Goal: Use online tool/utility: Utilize a website feature to perform a specific function

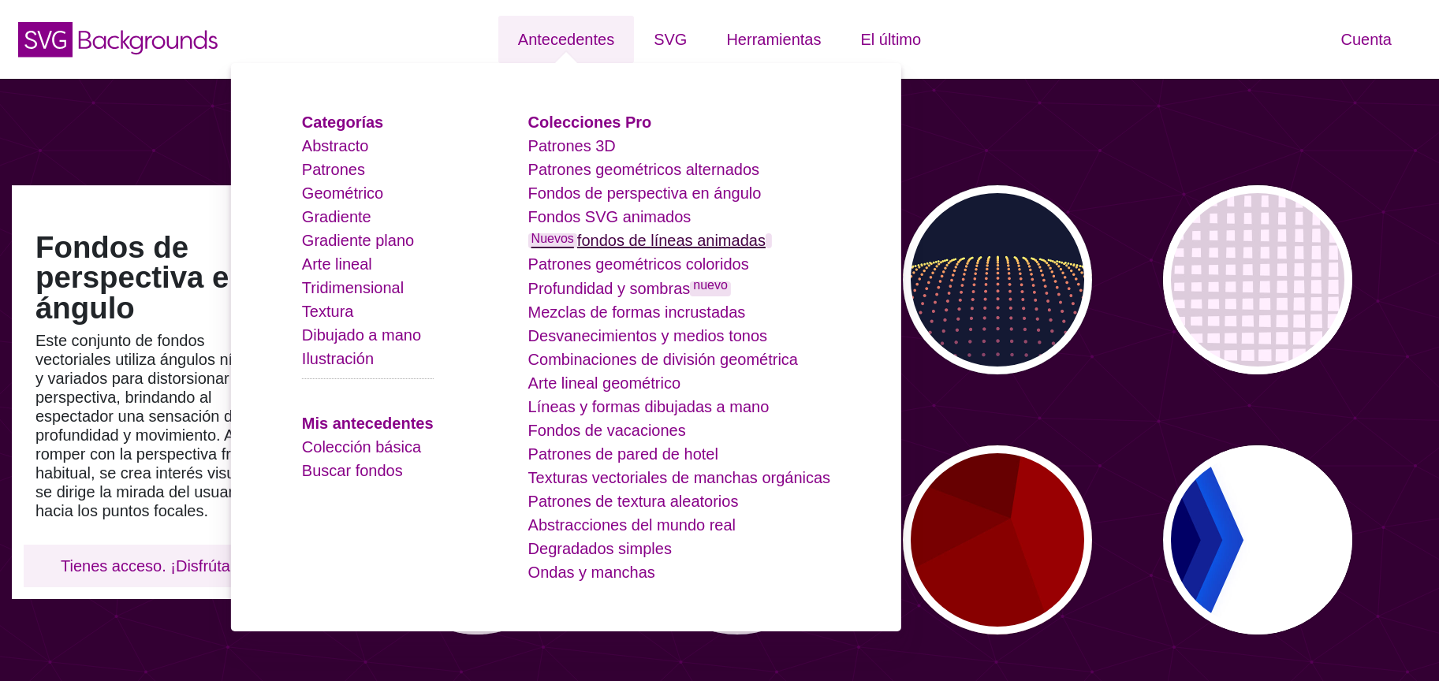
click at [662, 238] on font "fondos de líneas animadas" at bounding box center [671, 240] width 189 height 17
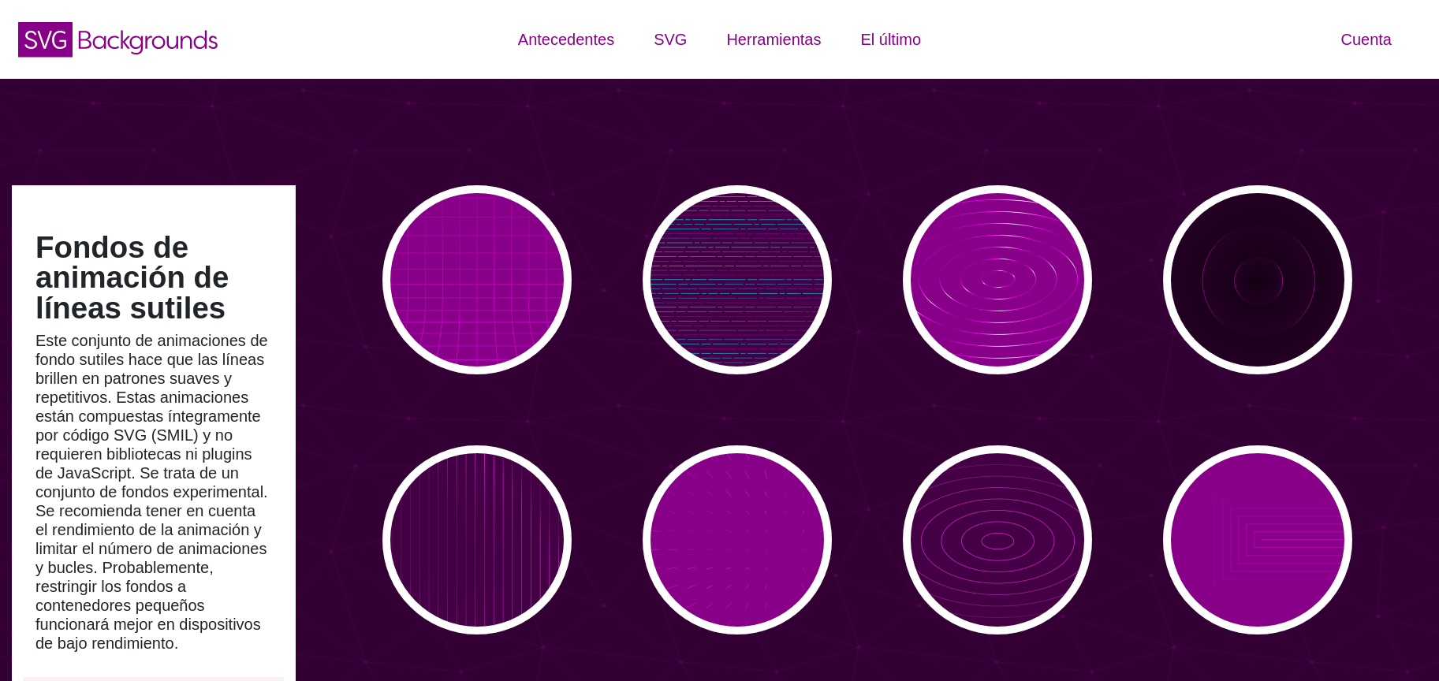
drag, startPoint x: 1189, startPoint y: 130, endPoint x: 1006, endPoint y: 156, distance: 184.8
click at [1187, 130] on div "Fondos de animación de líneas sutiles Este conjunto de animaciones de fondo sut…" at bounding box center [719, 587] width 1439 height 1017
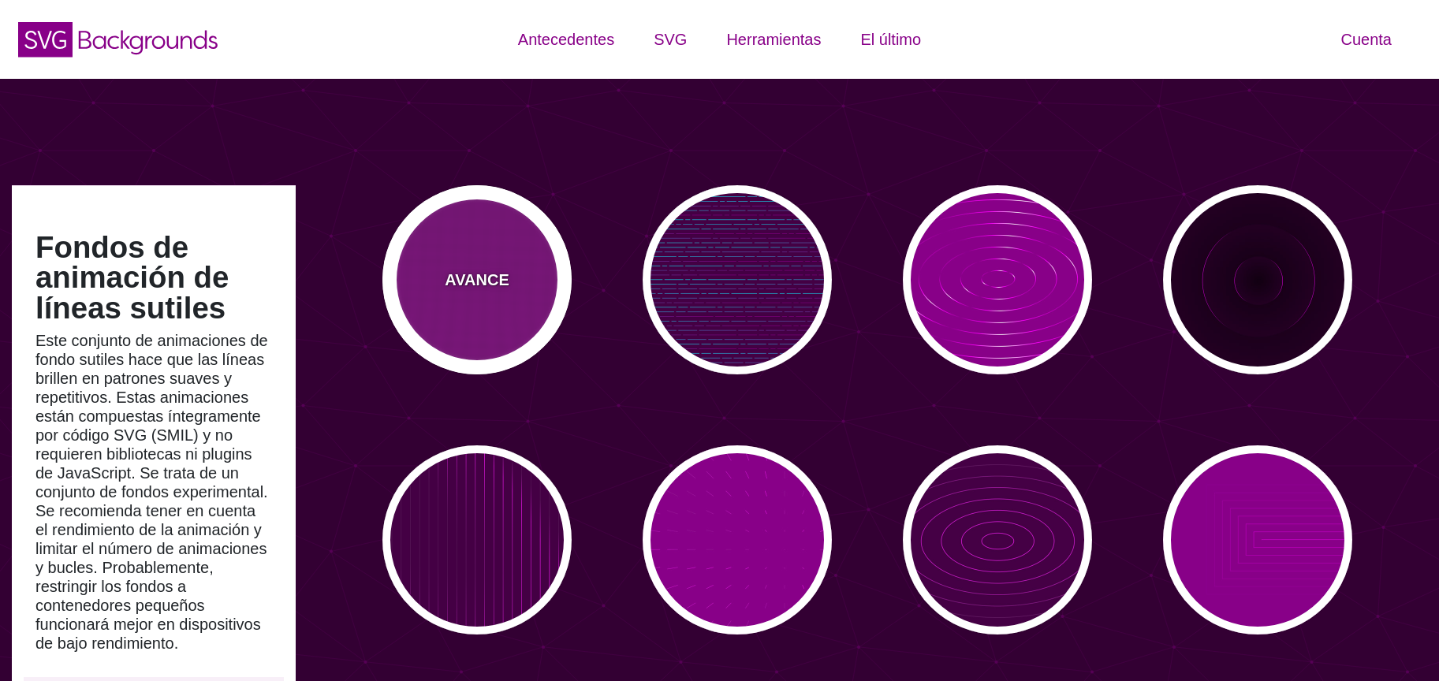
click at [457, 278] on font "AVANCE" at bounding box center [477, 279] width 64 height 17
type input "#880088"
type input "0"
type input "5"
type input "999"
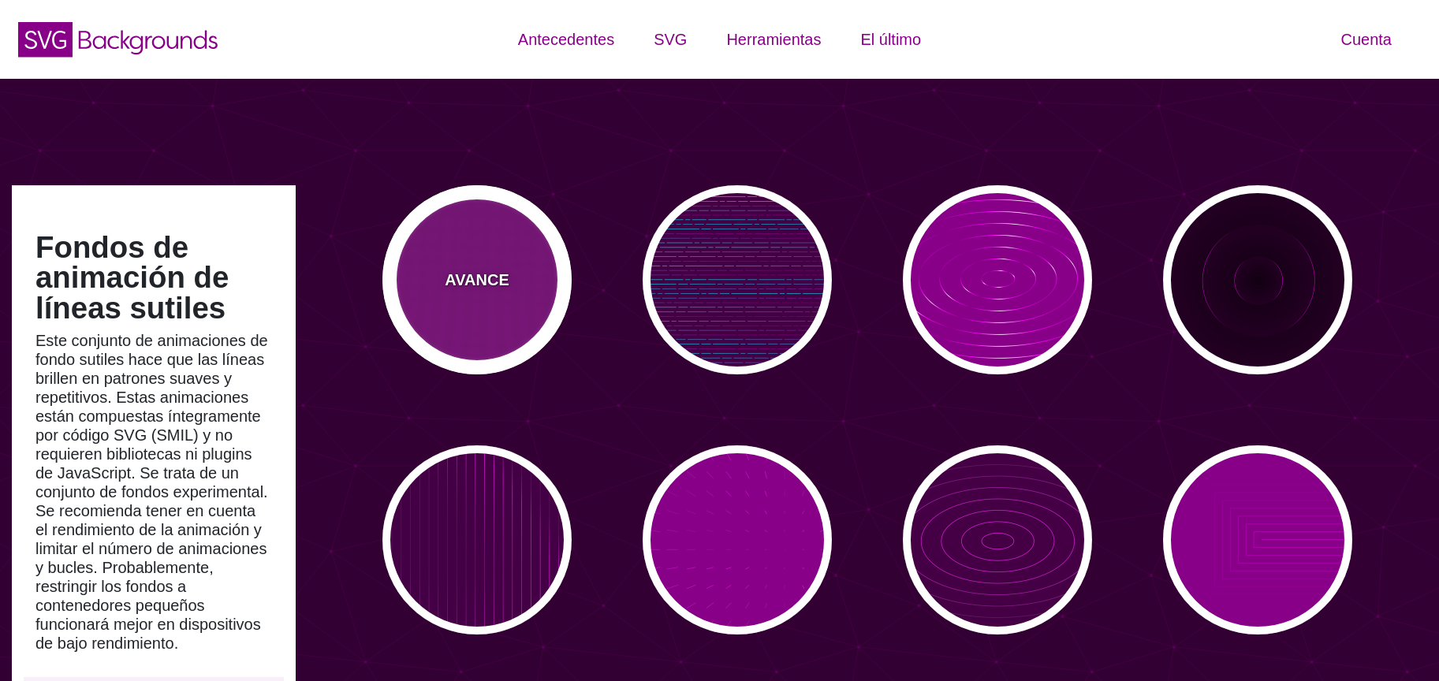
type input "0"
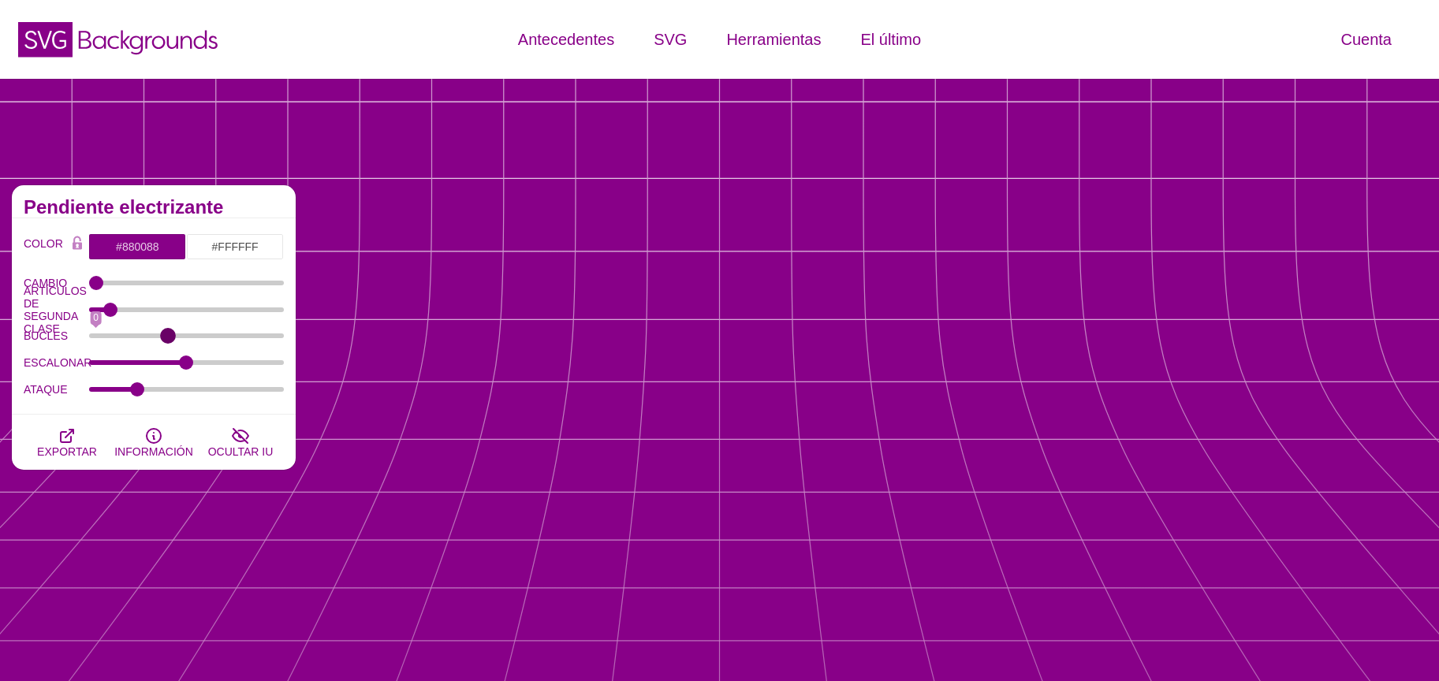
drag, startPoint x: 279, startPoint y: 340, endPoint x: 158, endPoint y: 353, distance: 122.1
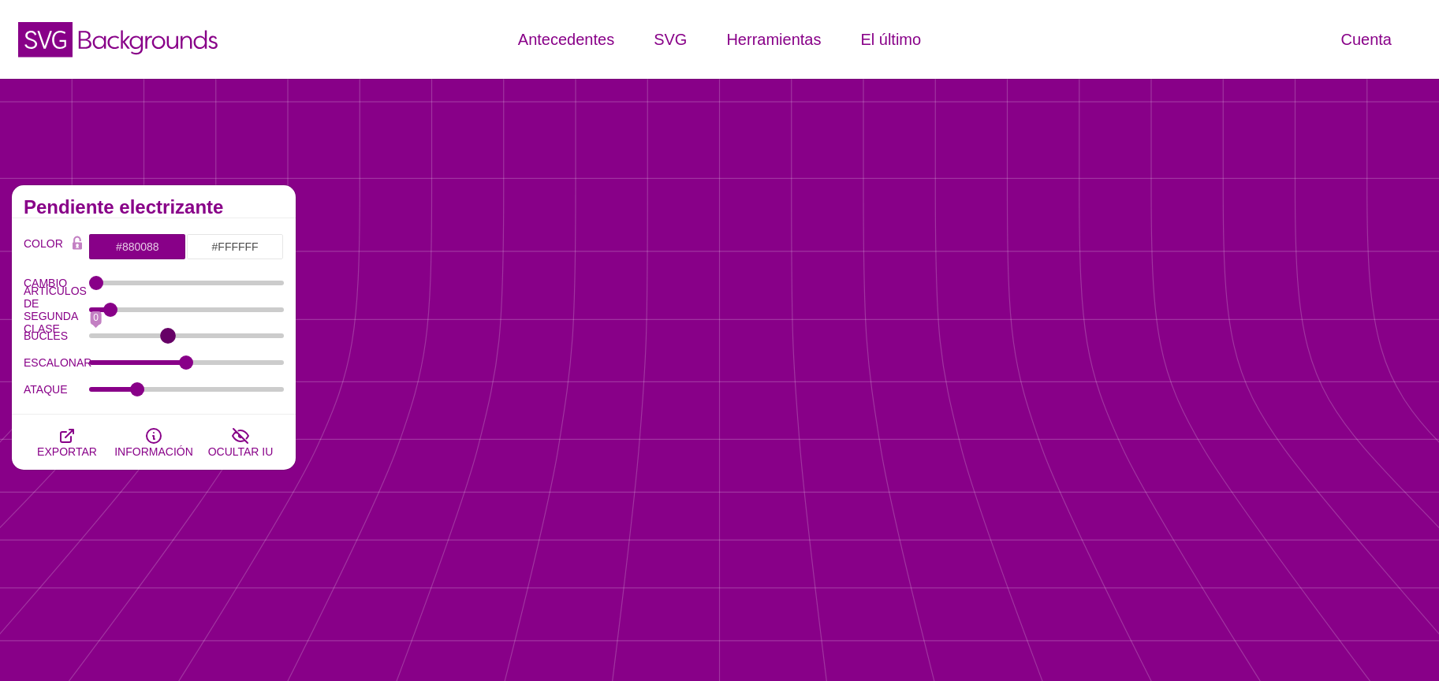
type input "388"
click at [166, 339] on input "BUCLES" at bounding box center [187, 336] width 196 height 6
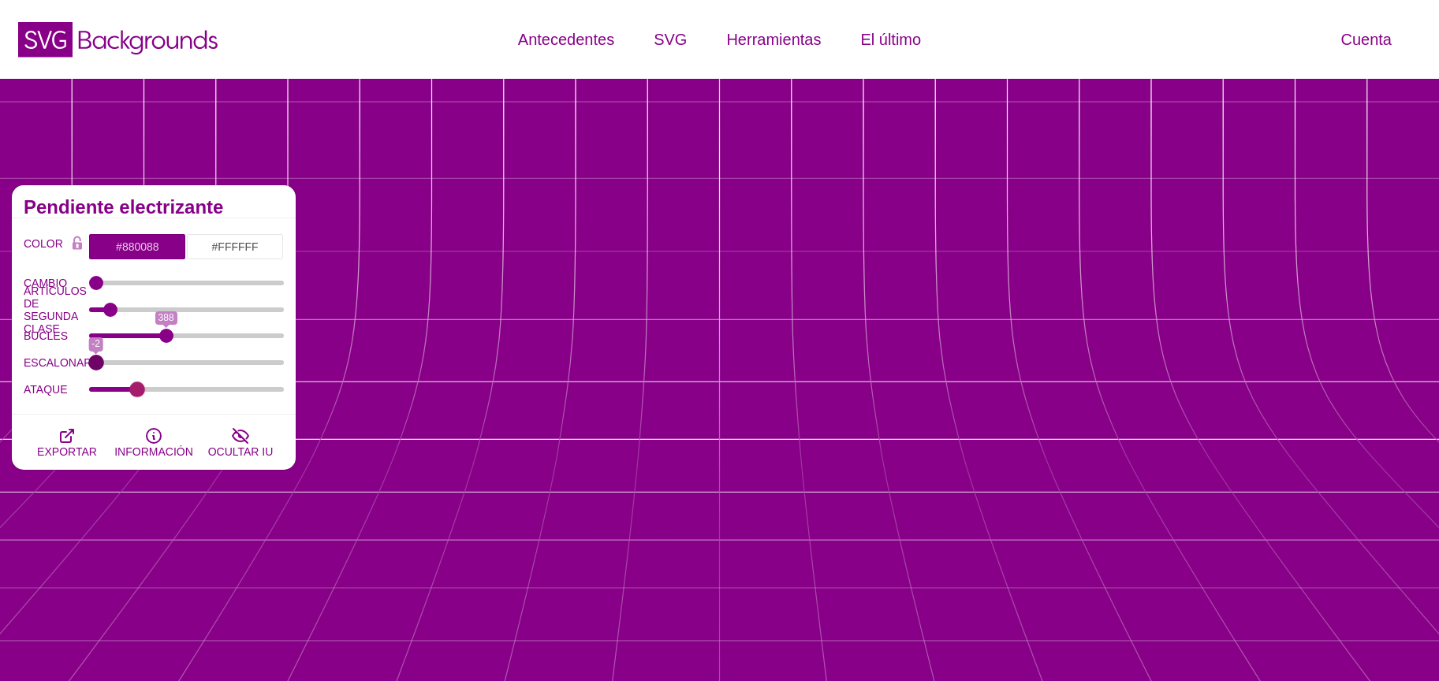
drag, startPoint x: 180, startPoint y: 366, endPoint x: 135, endPoint y: 385, distance: 48.8
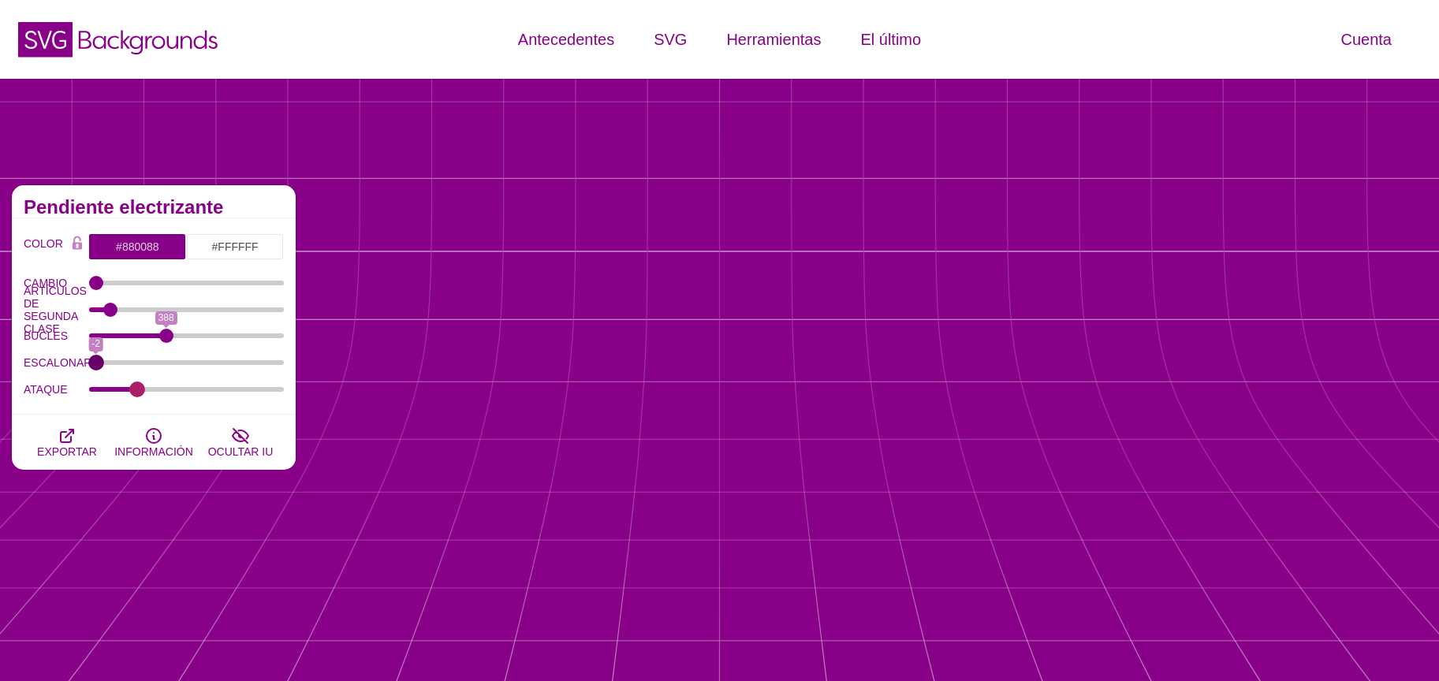
type input "-2"
click at [89, 366] on input "ESCALONAR" at bounding box center [187, 363] width 196 height 6
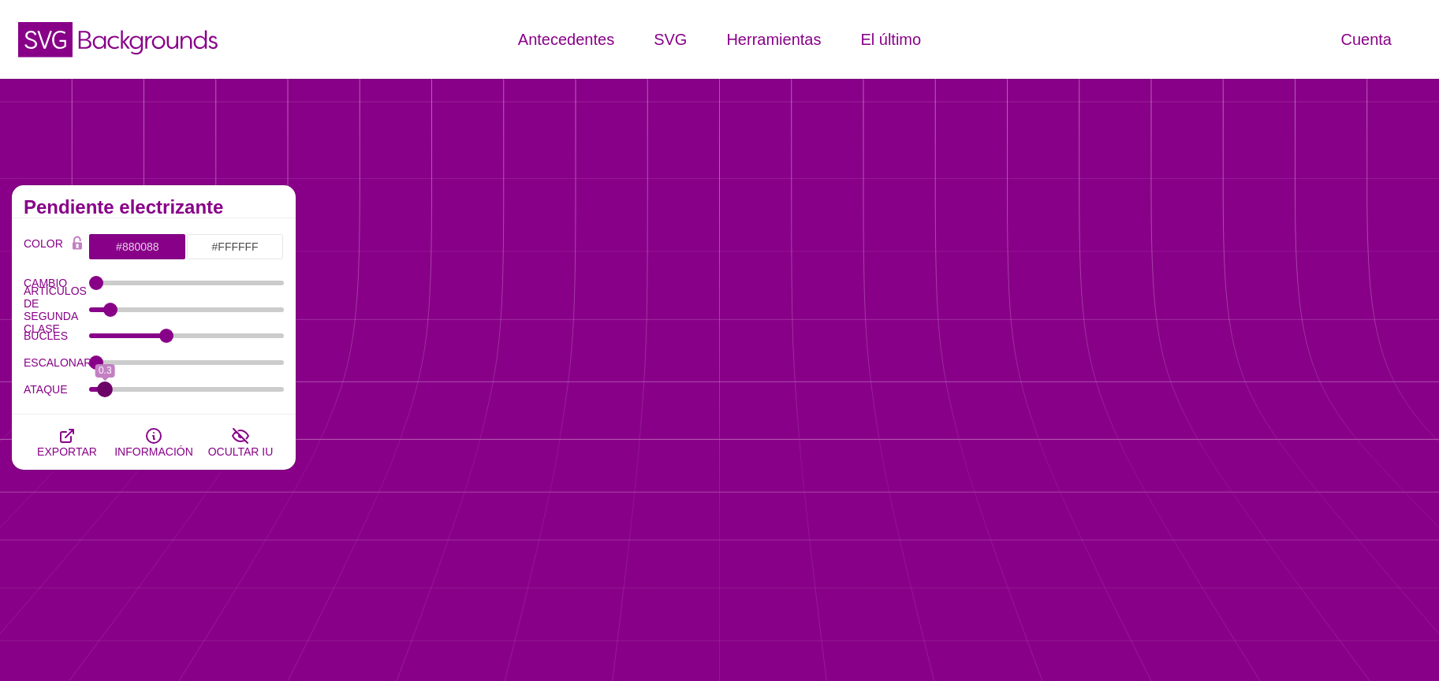
drag, startPoint x: 176, startPoint y: 383, endPoint x: 106, endPoint y: 375, distance: 69.9
type input "0.3"
click at [106, 386] on input "ATAQUE" at bounding box center [187, 389] width 196 height 6
drag, startPoint x: 94, startPoint y: 286, endPoint x: 605, endPoint y: 293, distance: 511.2
type input "100"
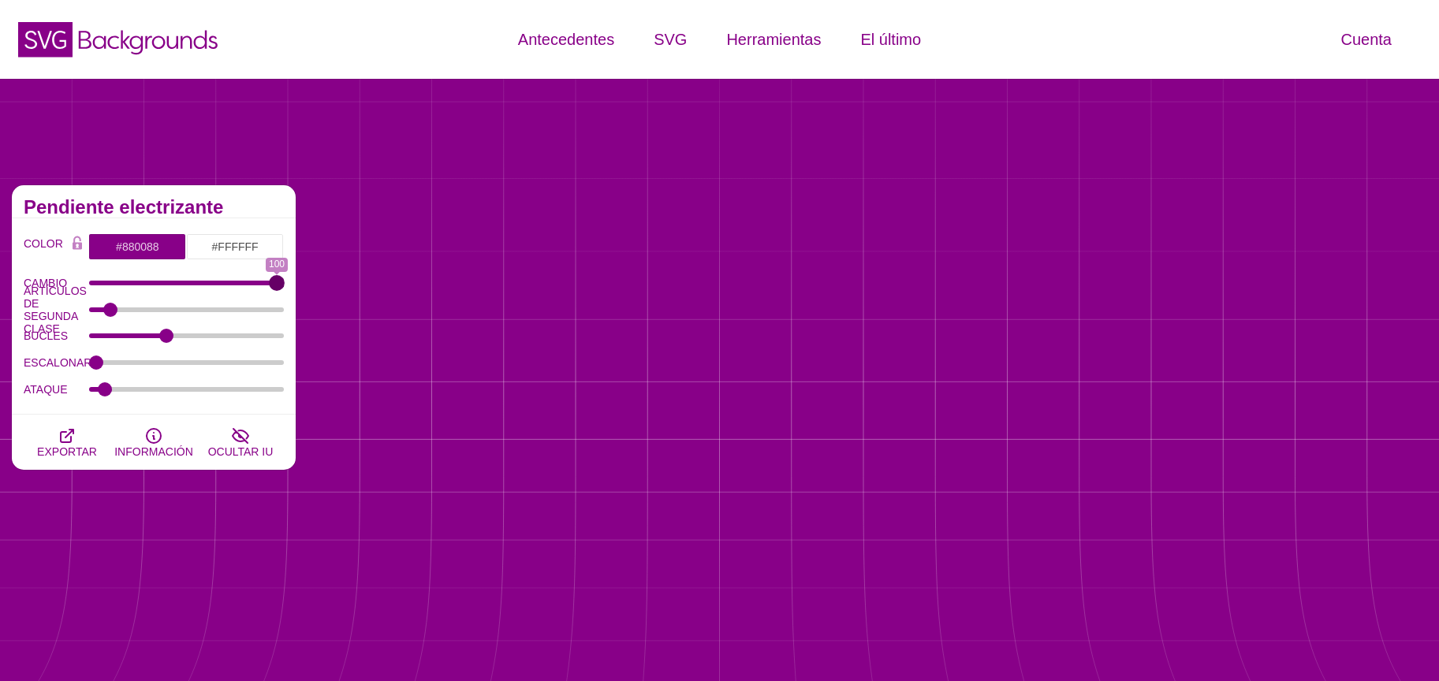
click at [285, 286] on input "CAMBIO" at bounding box center [187, 283] width 196 height 6
drag, startPoint x: 99, startPoint y: 364, endPoint x: 163, endPoint y: 381, distance: 66.2
type input "0.25"
click at [197, 366] on input "ESCALONAR" at bounding box center [187, 363] width 196 height 6
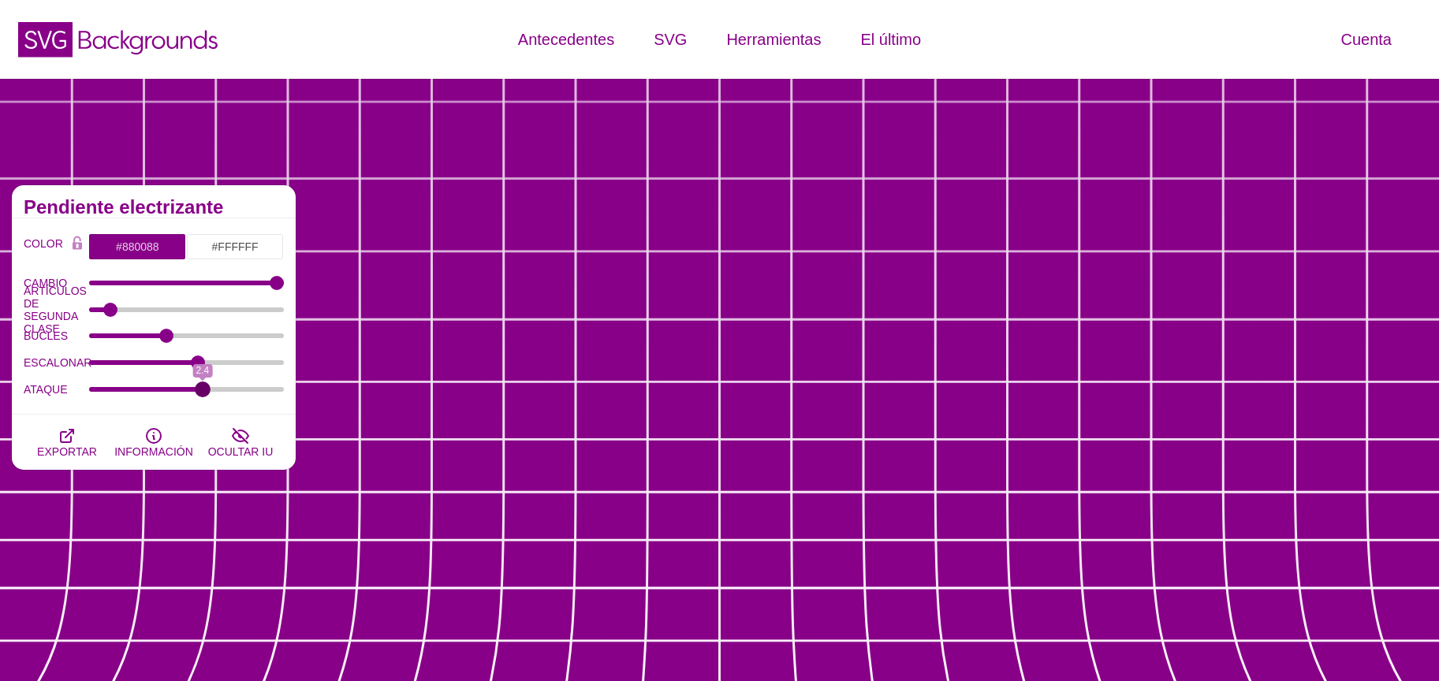
drag, startPoint x: 138, startPoint y: 390, endPoint x: 221, endPoint y: 393, distance: 82.9
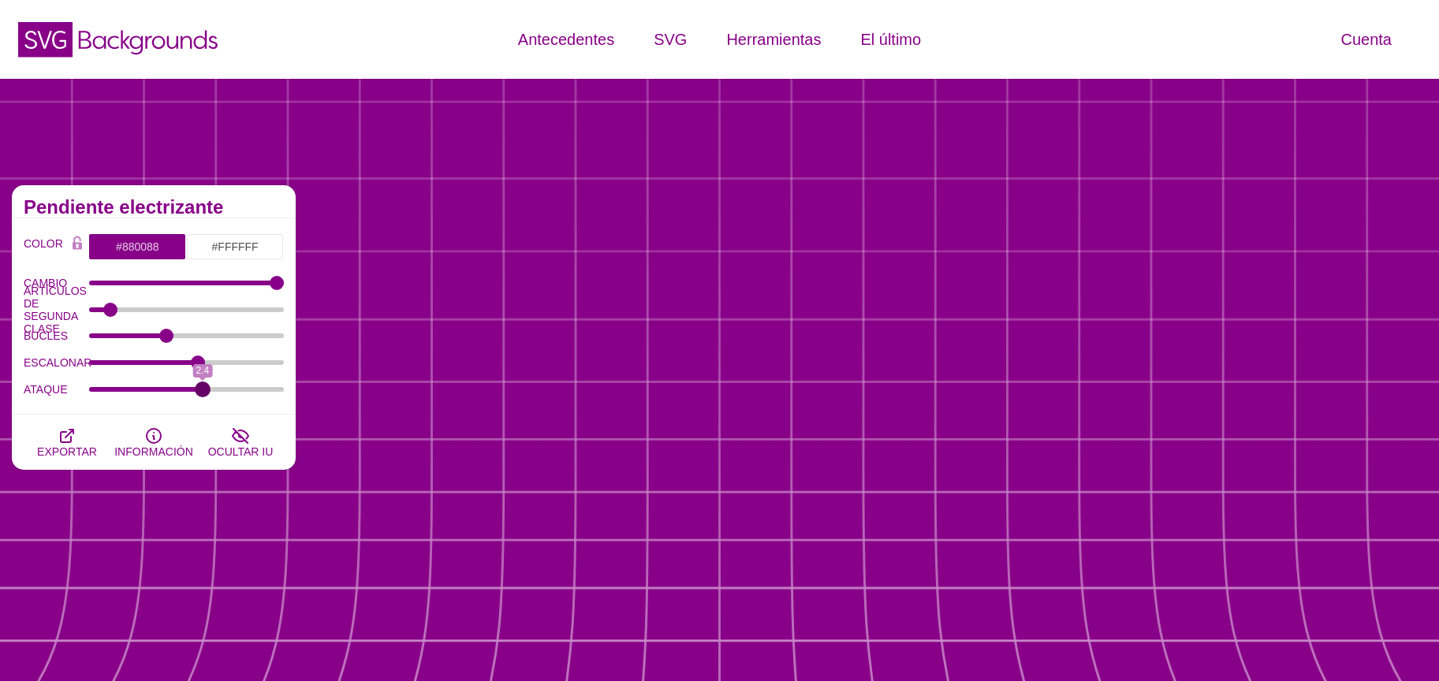
type input "2.8"
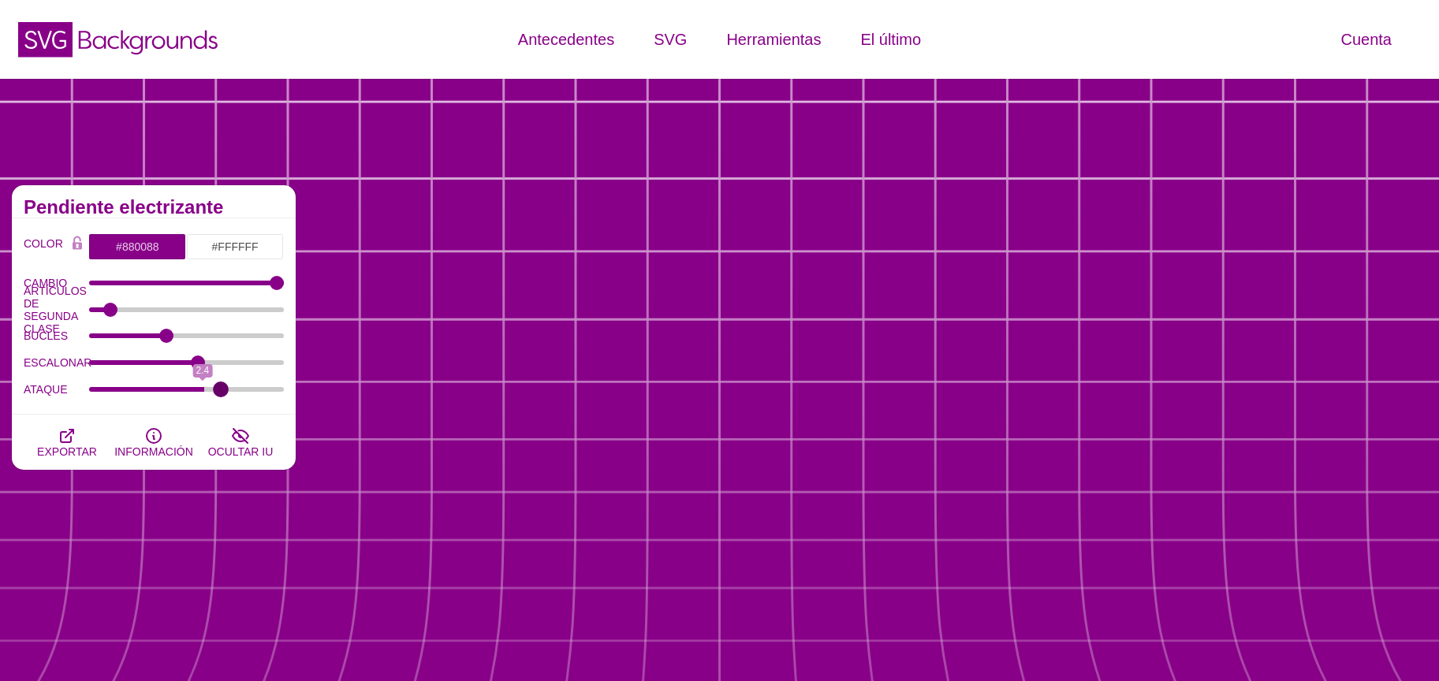
click at [221, 393] on input "ATAQUE" at bounding box center [187, 389] width 196 height 6
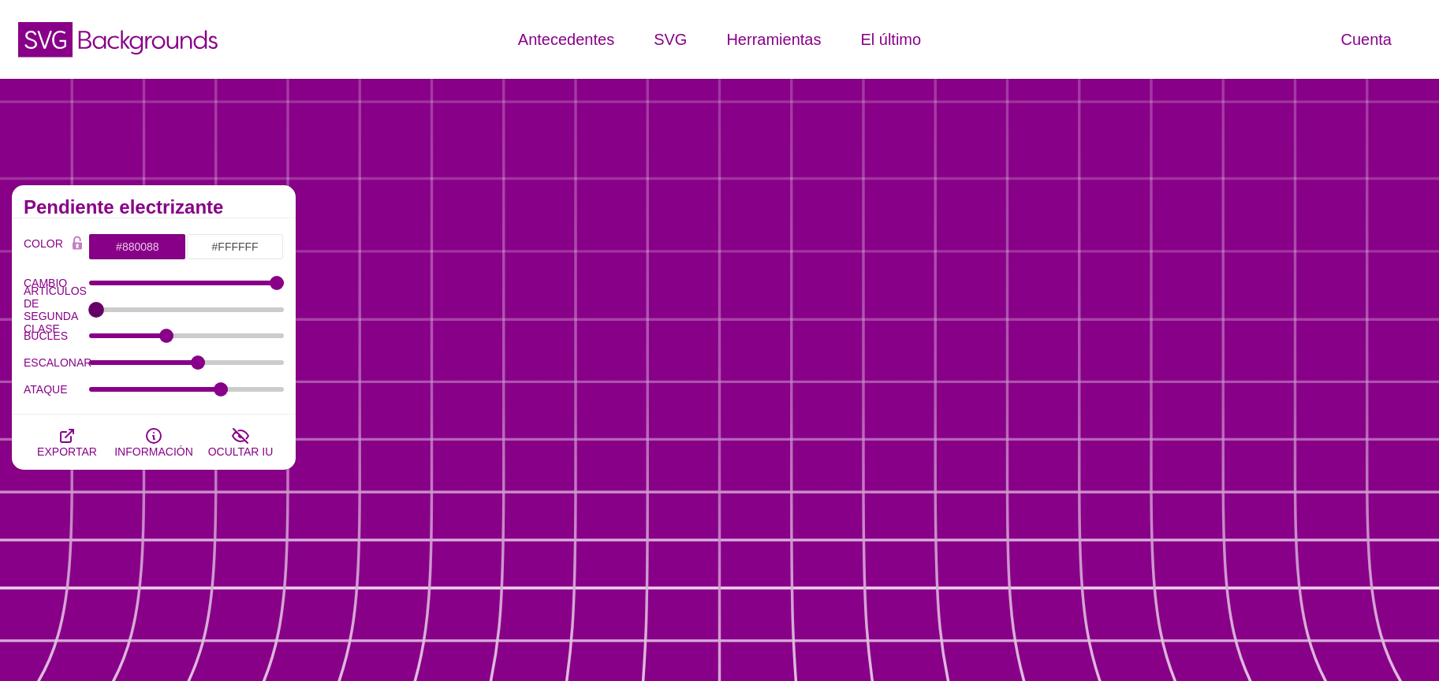
drag, startPoint x: 110, startPoint y: 316, endPoint x: 70, endPoint y: 307, distance: 41.2
type input "1"
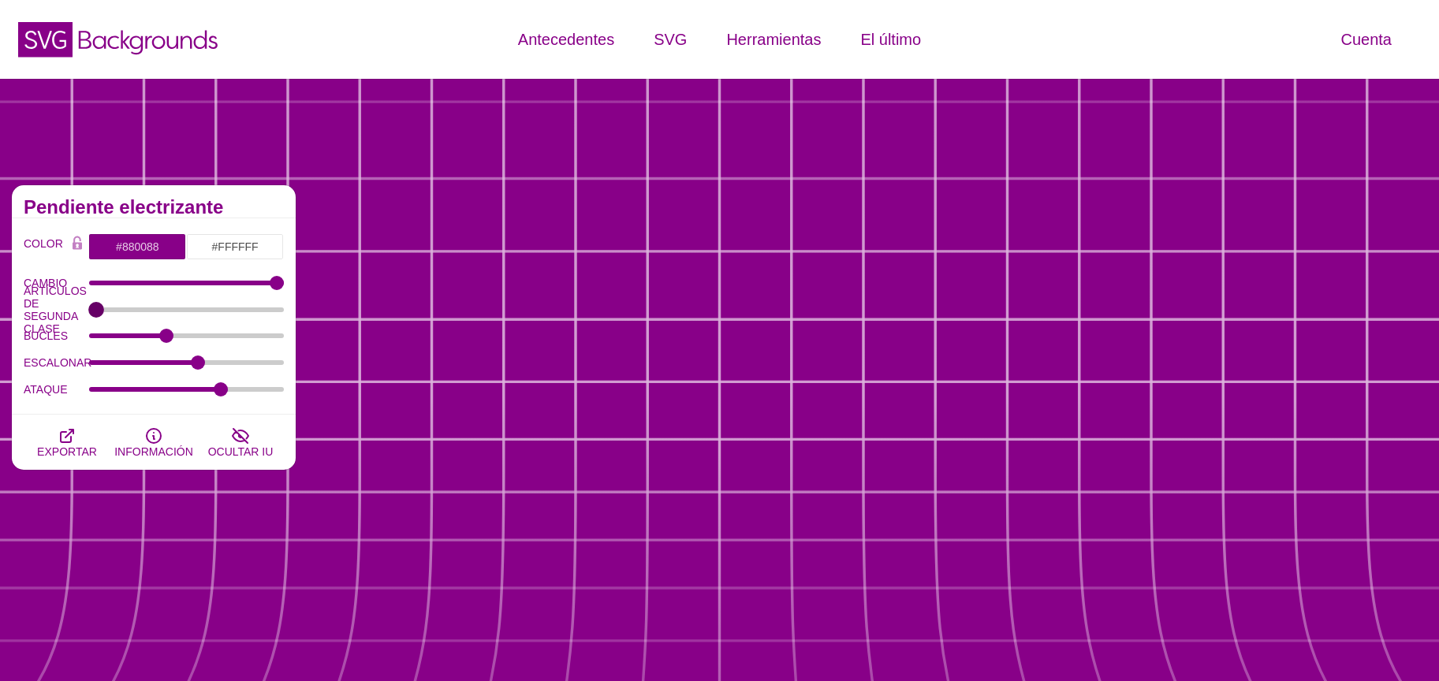
click at [89, 307] on input "ARTÍCULOS DE SEGUNDA CLASE" at bounding box center [187, 310] width 196 height 6
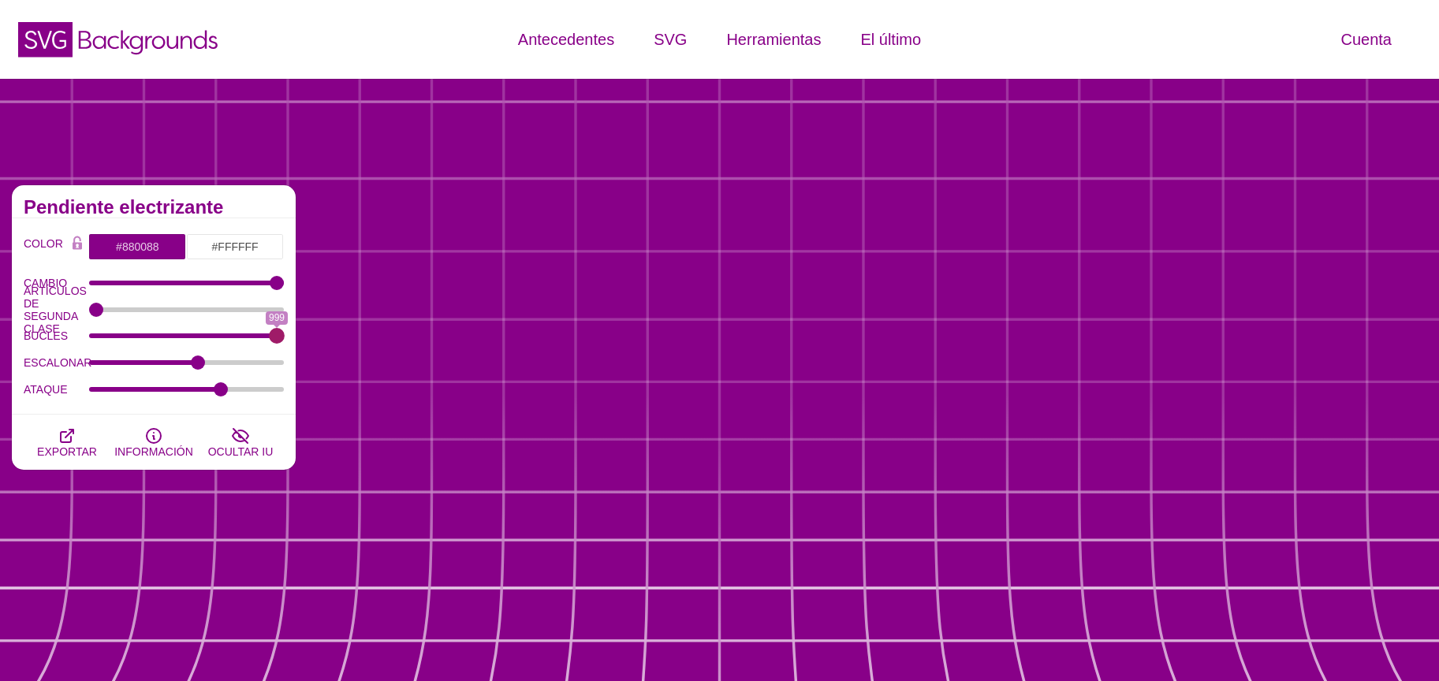
drag, startPoint x: 162, startPoint y: 334, endPoint x: 434, endPoint y: 318, distance: 272.6
type input "999"
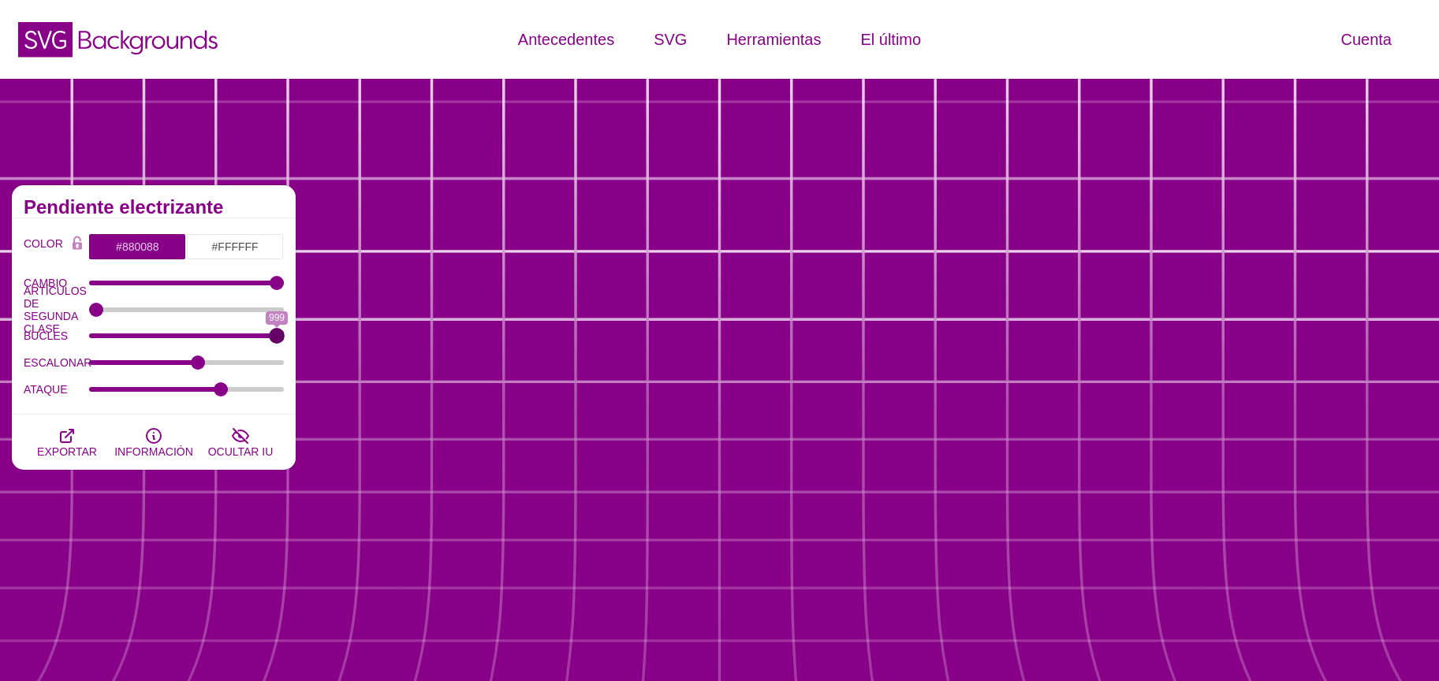
click at [285, 333] on input "BUCLES" at bounding box center [187, 336] width 196 height 6
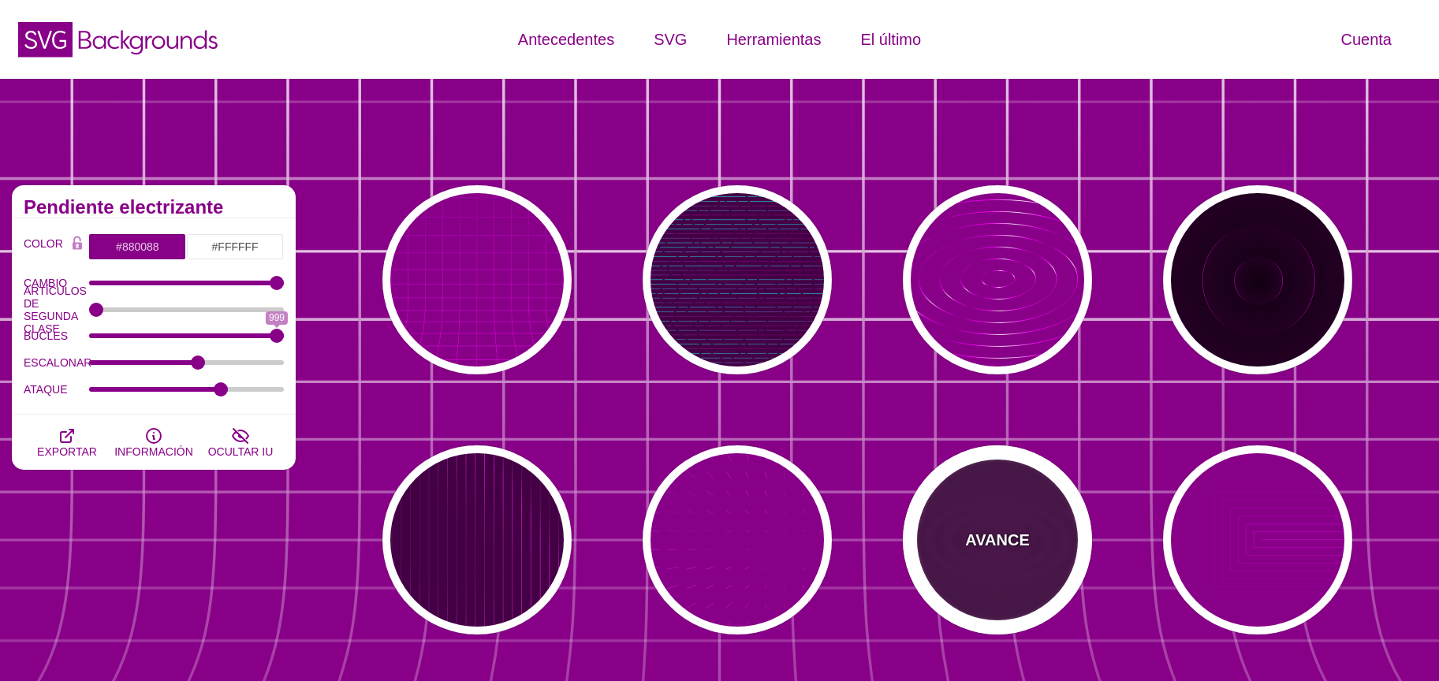
click at [1016, 533] on font "AVANCE" at bounding box center [997, 540] width 64 height 17
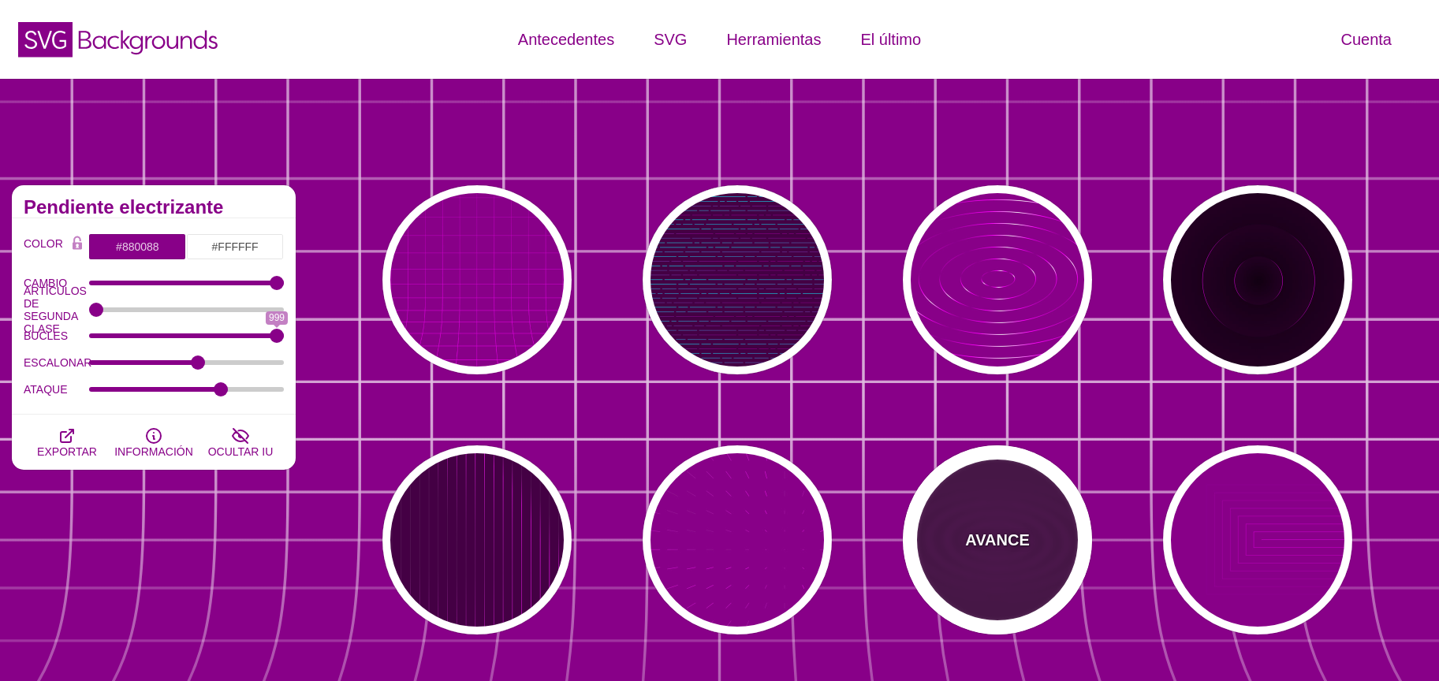
type input "#440044"
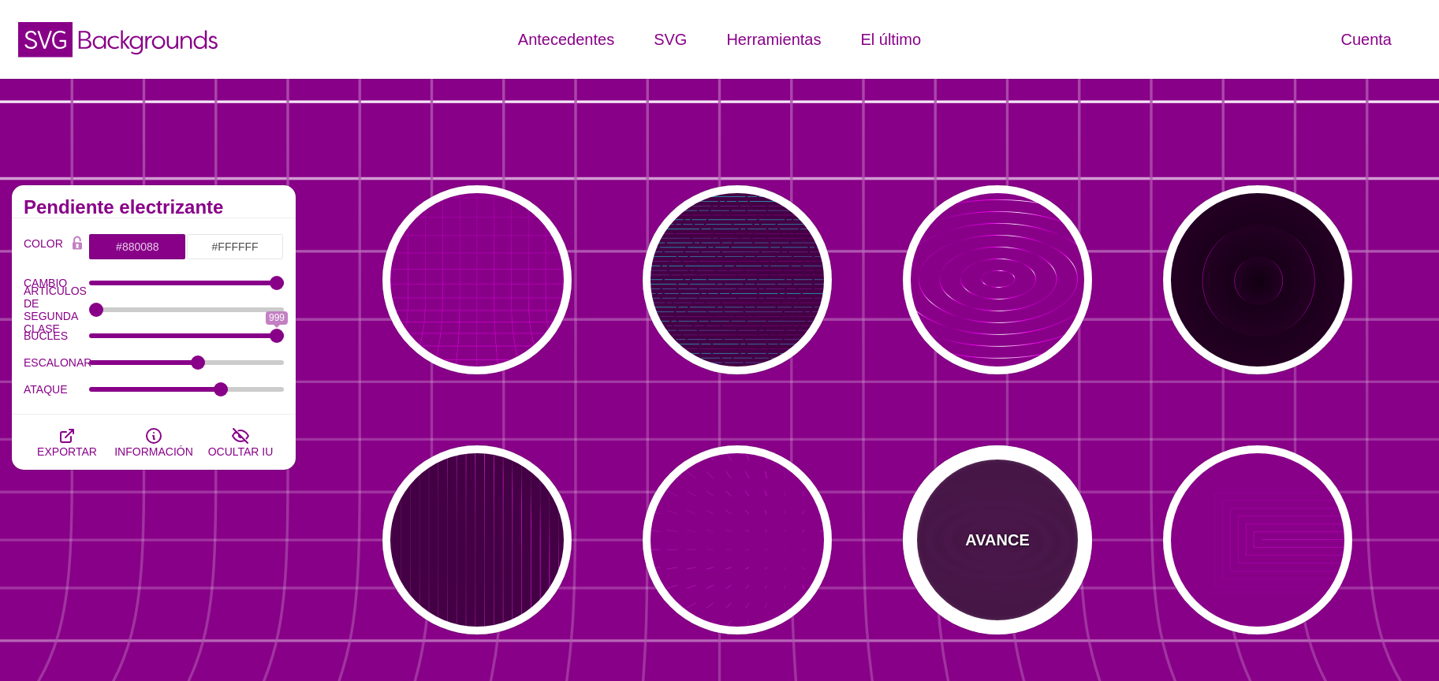
type input "#FF00FF"
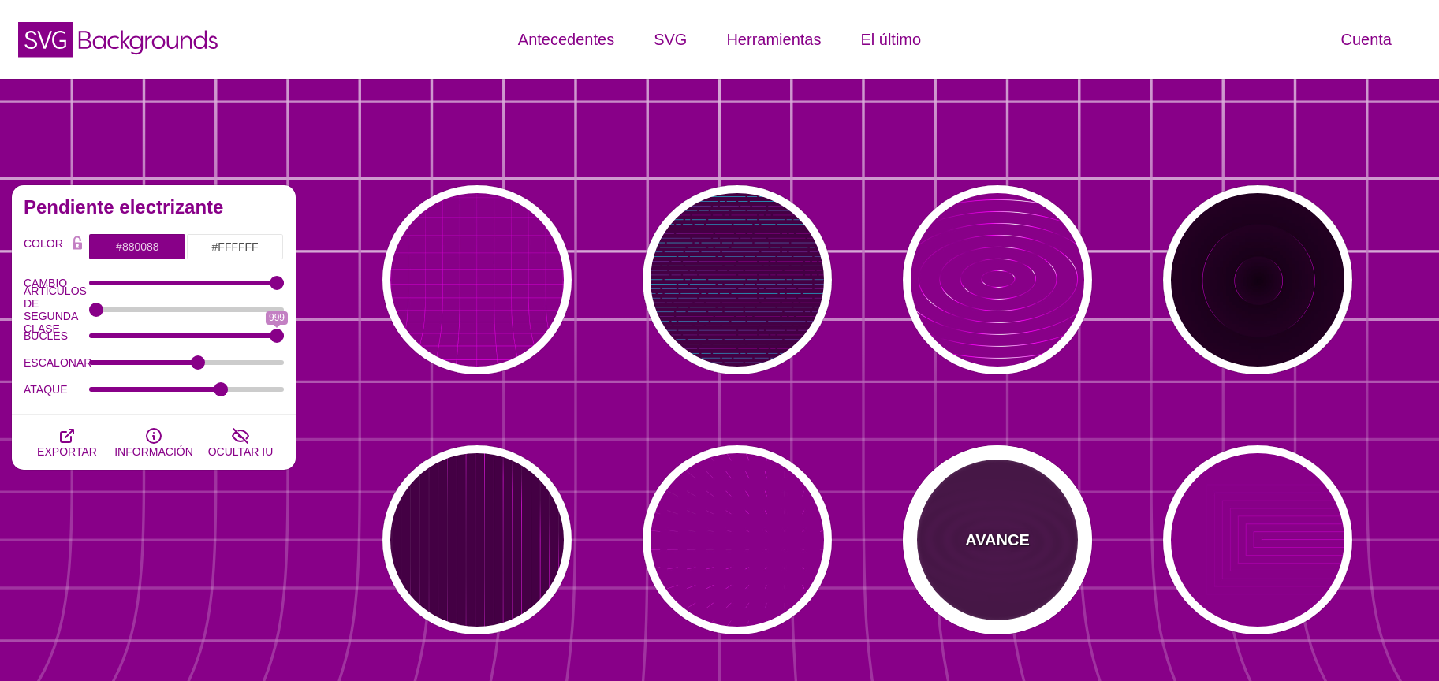
type input "#FFFFFF"
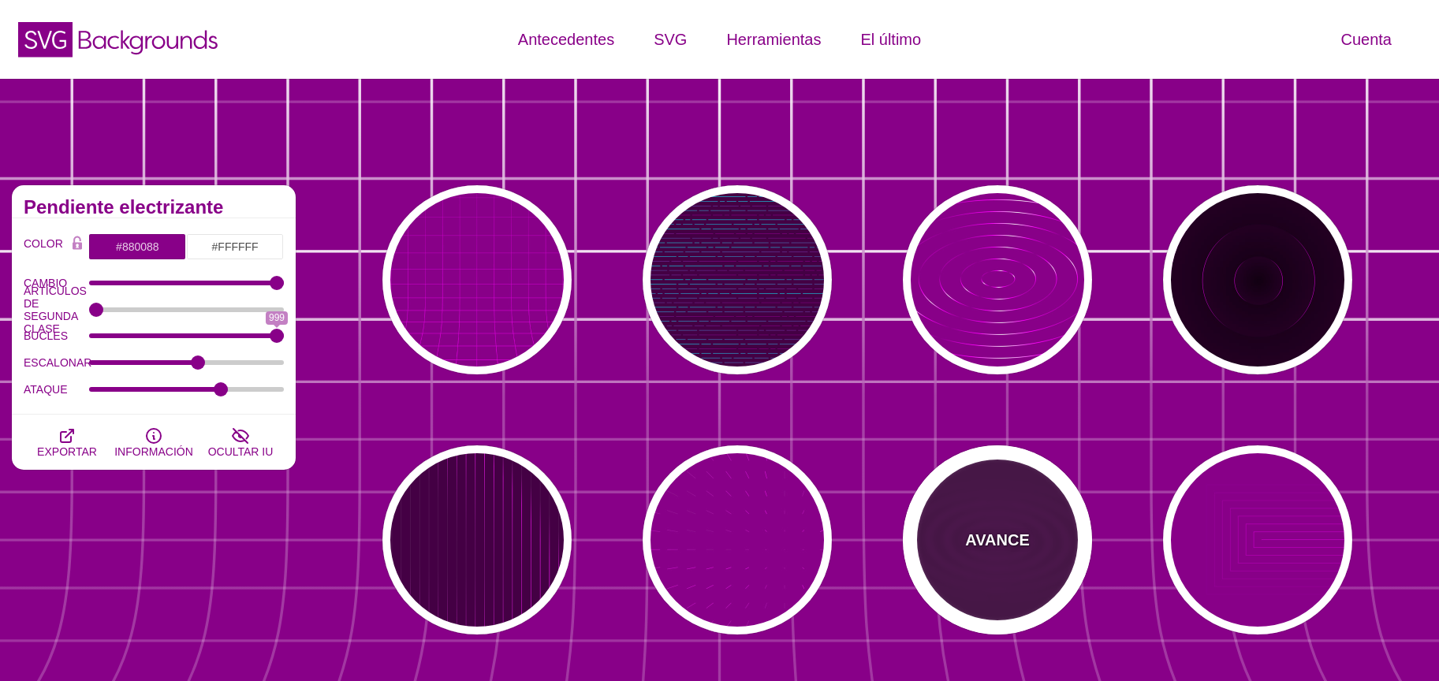
type input "5"
type input "999"
type input "0"
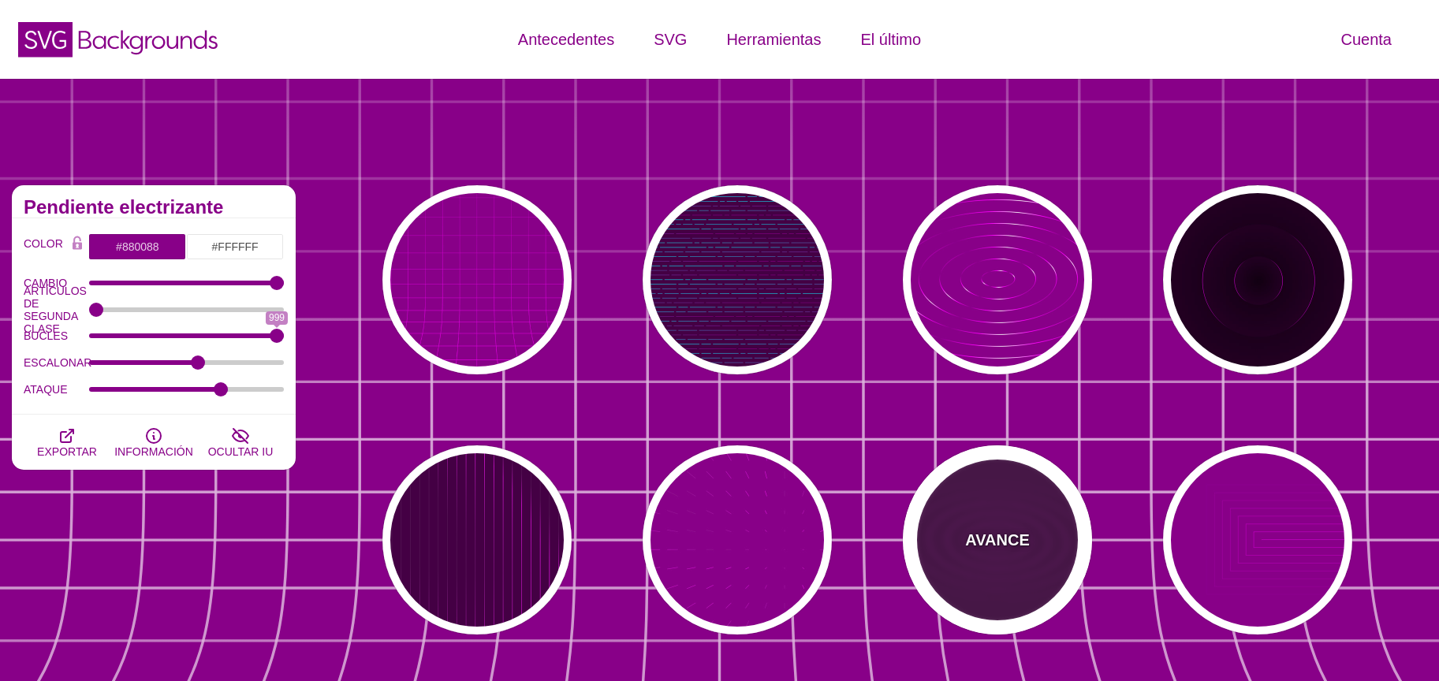
type input "1"
type input "0.1"
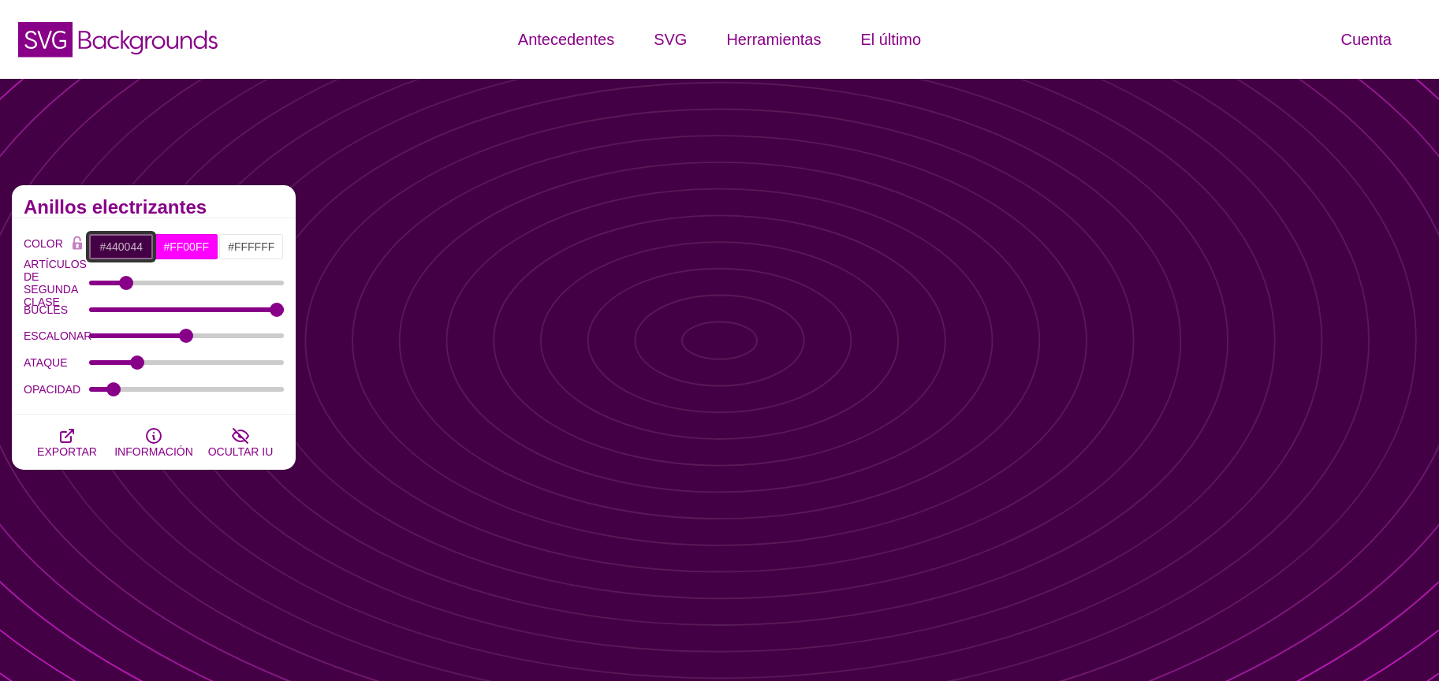
click at [115, 250] on input "#440044" at bounding box center [120, 246] width 65 height 27
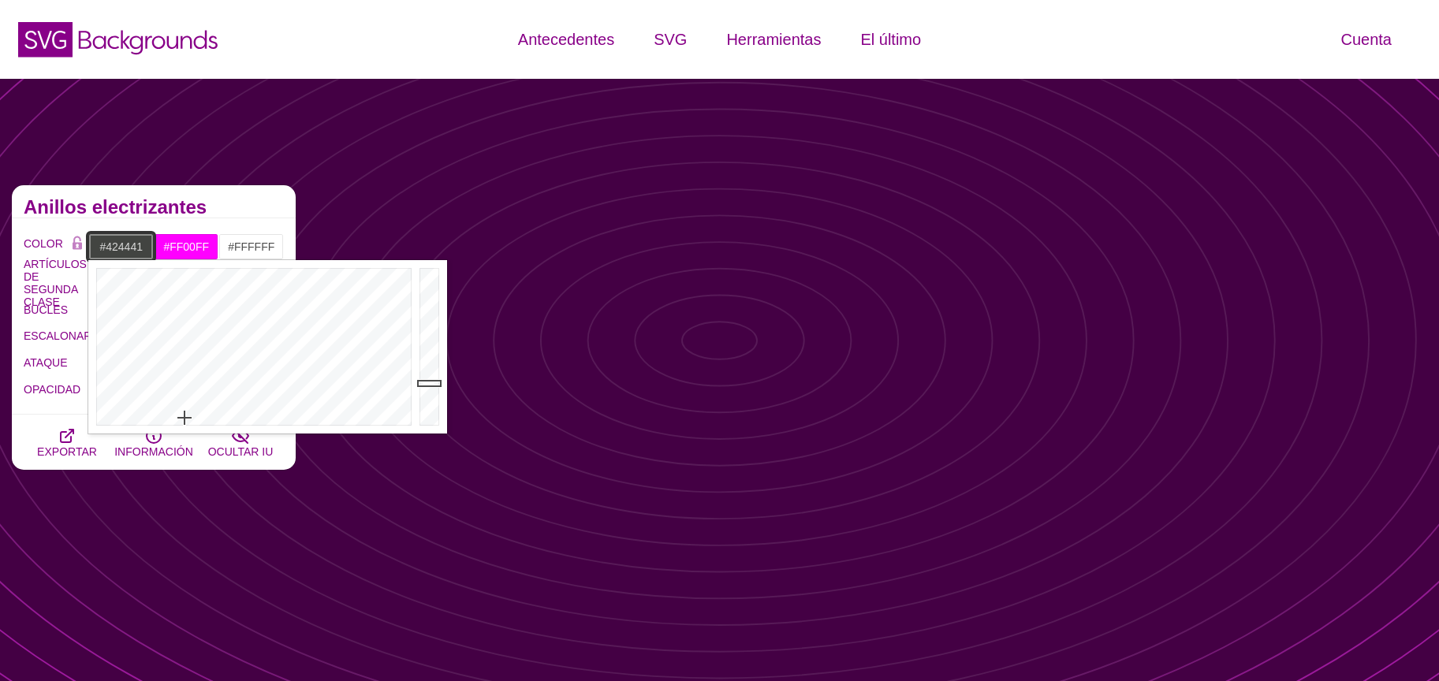
drag, startPoint x: 185, startPoint y: 418, endPoint x: 192, endPoint y: 427, distance: 11.7
click at [190, 421] on div at bounding box center [251, 347] width 327 height 174
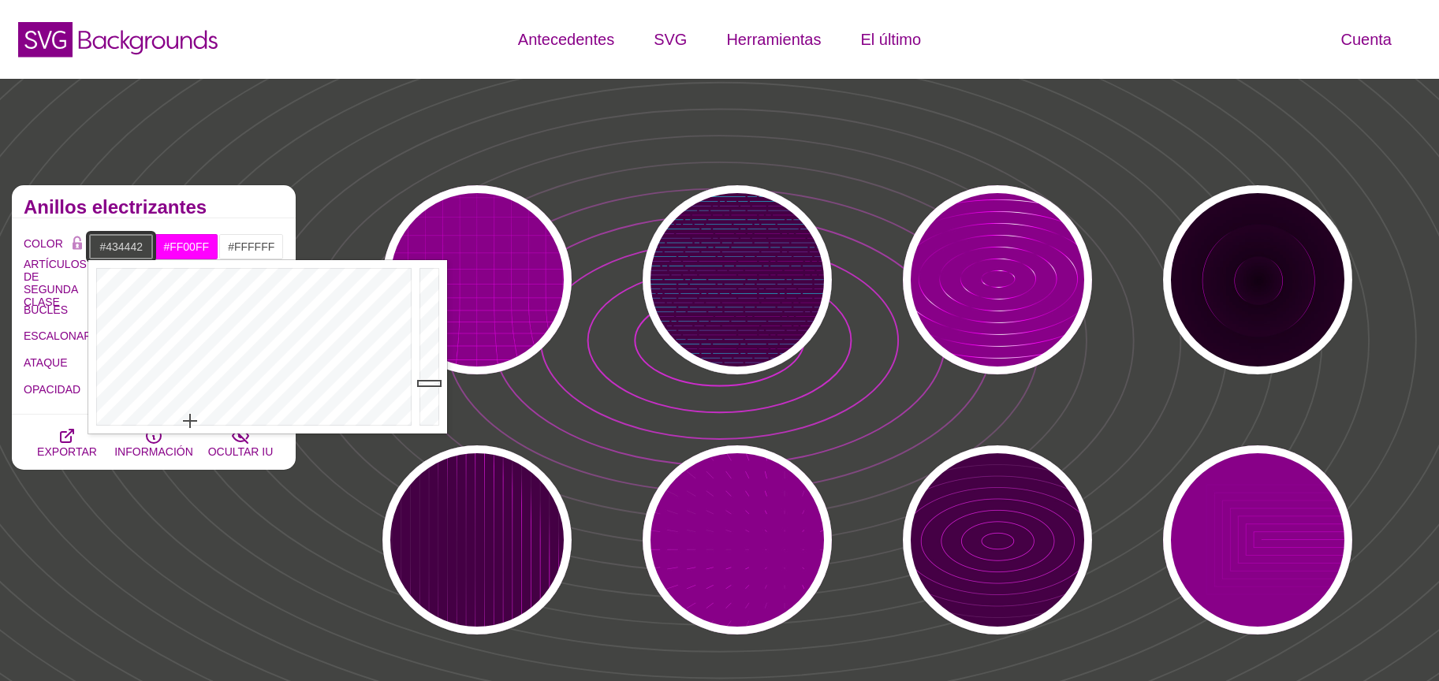
type input "#ECF1EB"
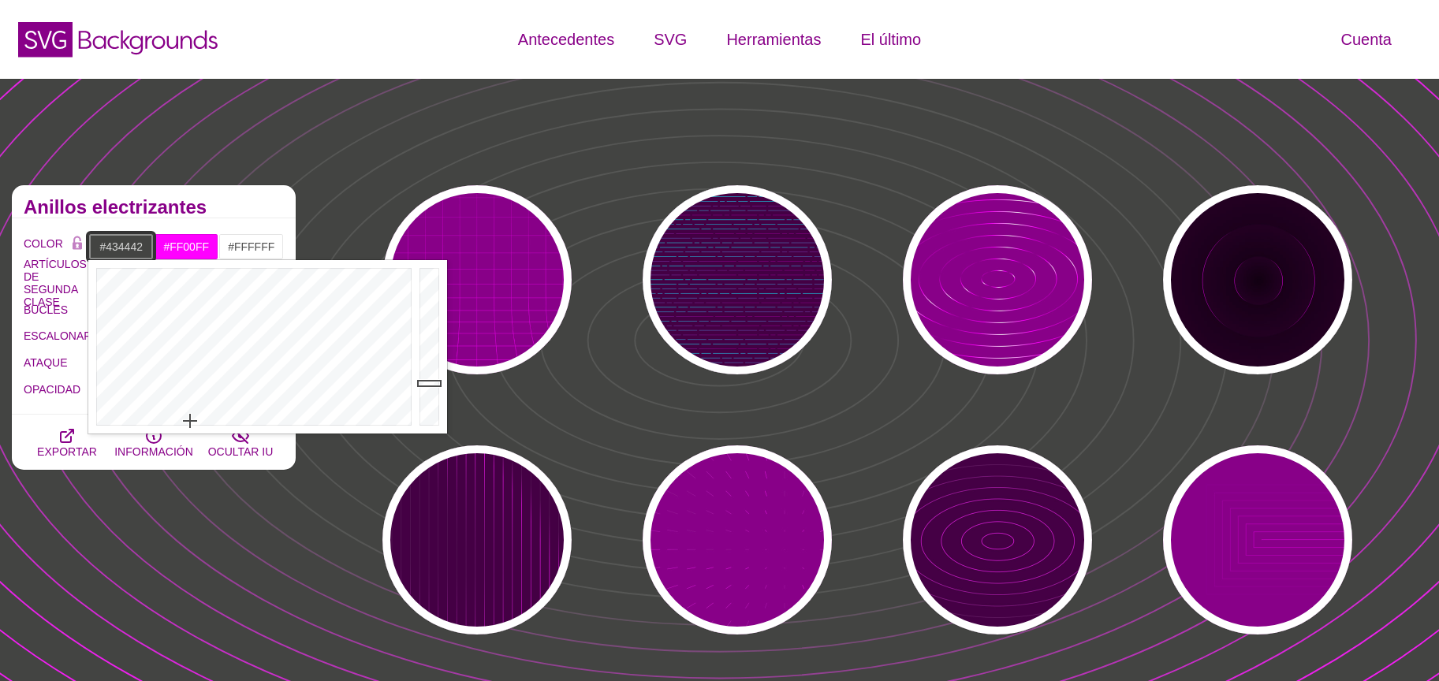
click at [431, 277] on div at bounding box center [432, 347] width 32 height 174
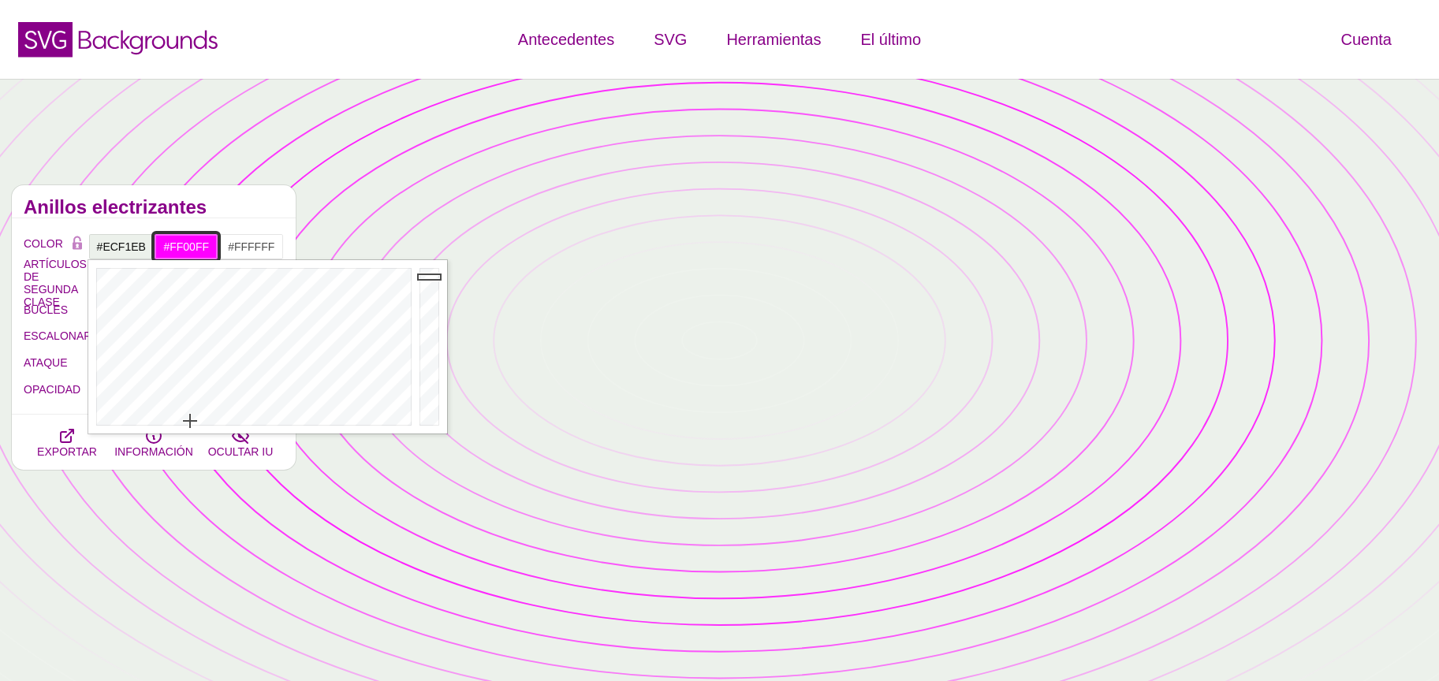
click at [186, 245] on input "#FF00FF" at bounding box center [186, 246] width 65 height 27
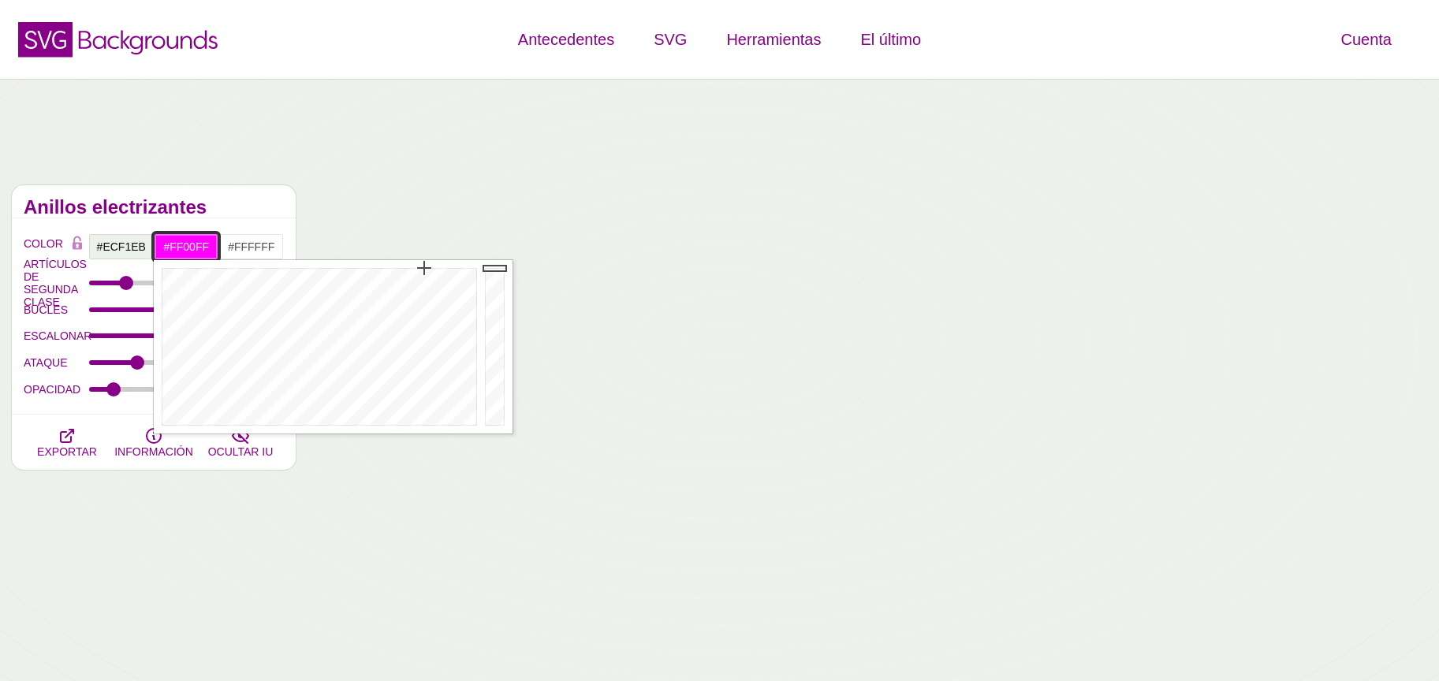
type input "#0E000E"
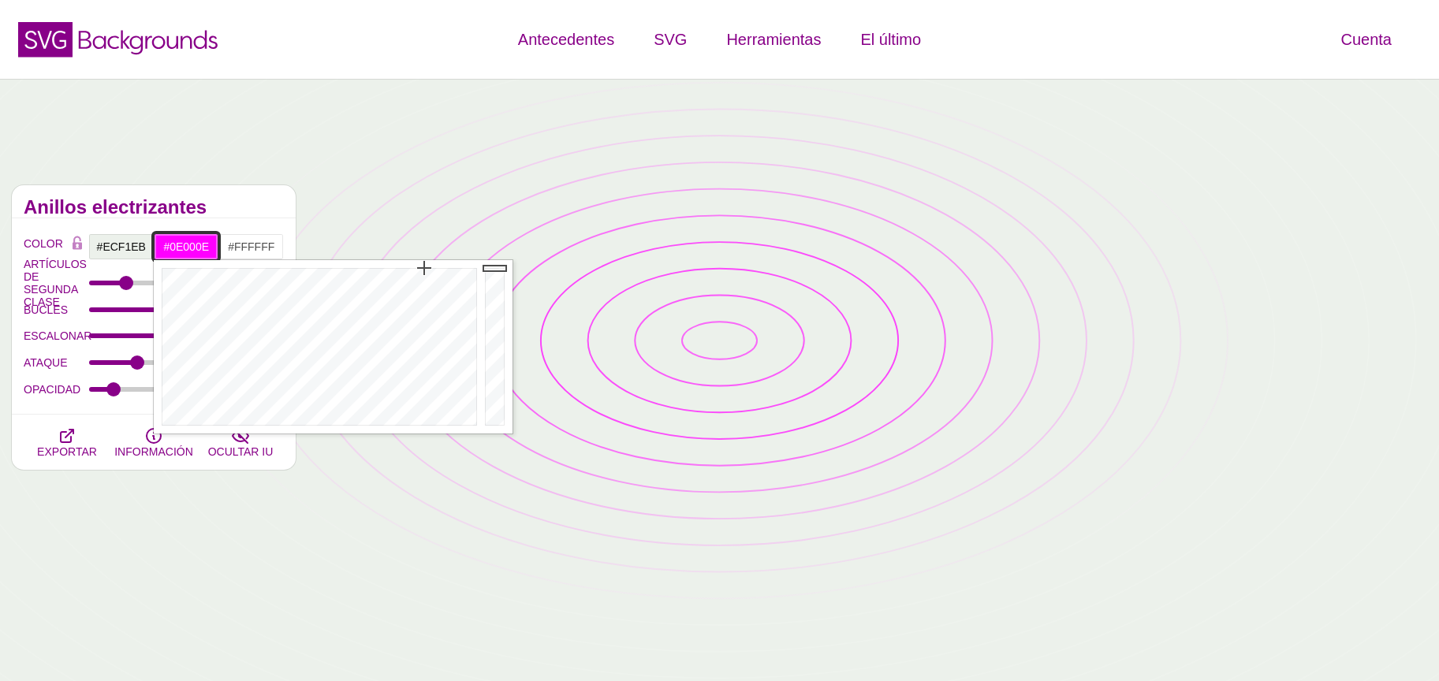
click at [493, 416] on div at bounding box center [497, 347] width 32 height 174
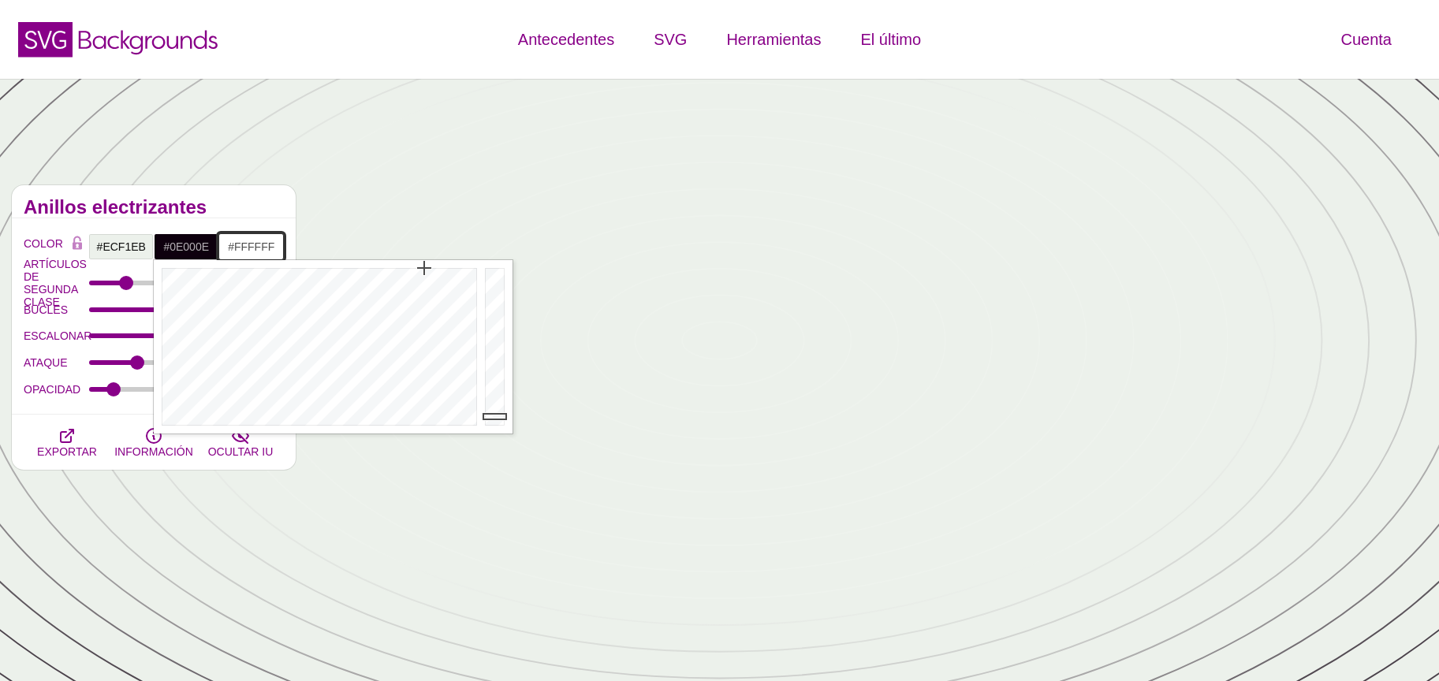
click at [250, 259] on input "#FFFFFF" at bounding box center [250, 246] width 65 height 27
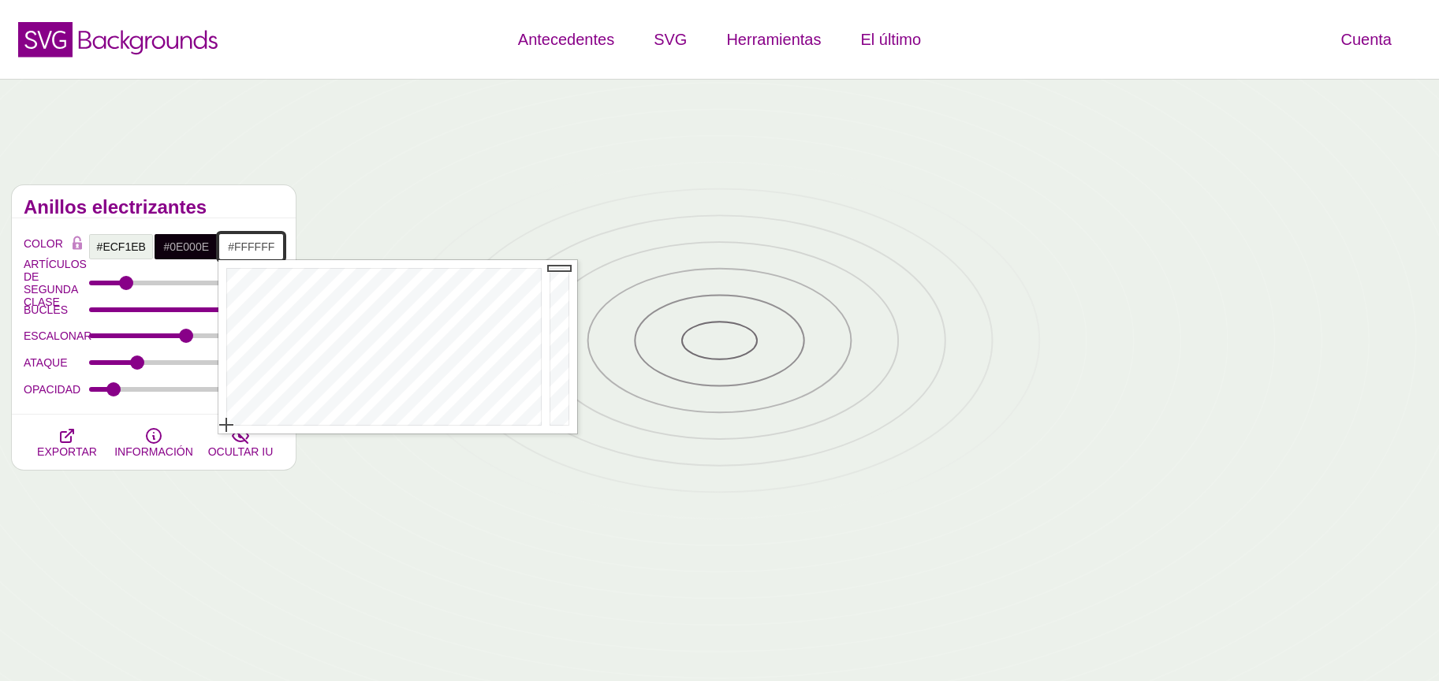
click at [250, 249] on input "#FFFFFF" at bounding box center [250, 246] width 65 height 27
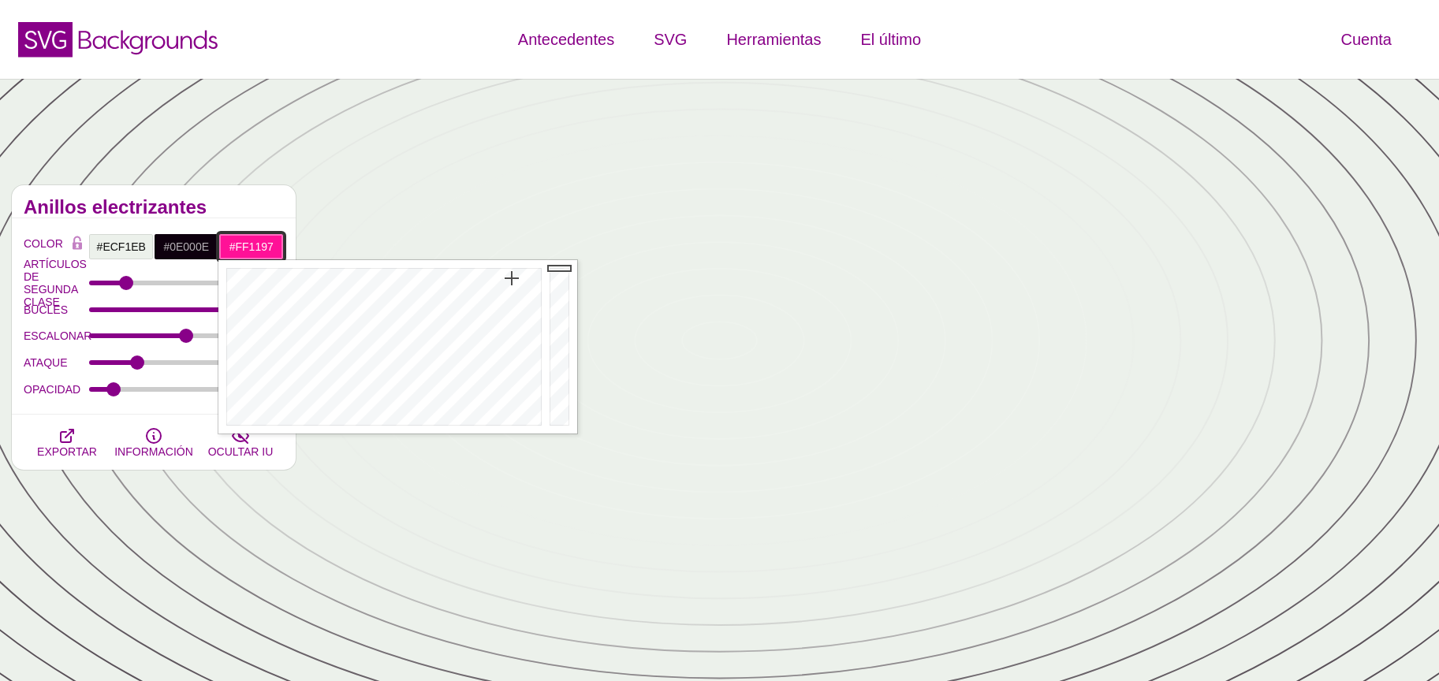
drag, startPoint x: 513, startPoint y: 288, endPoint x: 512, endPoint y: 278, distance: 9.5
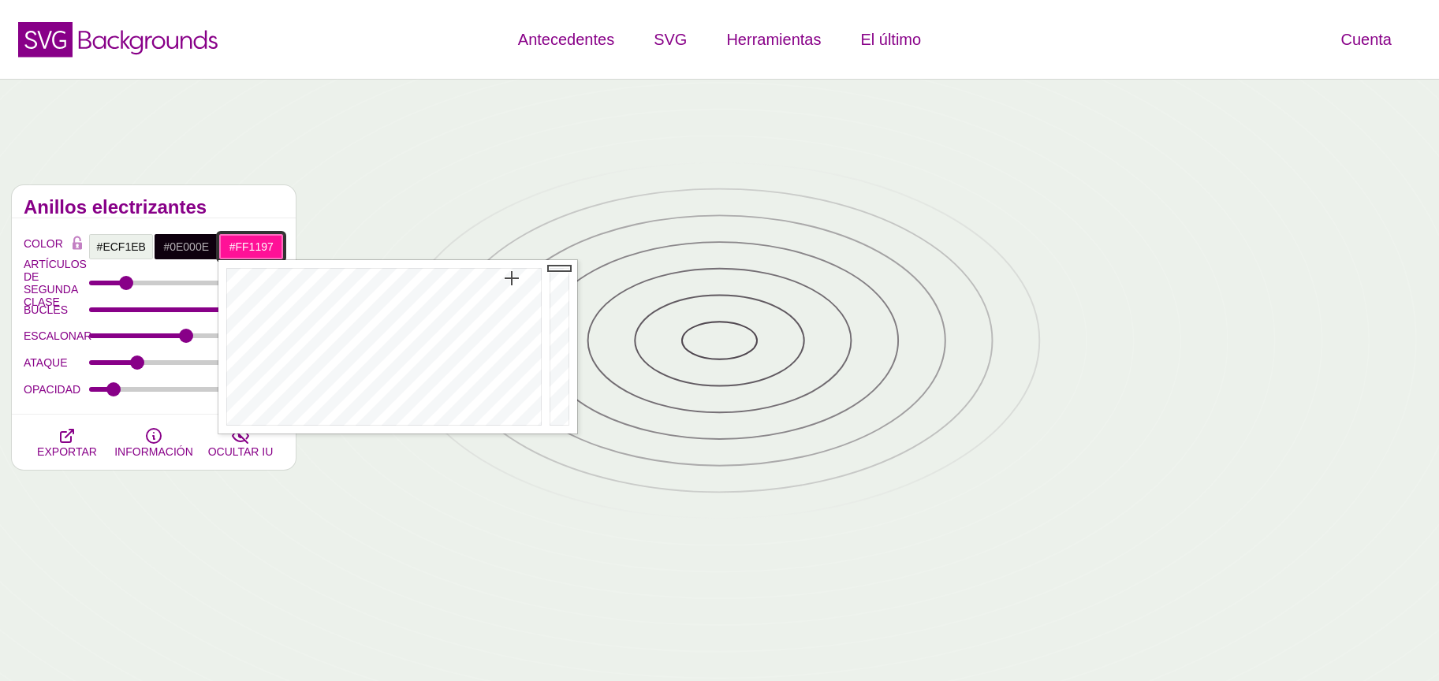
click at [512, 278] on div at bounding box center [381, 347] width 327 height 174
type input "#FF007C"
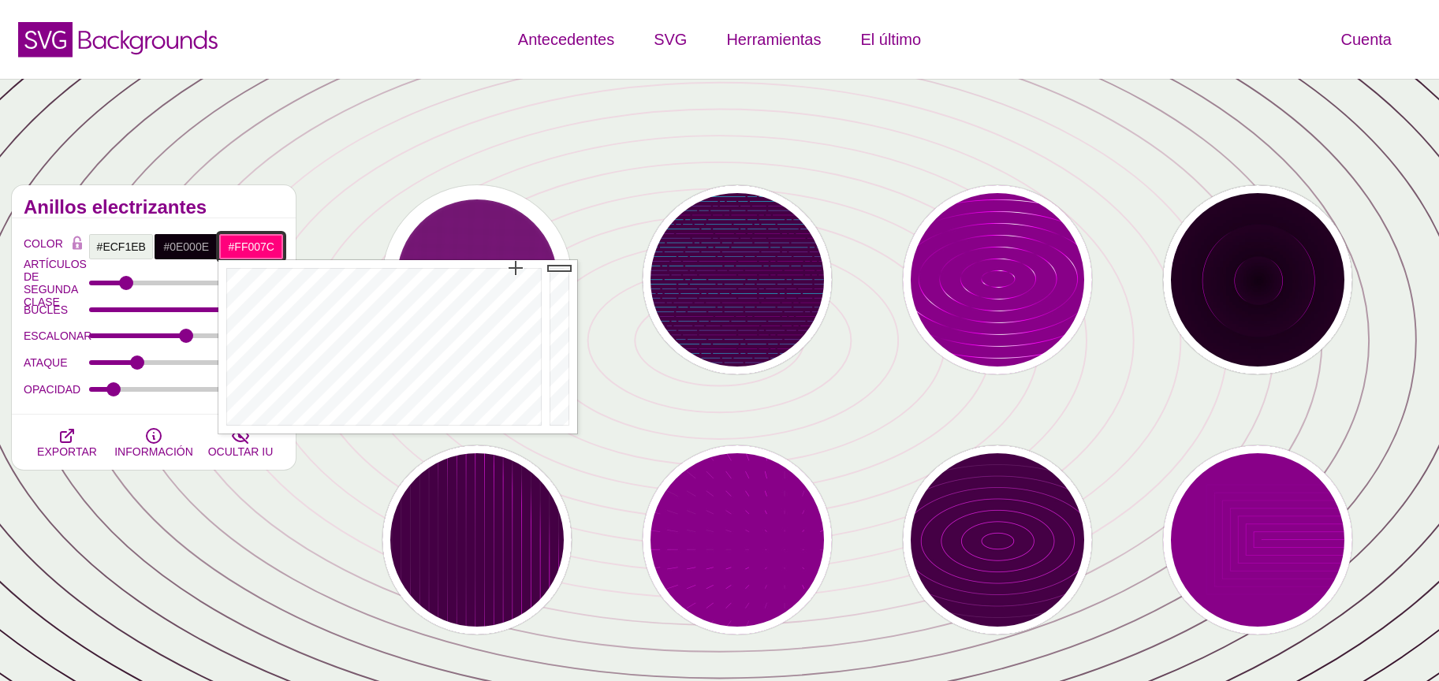
drag, startPoint x: 513, startPoint y: 274, endPoint x: 516, endPoint y: 258, distance: 16.9
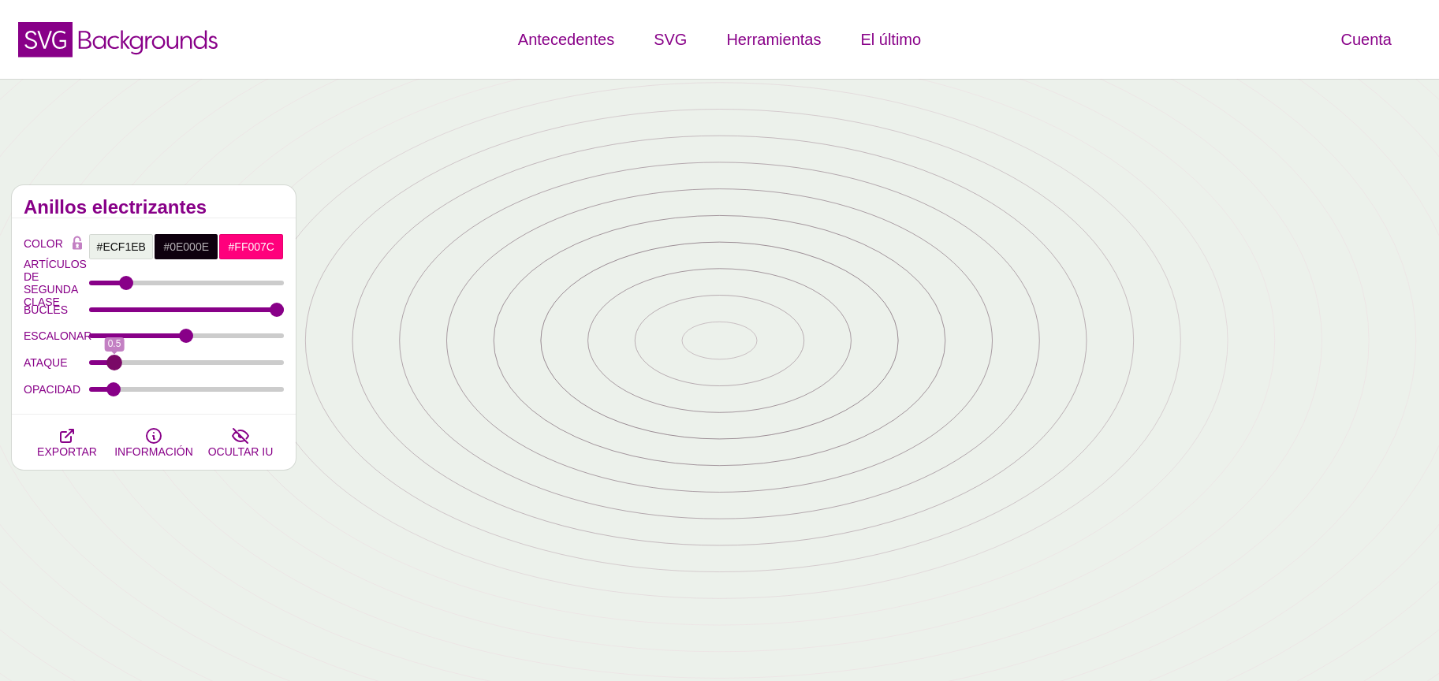
drag, startPoint x: 136, startPoint y: 359, endPoint x: 115, endPoint y: 353, distance: 22.0
type input "0.5"
click at [115, 360] on input "ATAQUE" at bounding box center [187, 363] width 196 height 6
drag, startPoint x: 112, startPoint y: 387, endPoint x: 139, endPoint y: 386, distance: 26.8
type input "0.24"
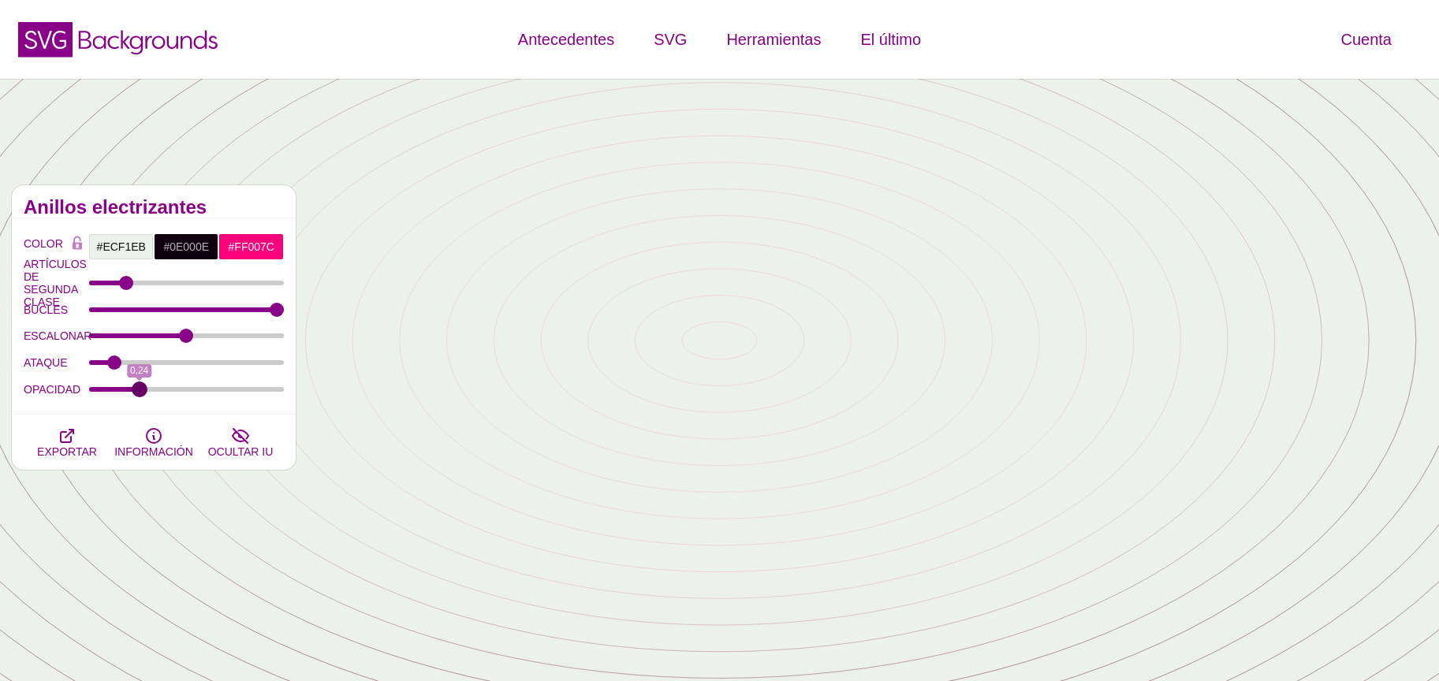
click at [139, 386] on input "OPACIDAD" at bounding box center [187, 389] width 196 height 6
drag, startPoint x: 124, startPoint y: 282, endPoint x: 499, endPoint y: 360, distance: 383.5
type input "25"
click at [285, 286] on input "ARTÍCULOS DE SEGUNDA CLASE" at bounding box center [187, 283] width 196 height 6
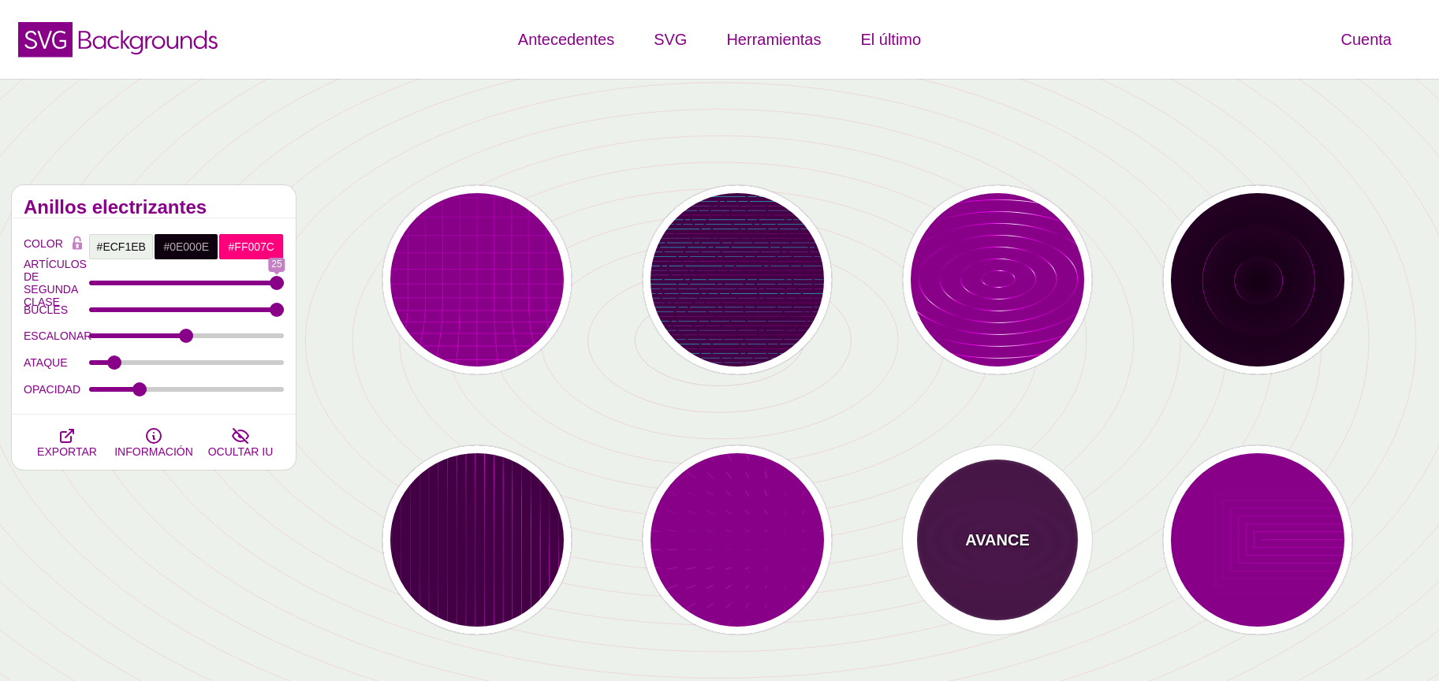
click at [985, 520] on div "AVANCE" at bounding box center [997, 540] width 189 height 189
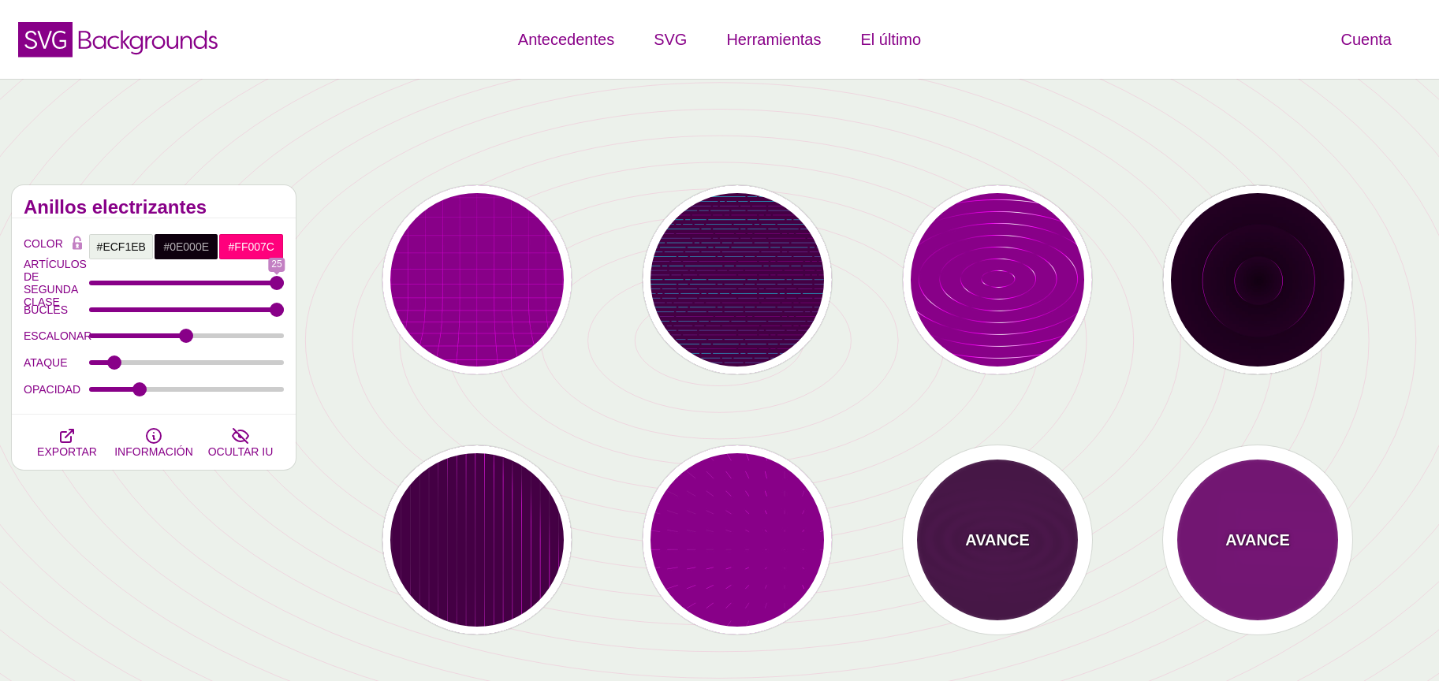
type input "#440044"
type input "#FF00FF"
type input "#FFFFFF"
type input "5"
type input "1"
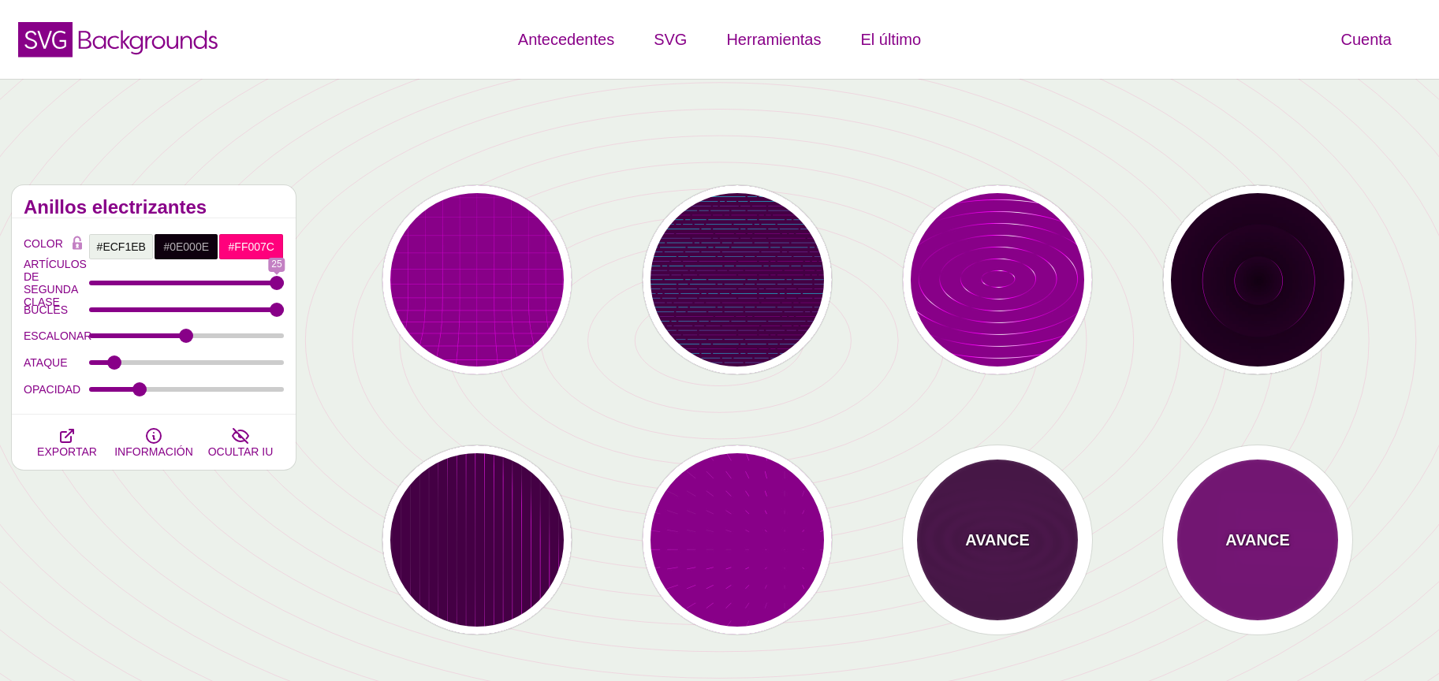
type input "0.1"
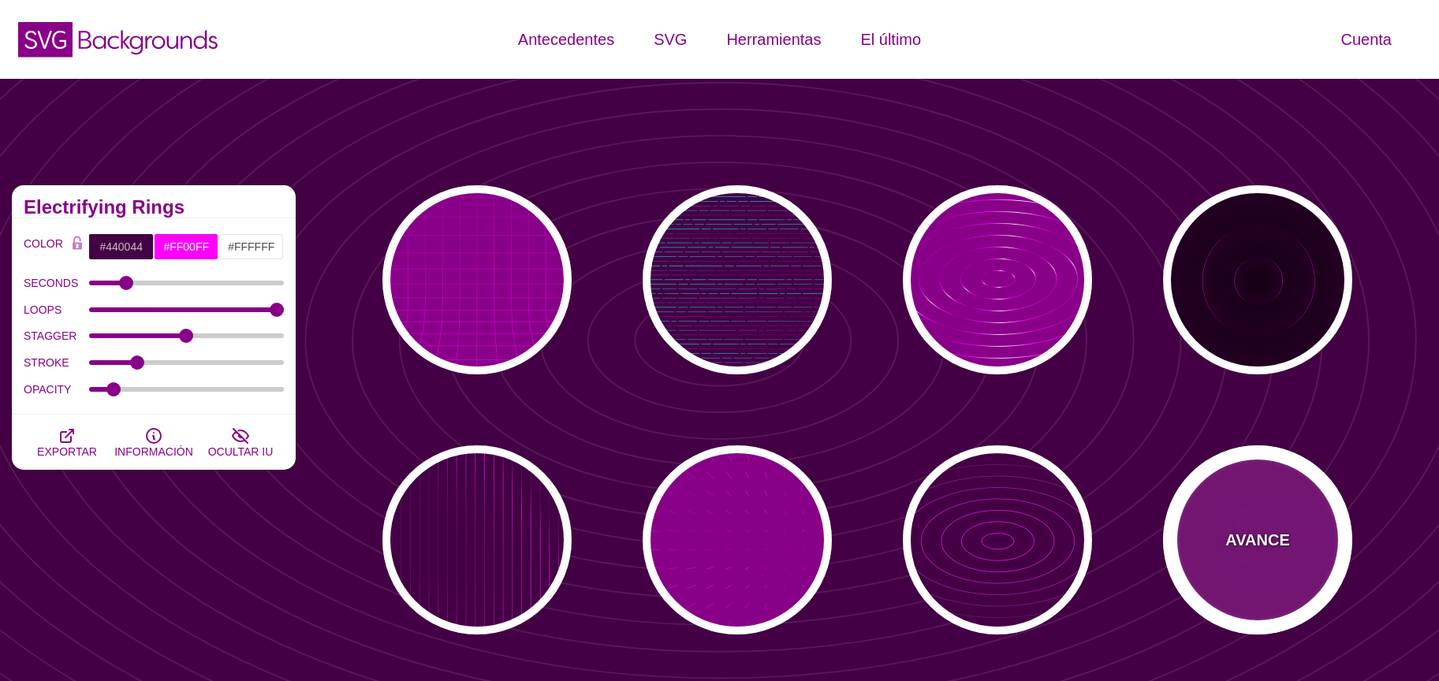
click at [1304, 502] on div "AVANCE" at bounding box center [1257, 540] width 189 height 189
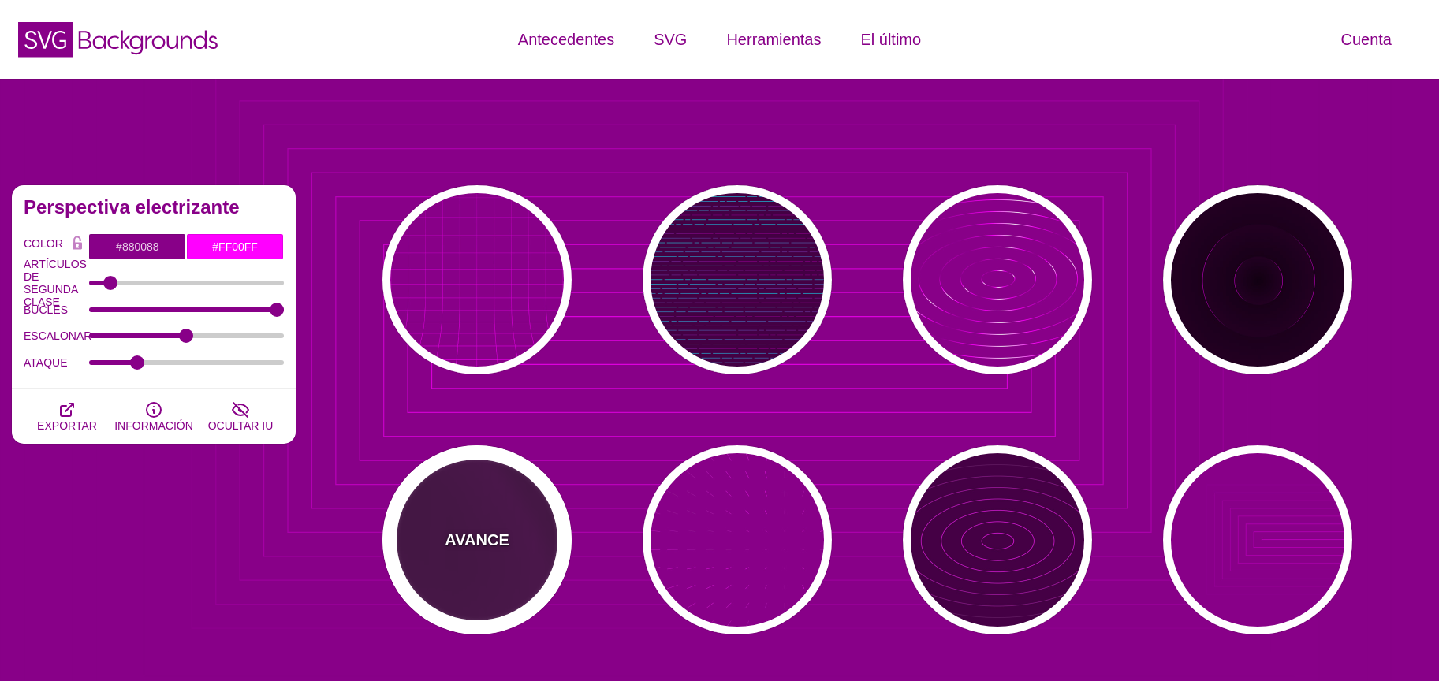
click at [488, 513] on div "AVANCE" at bounding box center [477, 540] width 189 height 189
type input "#440044"
type input "20"
type input "1"
type input "0.1"
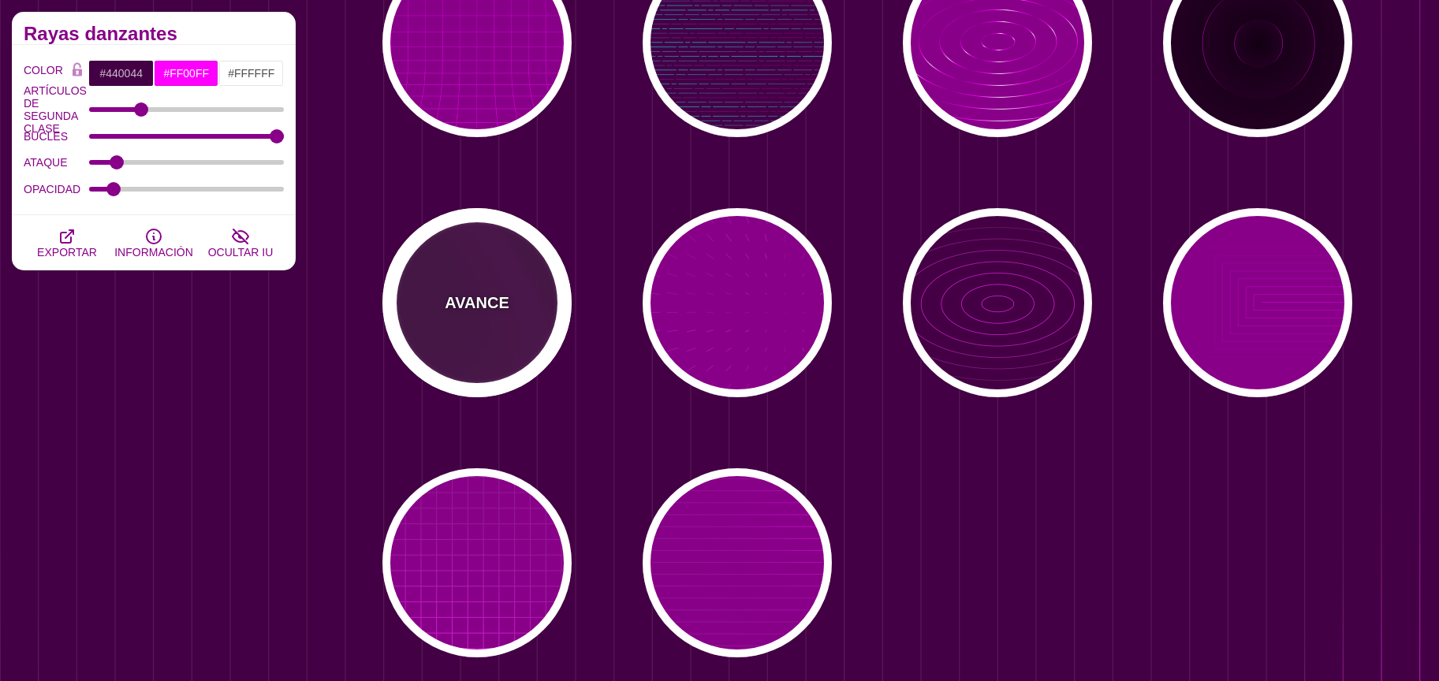
scroll to position [235, 0]
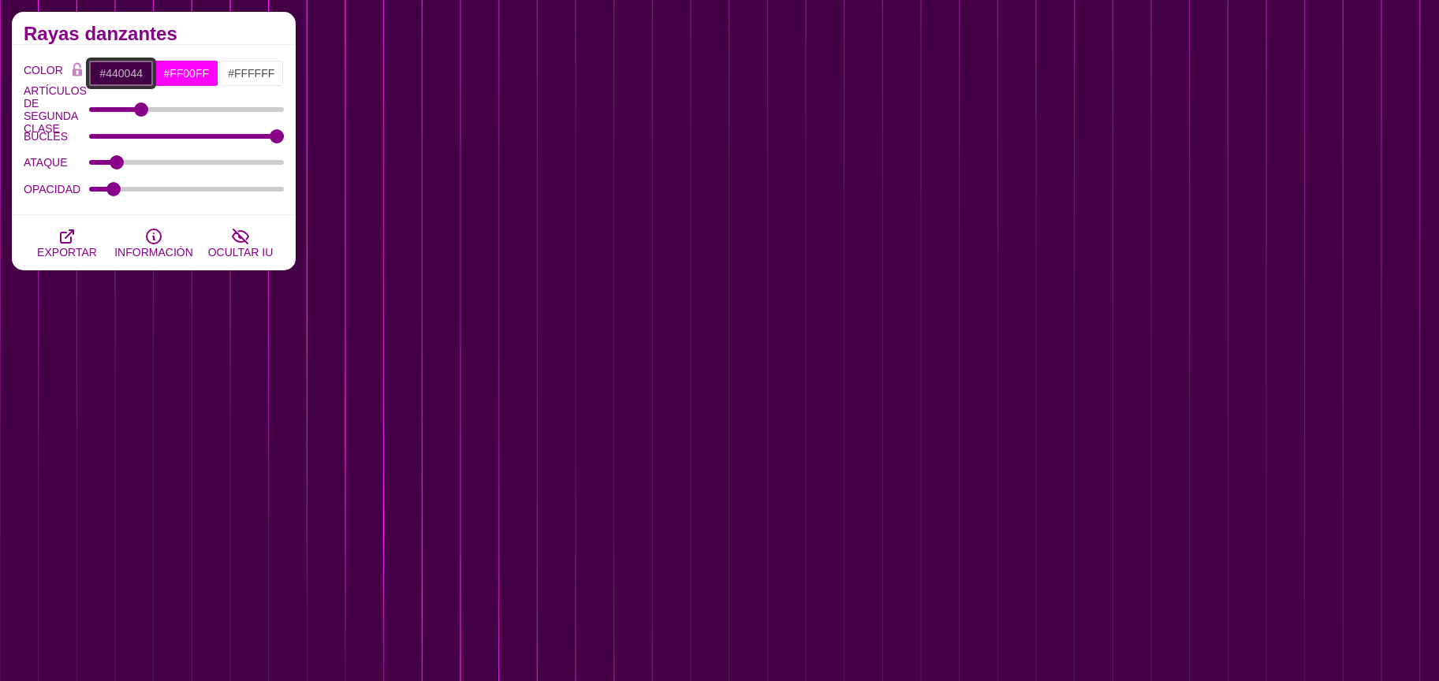
click at [125, 76] on input "#440044" at bounding box center [120, 73] width 65 height 27
drag, startPoint x: 171, startPoint y: 260, endPoint x: 99, endPoint y: 72, distance: 201.7
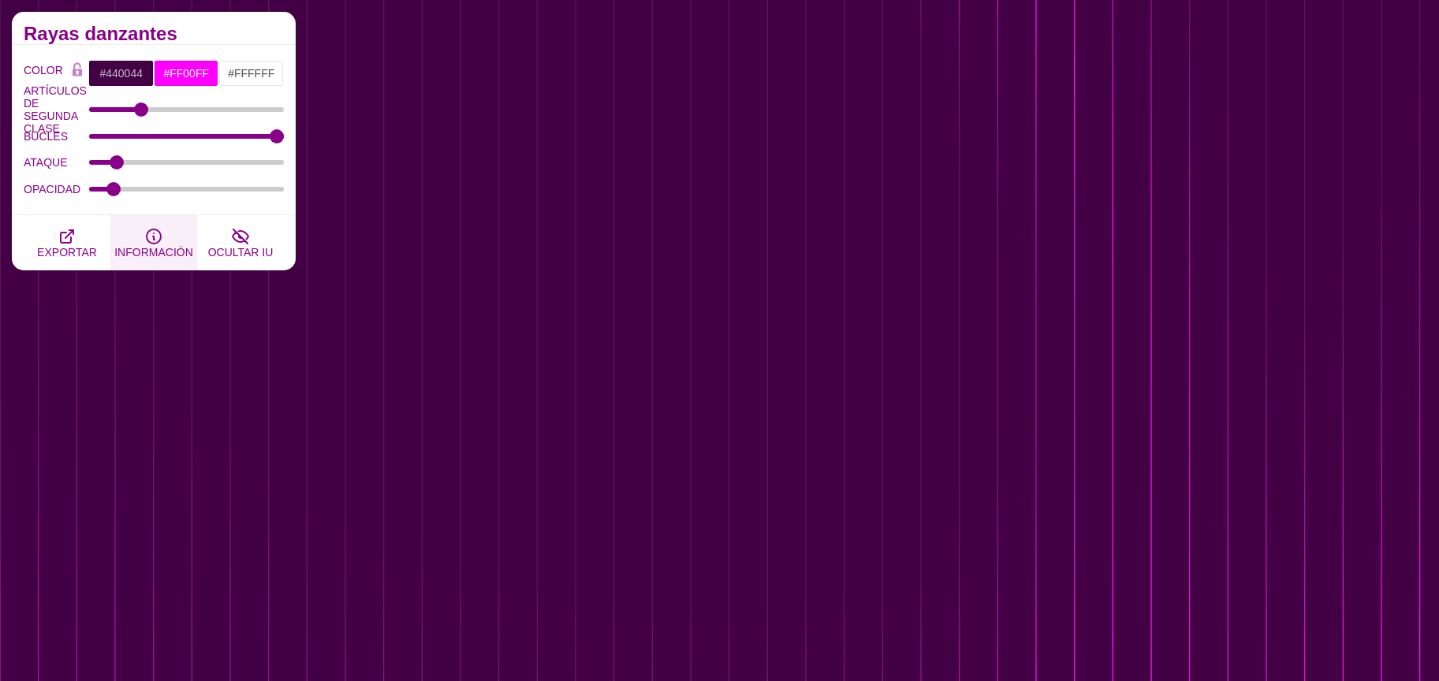
click at [121, 103] on div "Rayas danzantes COLOR #440044 #FF00FF #FFFFFF #444444 #555555 #666666 #777777 #…" at bounding box center [154, 141] width 284 height 259
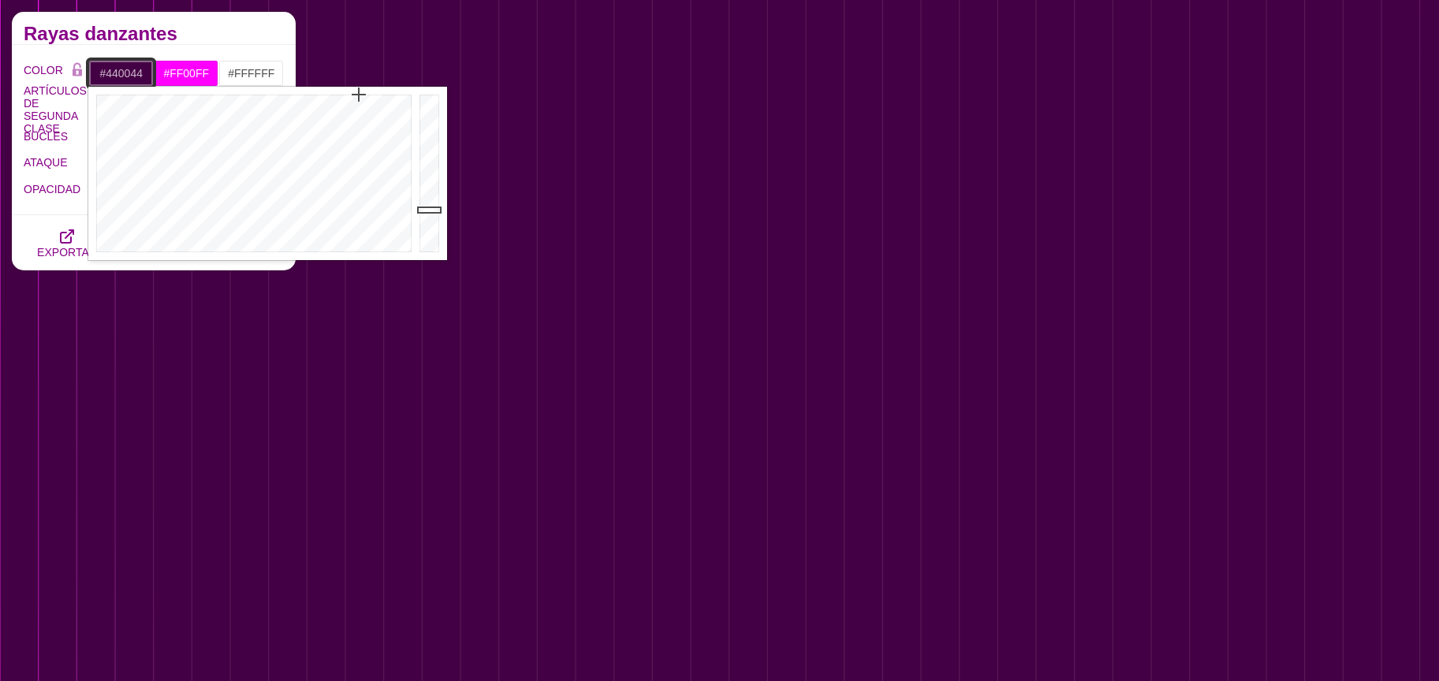
drag, startPoint x: 99, startPoint y: 71, endPoint x: 198, endPoint y: 145, distance: 124.0
click at [99, 71] on input "#440044" at bounding box center [120, 73] width 65 height 27
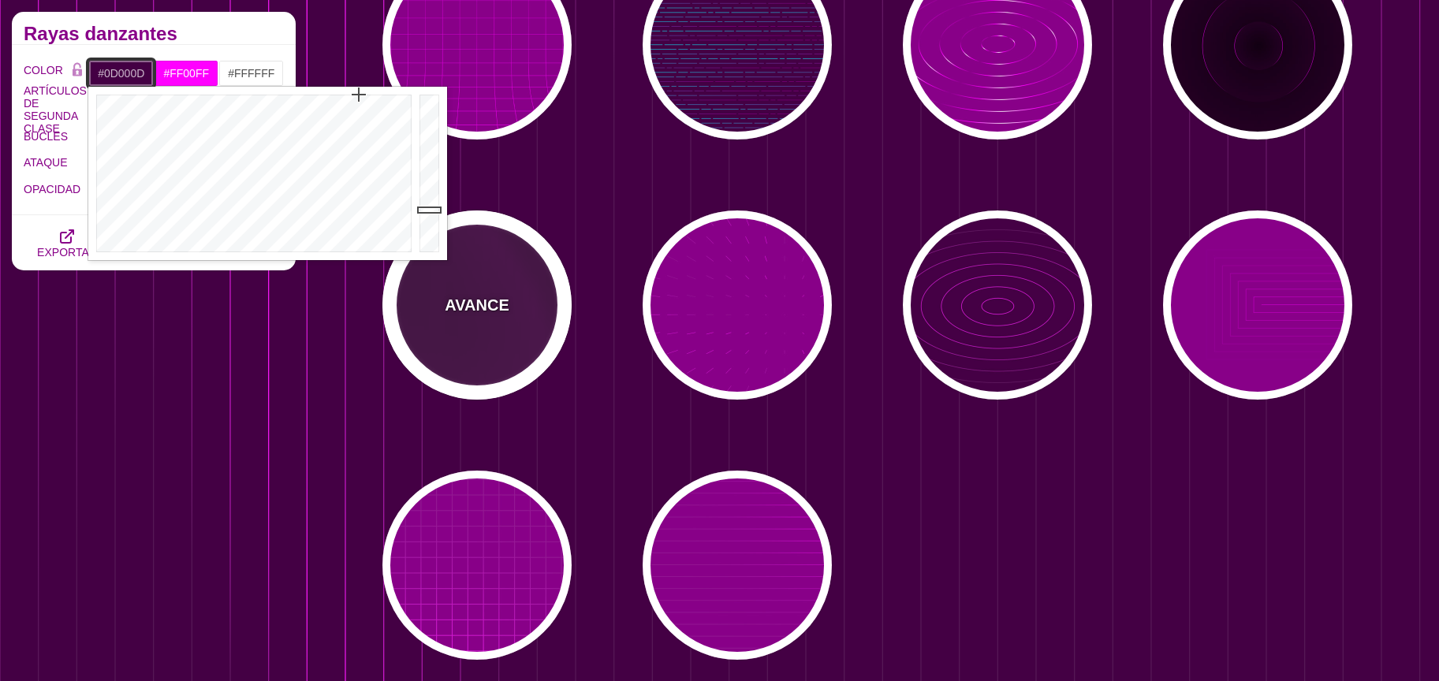
type input "#000000"
drag, startPoint x: 431, startPoint y: 241, endPoint x: 423, endPoint y: 282, distance: 41.9
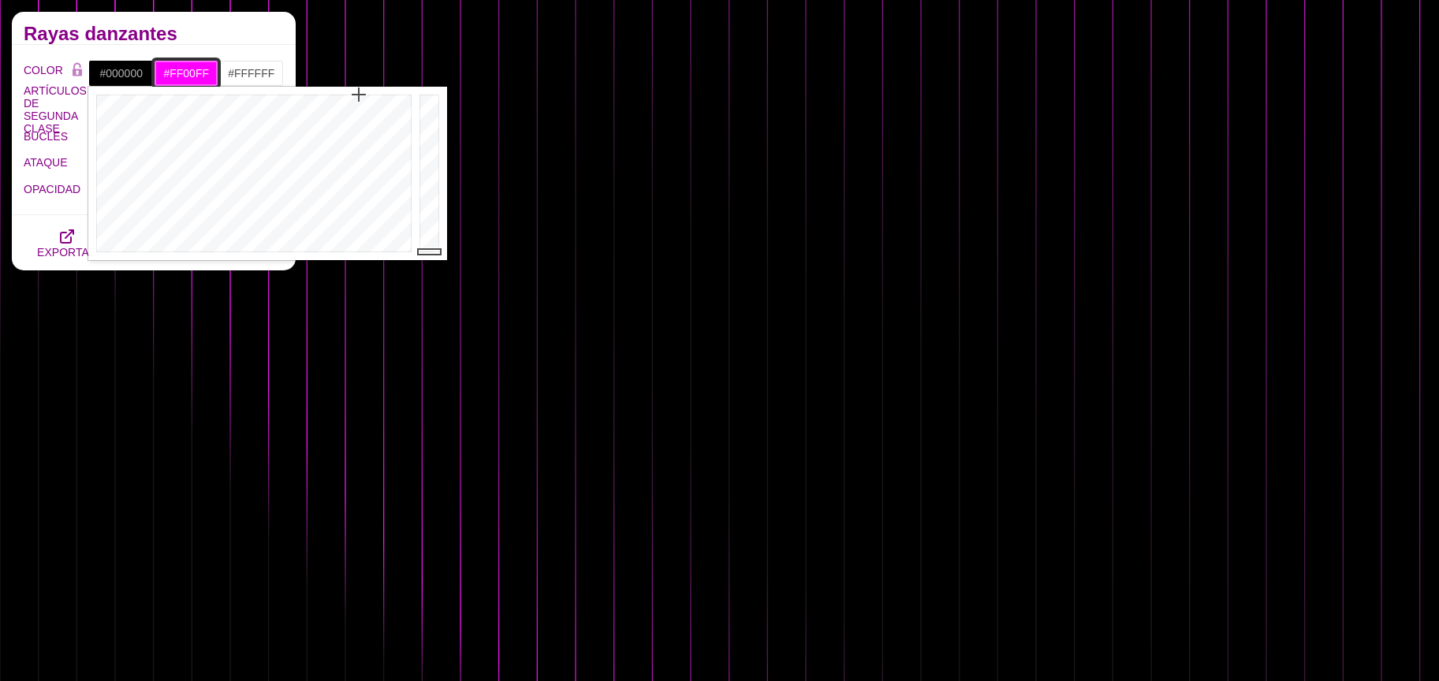
click at [180, 73] on input "#FF00FF" at bounding box center [186, 73] width 65 height 27
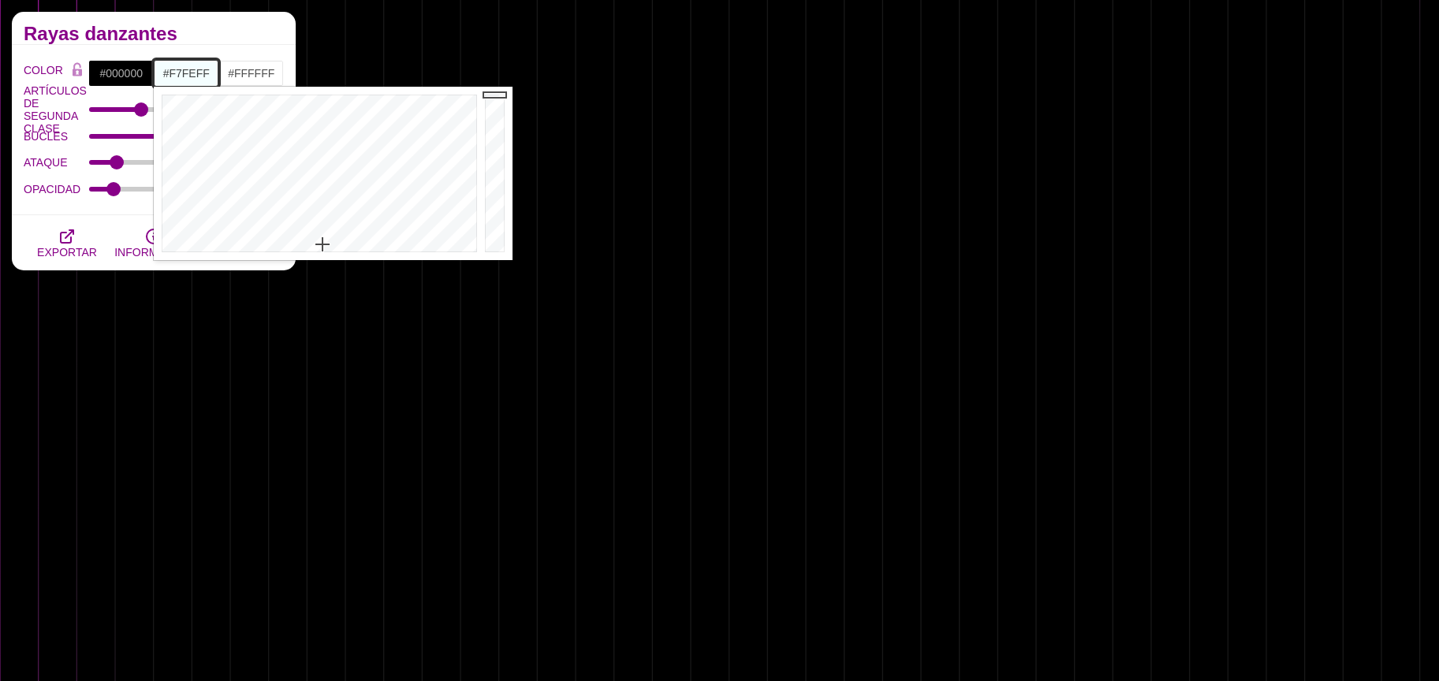
type input "#FFFFFF"
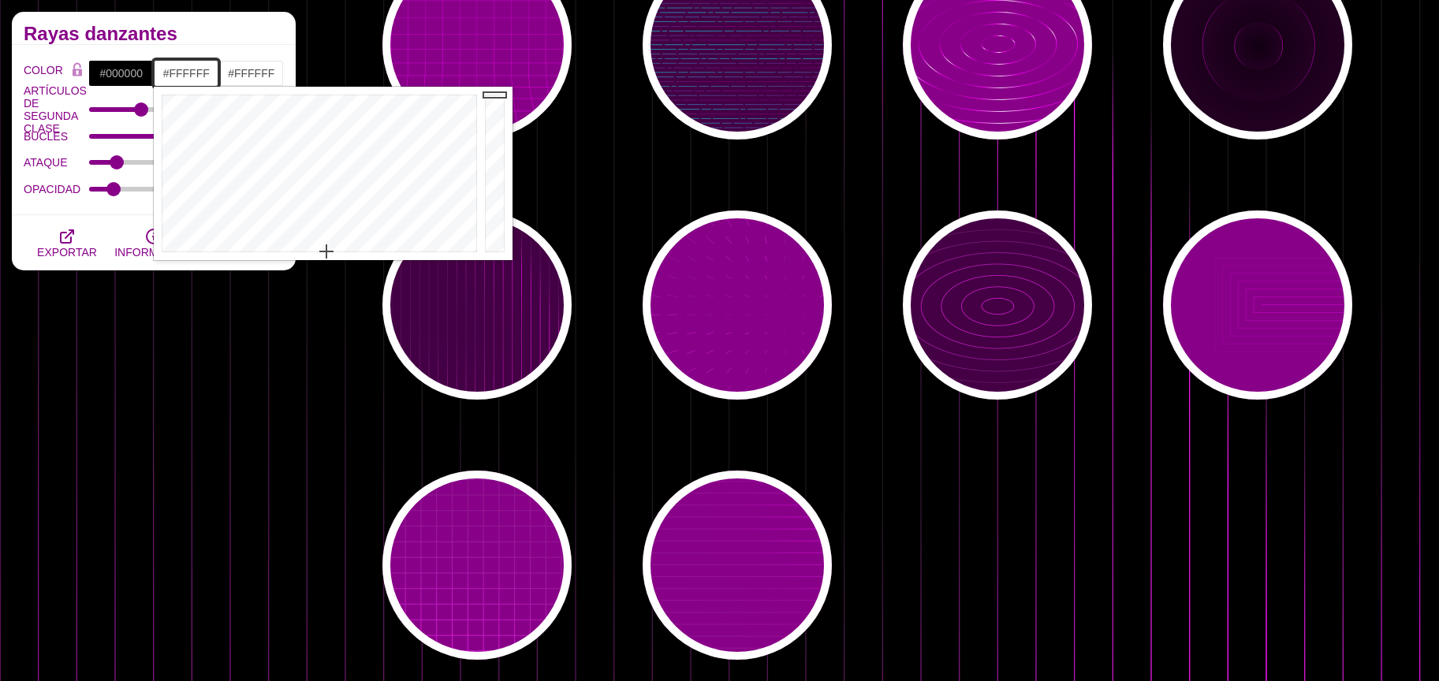
drag, startPoint x: 316, startPoint y: 229, endPoint x: 321, endPoint y: 270, distance: 41.4
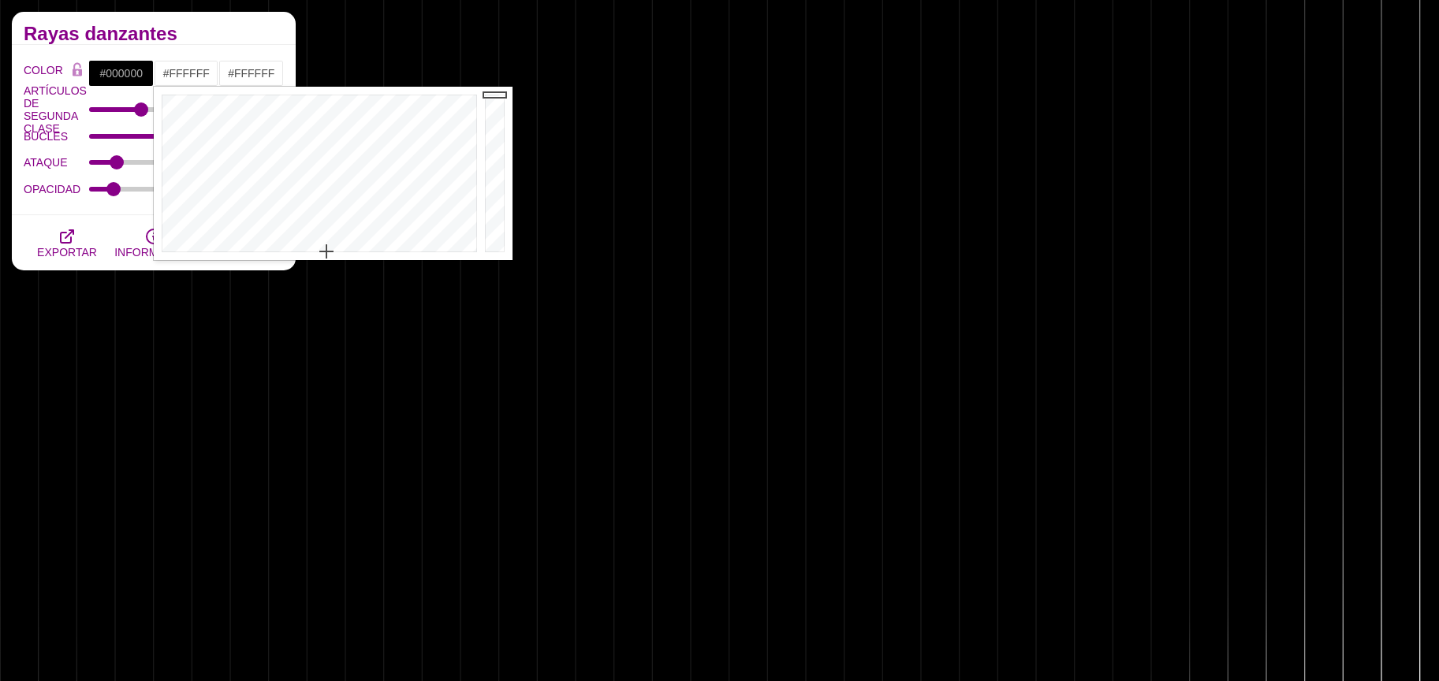
click at [55, 118] on font "ARTÍCULOS DE SEGUNDA CLASE" at bounding box center [55, 109] width 63 height 50
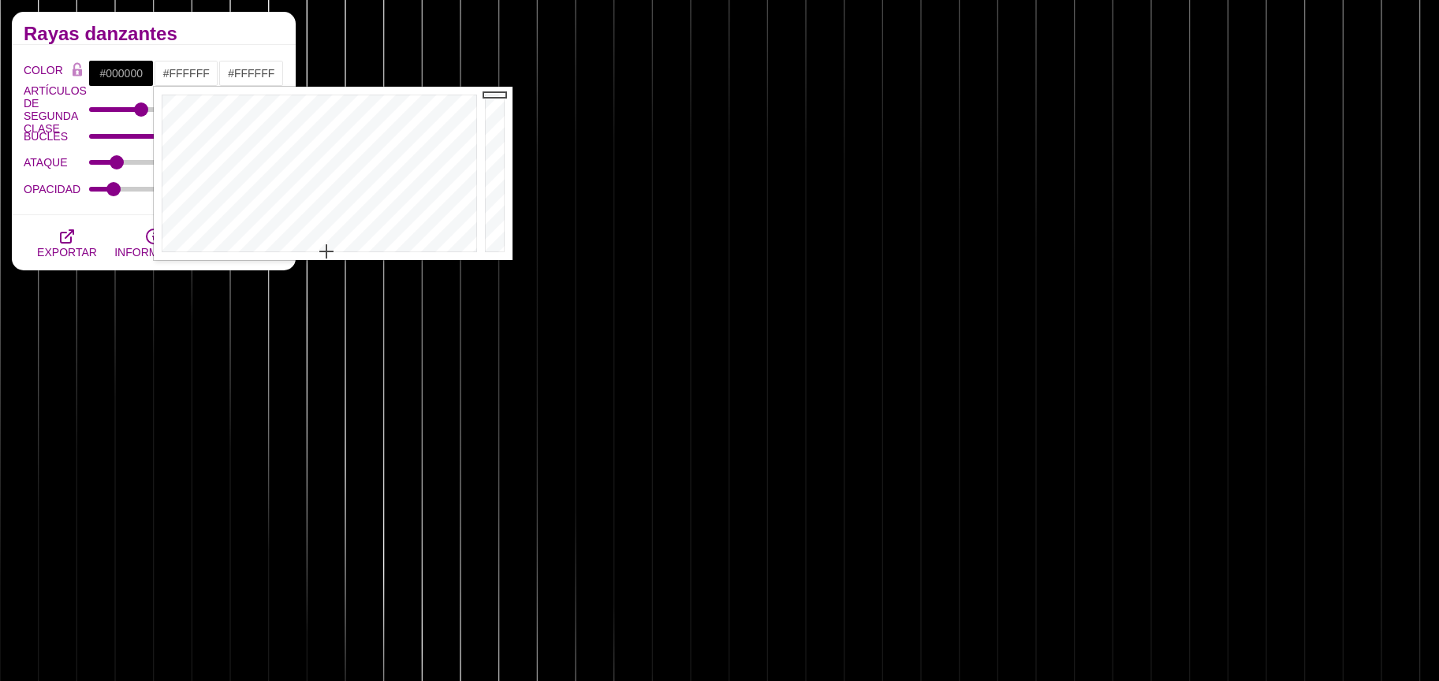
click at [89, 113] on input "ARTÍCULOS DE SEGUNDA CLASE" at bounding box center [187, 109] width 196 height 6
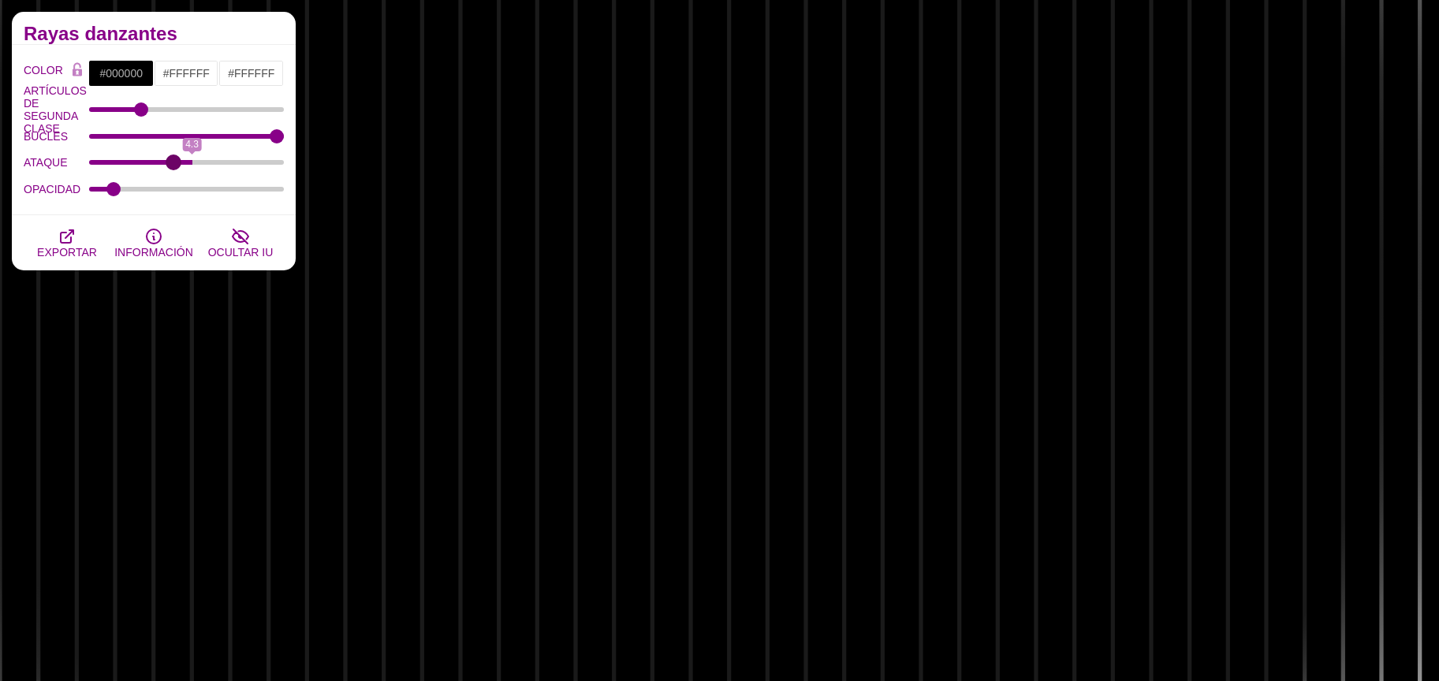
drag, startPoint x: 113, startPoint y: 167, endPoint x: 174, endPoint y: 179, distance: 62.7
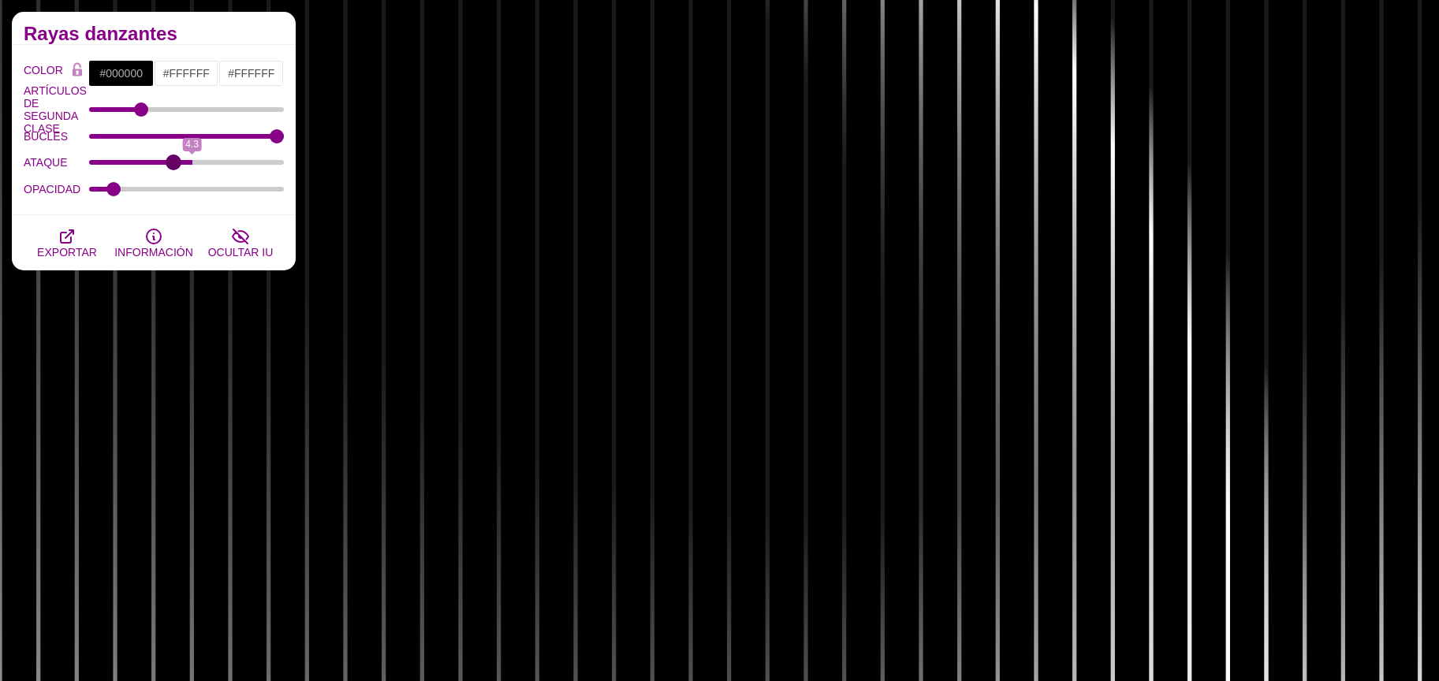
type input "3.5"
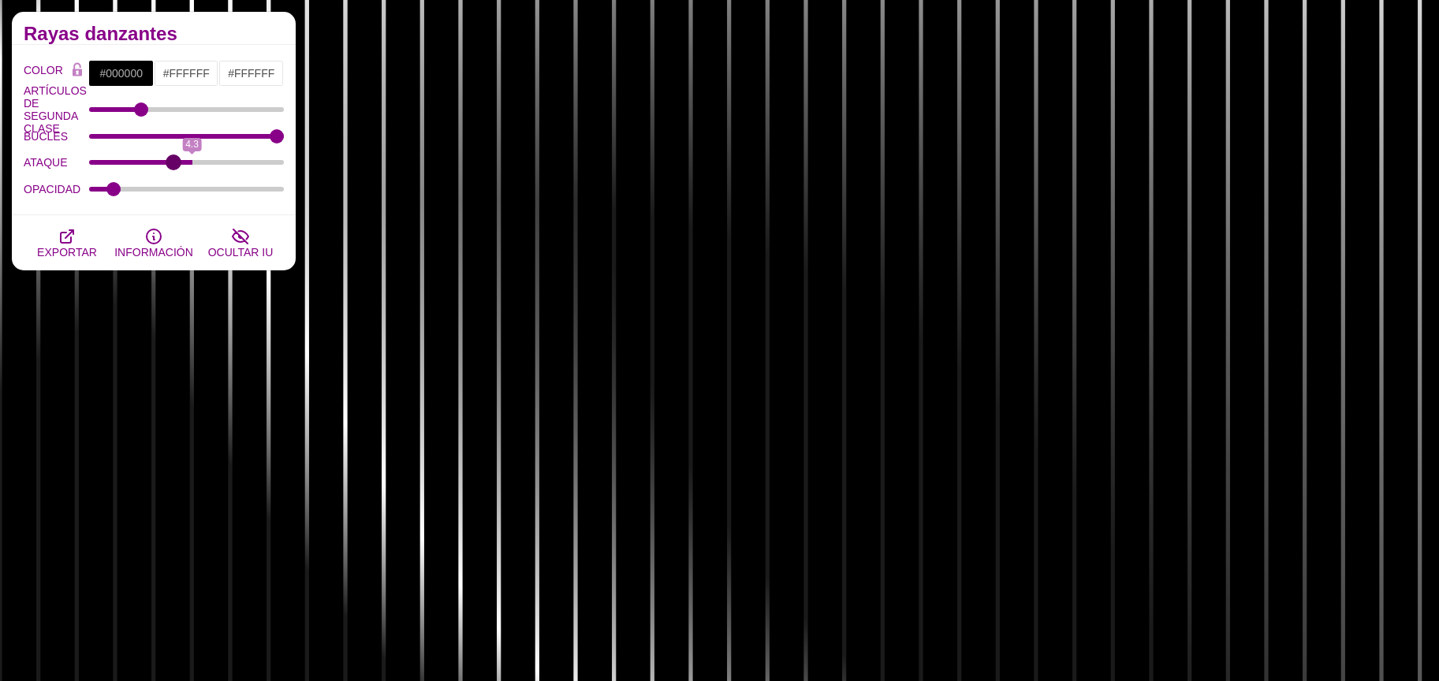
click at [174, 166] on input "ATAQUE" at bounding box center [187, 162] width 196 height 6
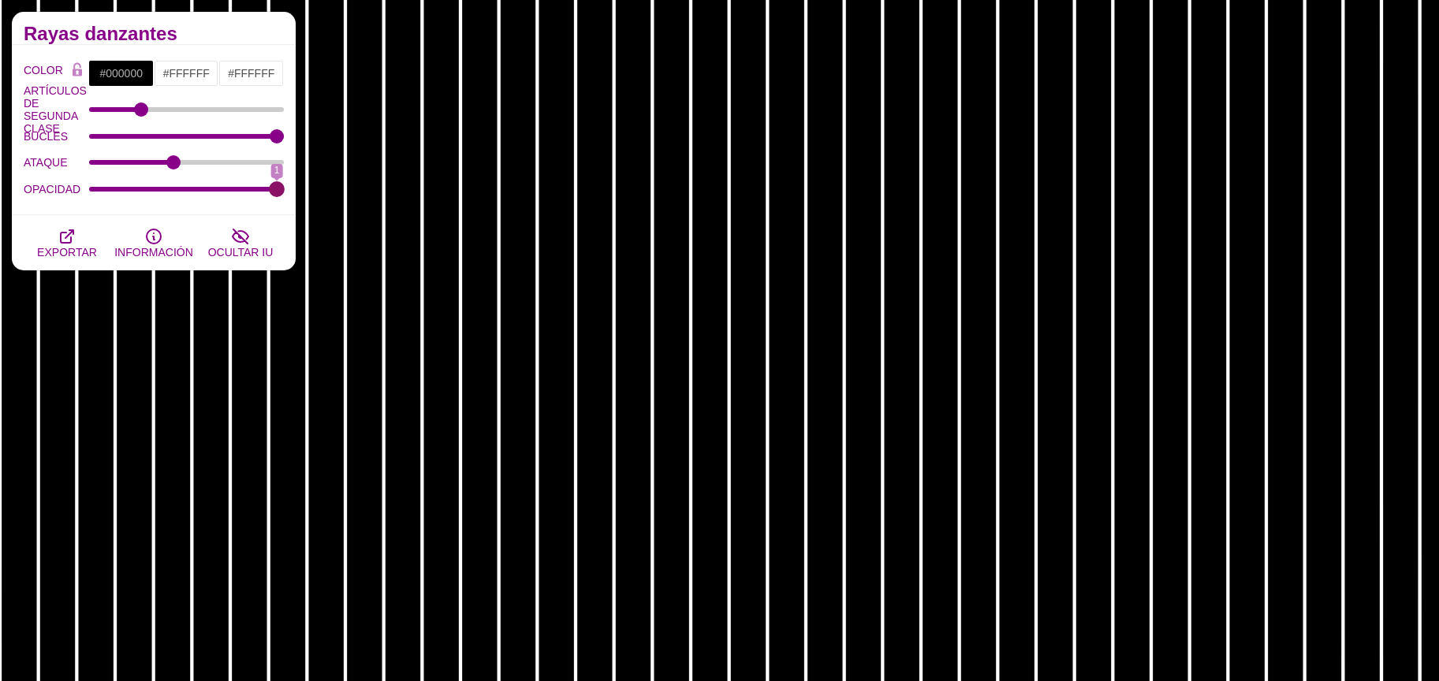
drag, startPoint x: 181, startPoint y: 189, endPoint x: 292, endPoint y: 196, distance: 110.6
click at [285, 192] on input "OPACIDAD" at bounding box center [187, 189] width 196 height 6
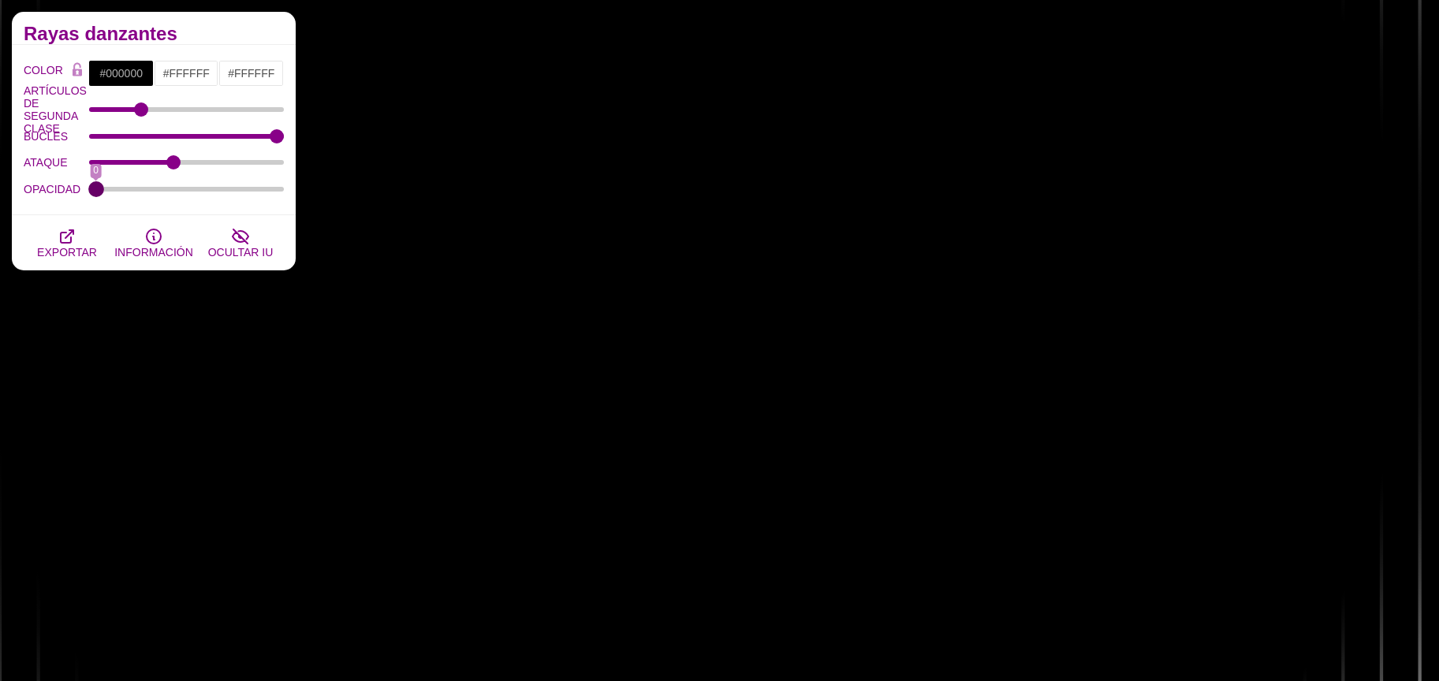
drag, startPoint x: 270, startPoint y: 186, endPoint x: 0, endPoint y: 186, distance: 269.8
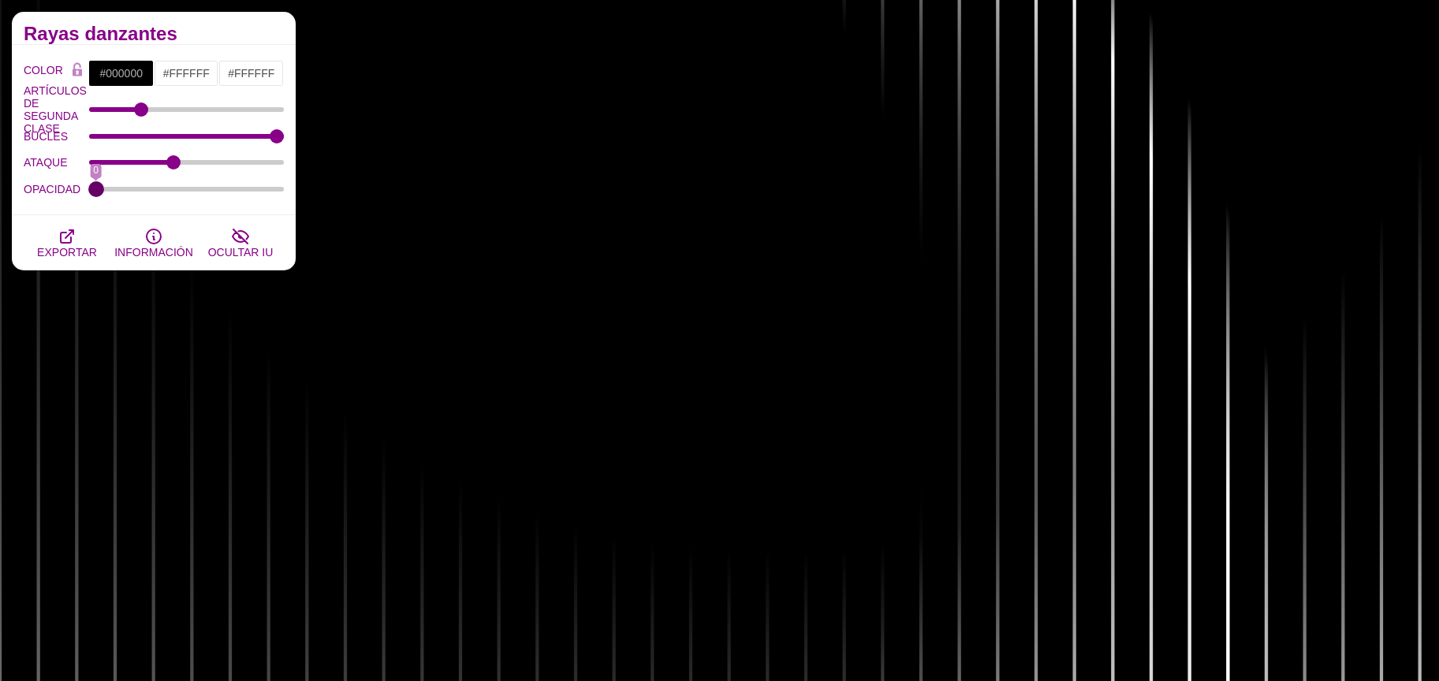
type input "0"
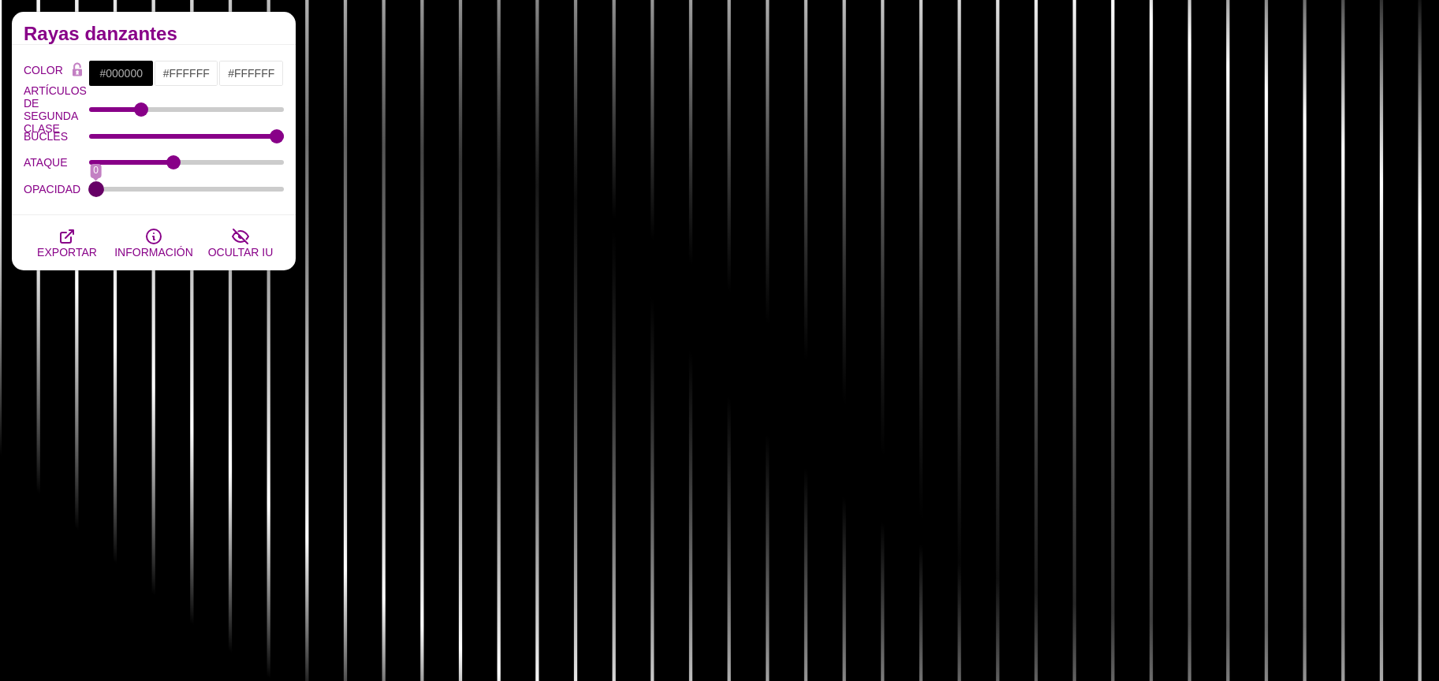
click at [89, 186] on input "OPACIDAD" at bounding box center [187, 189] width 196 height 6
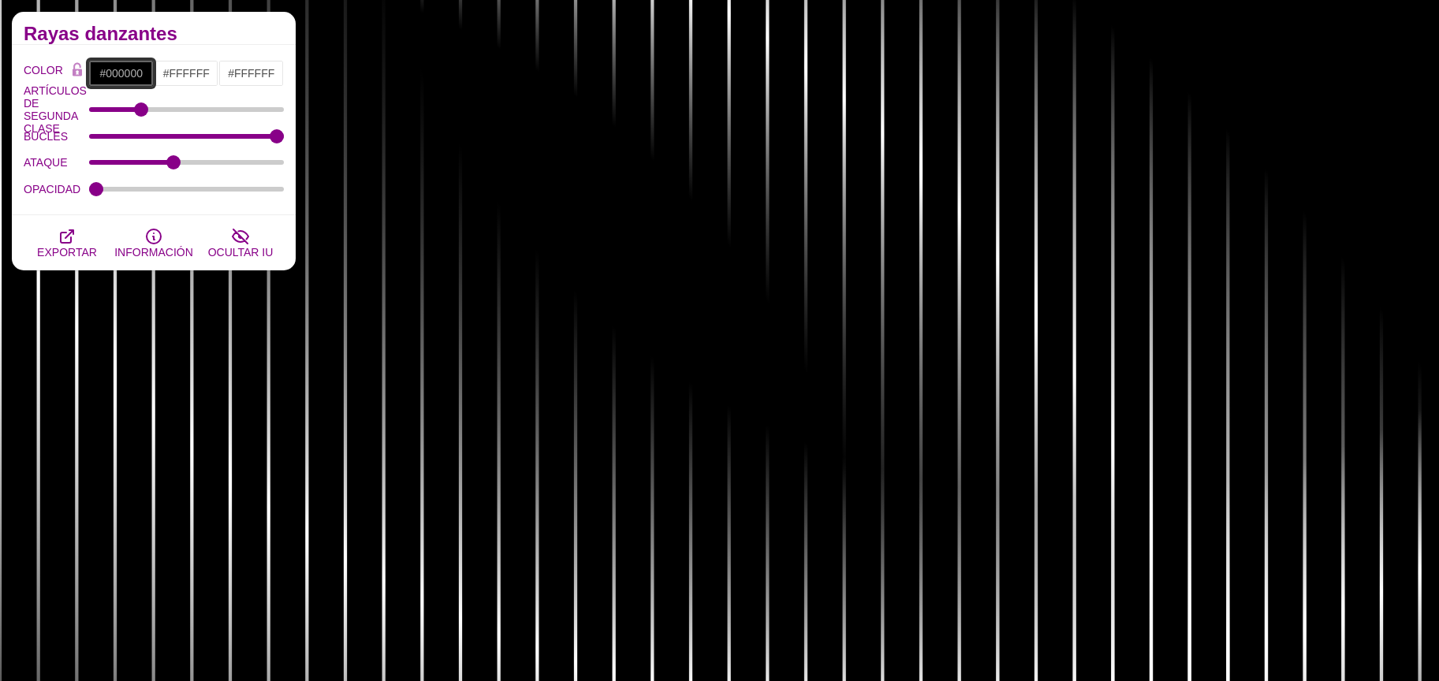
click at [111, 80] on input "#000000" at bounding box center [120, 73] width 65 height 27
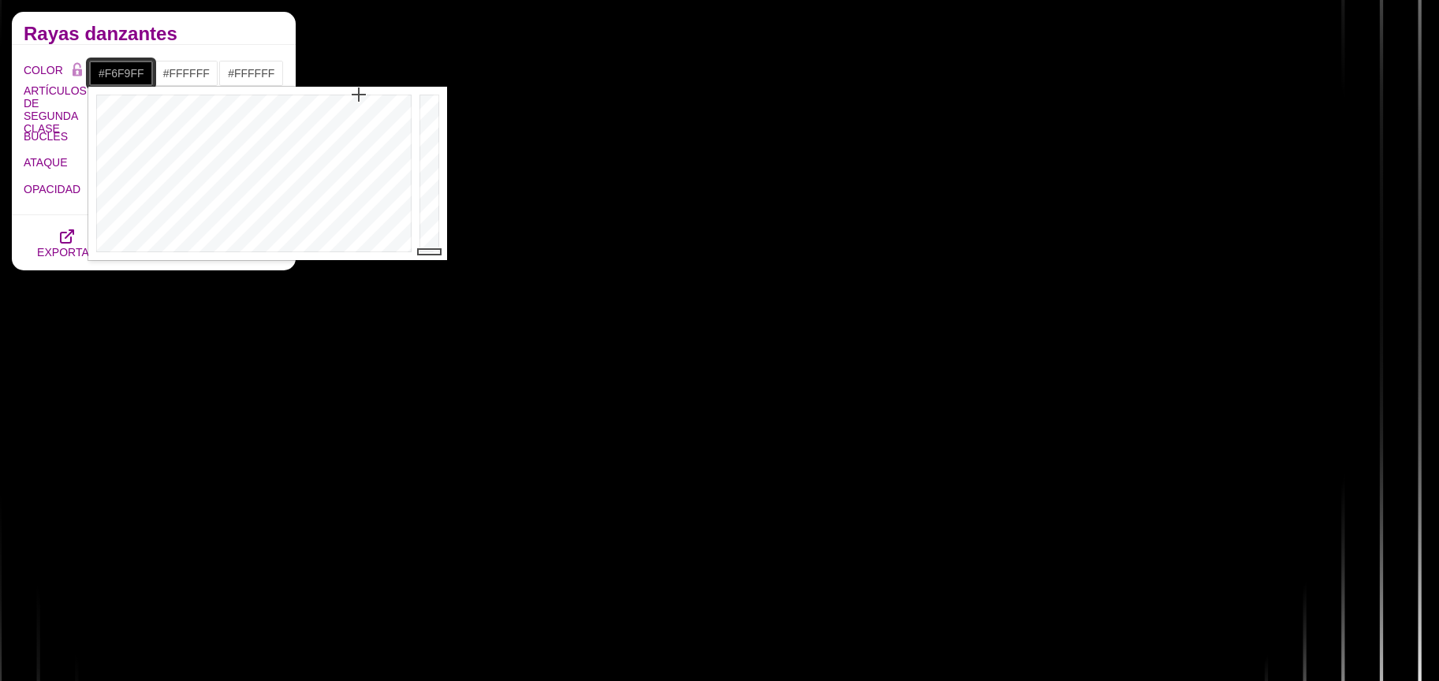
type input "#FFFFFF"
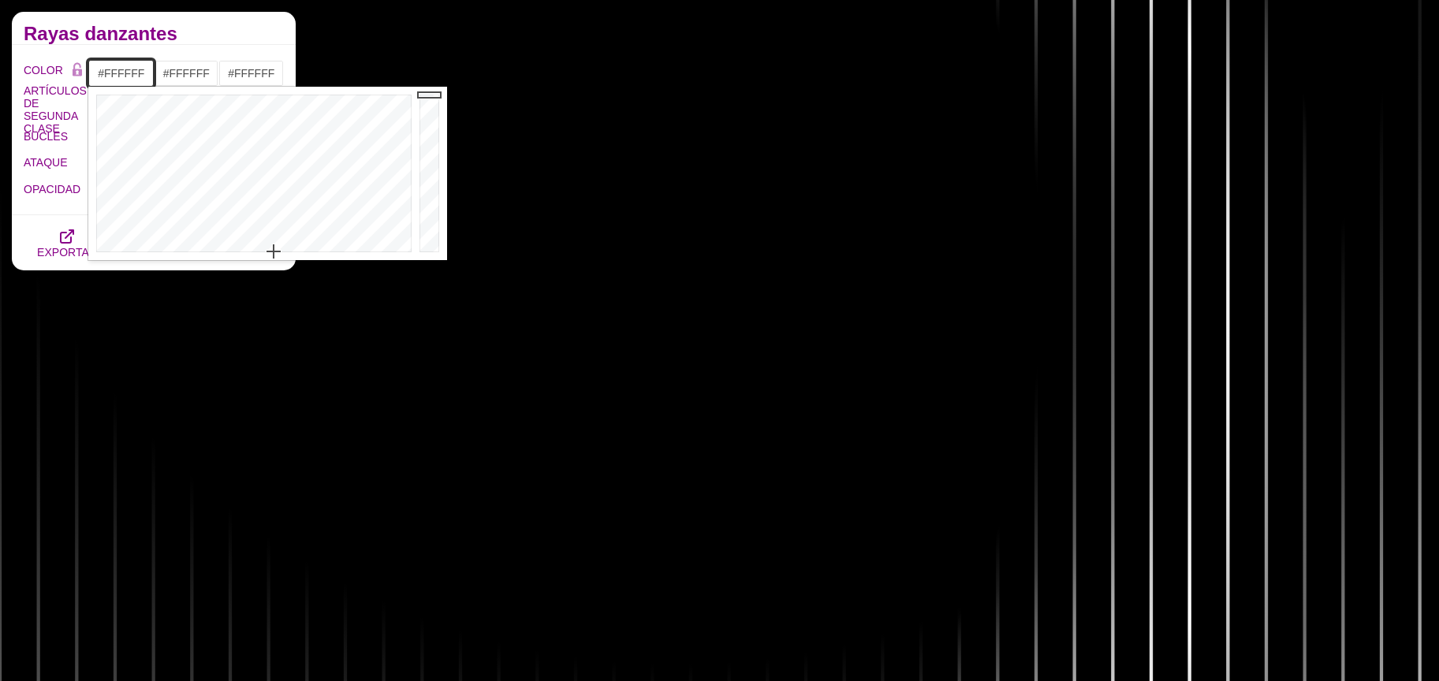
drag, startPoint x: 294, startPoint y: 245, endPoint x: 271, endPoint y: 252, distance: 24.9
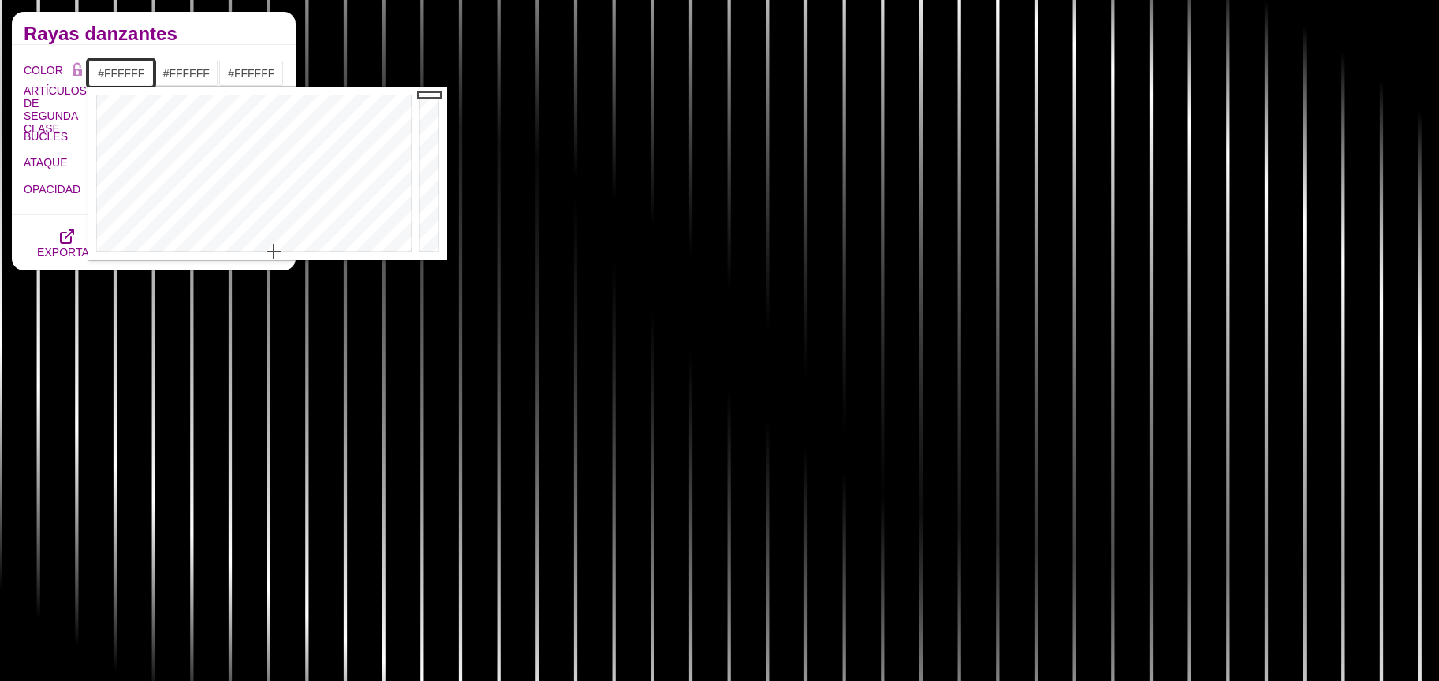
click at [274, 252] on div at bounding box center [251, 174] width 327 height 174
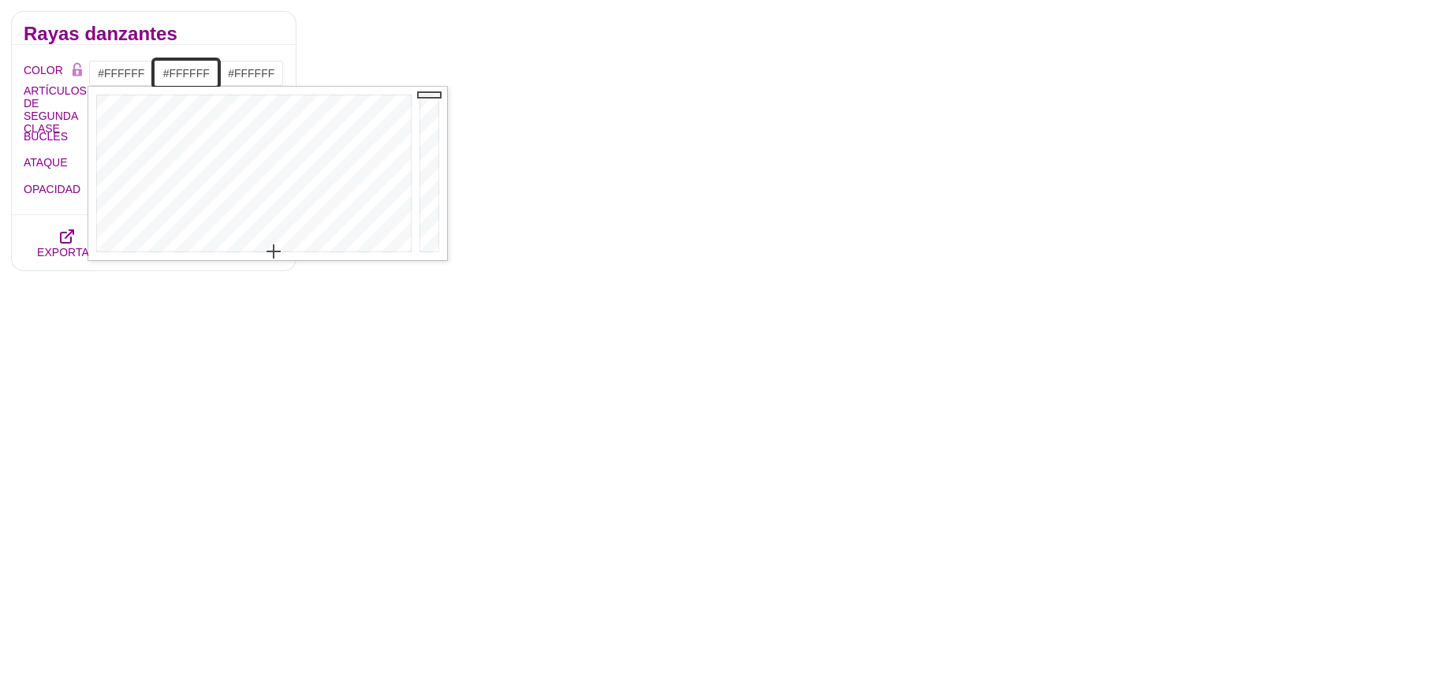
click at [185, 81] on input "#FFFFFF" at bounding box center [186, 73] width 65 height 27
drag, startPoint x: 487, startPoint y: 241, endPoint x: 493, endPoint y: 256, distance: 15.2
type input "#020202"
click at [491, 250] on div at bounding box center [497, 174] width 32 height 174
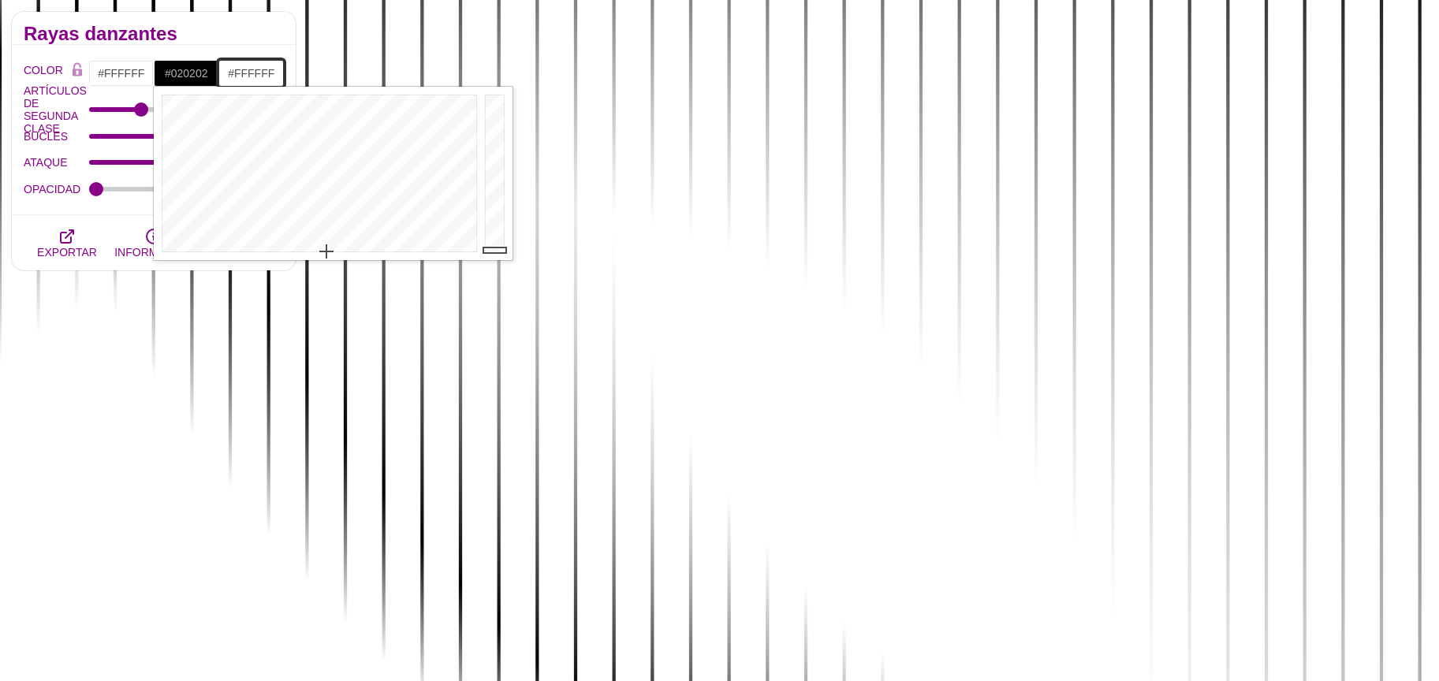
click at [251, 69] on input "#FFFFFF" at bounding box center [250, 73] width 65 height 27
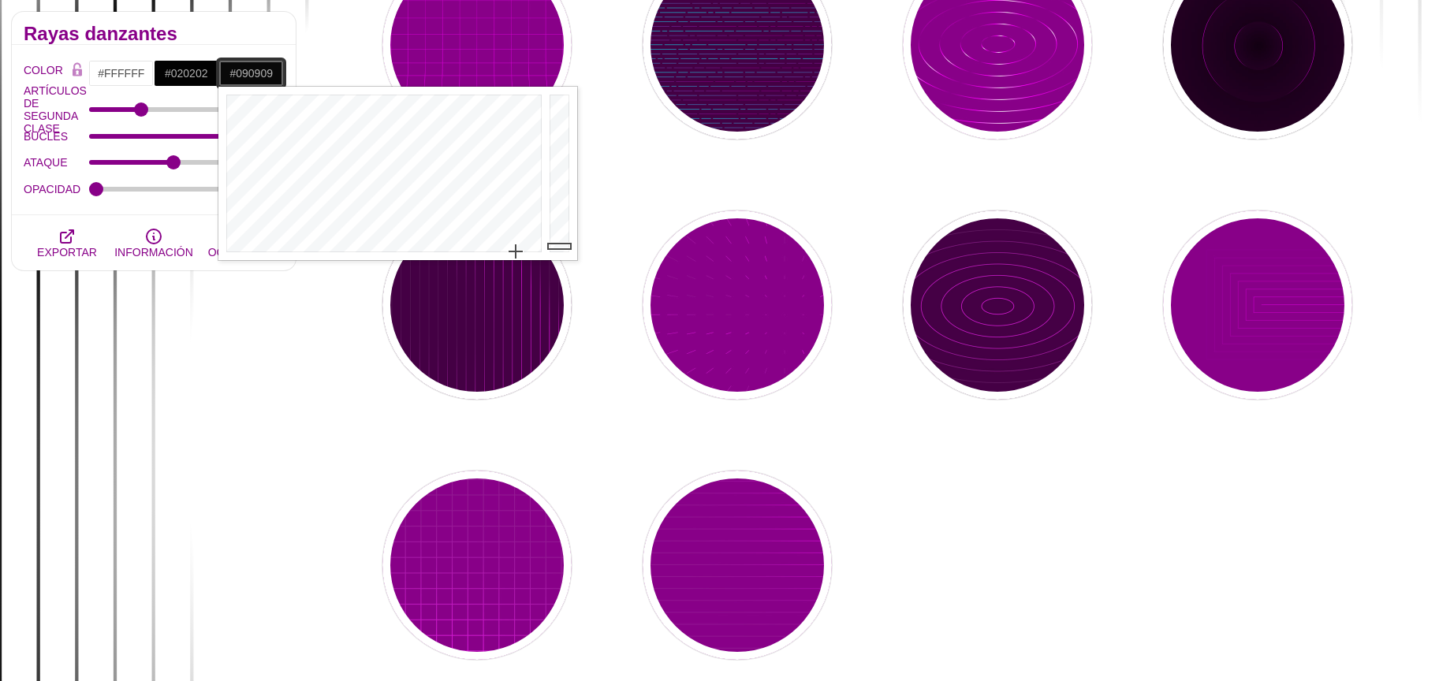
drag, startPoint x: 565, startPoint y: 241, endPoint x: 561, endPoint y: 252, distance: 11.7
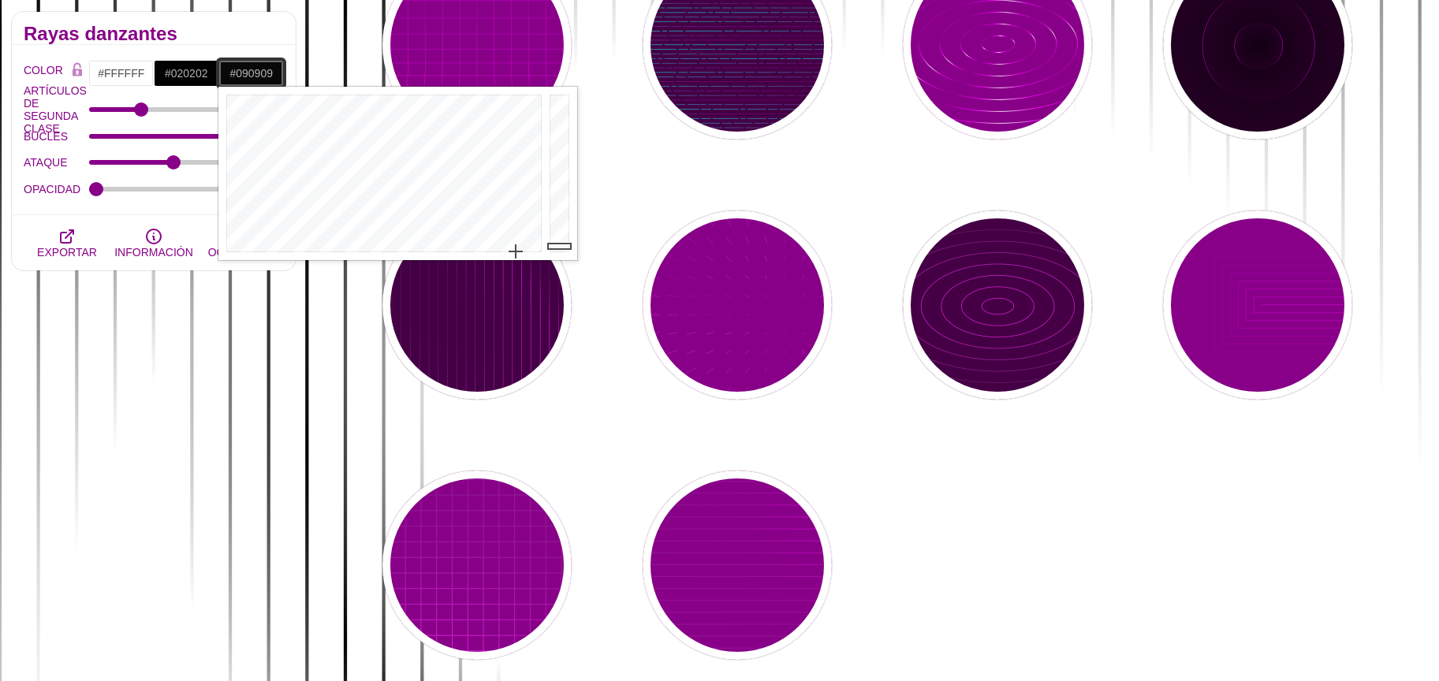
click at [564, 248] on div at bounding box center [562, 174] width 32 height 174
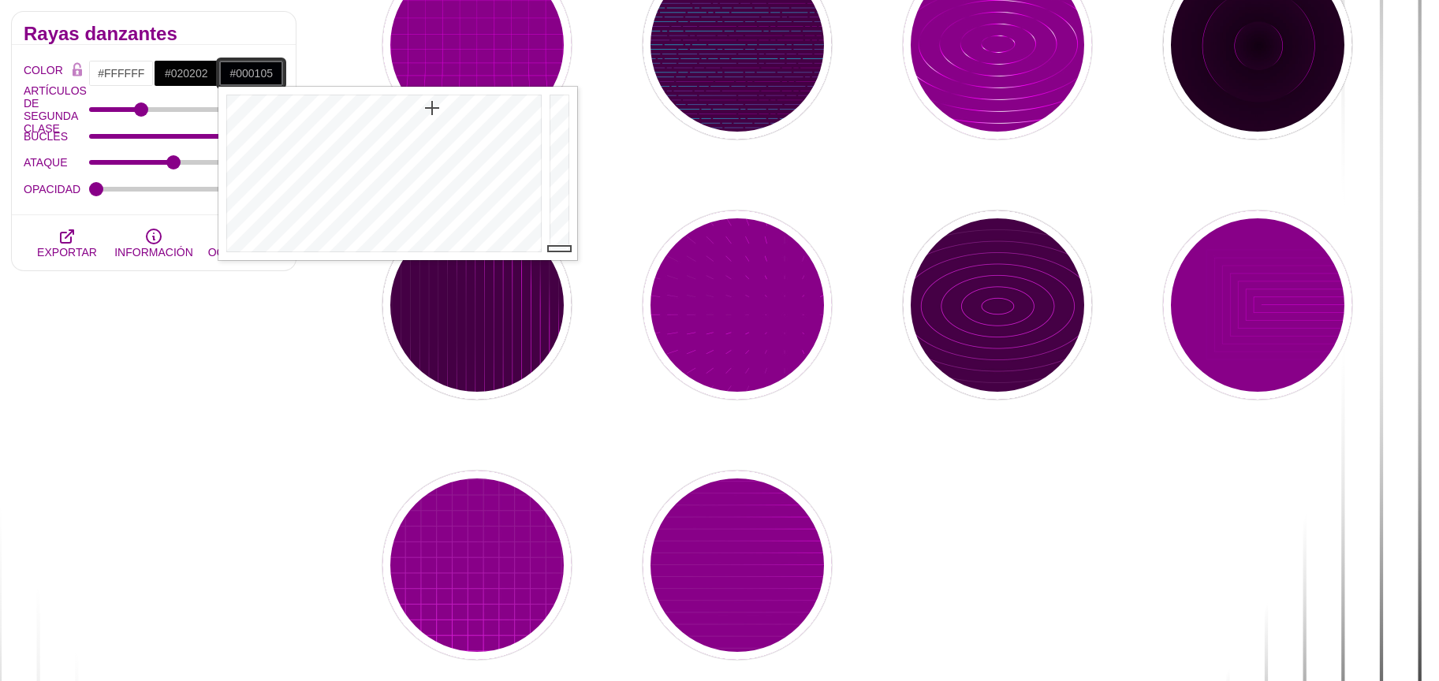
click at [432, 108] on div at bounding box center [381, 174] width 327 height 174
type input "#1527F0"
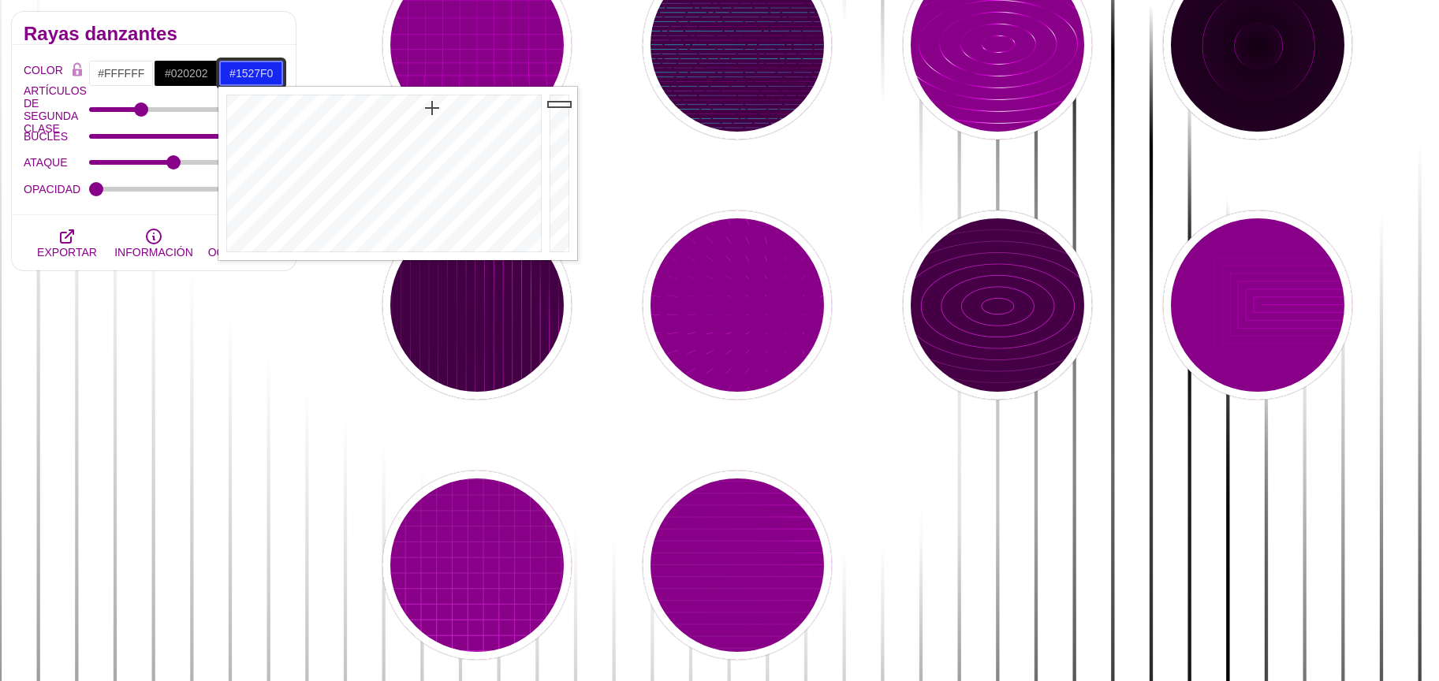
click at [555, 104] on div at bounding box center [562, 174] width 32 height 174
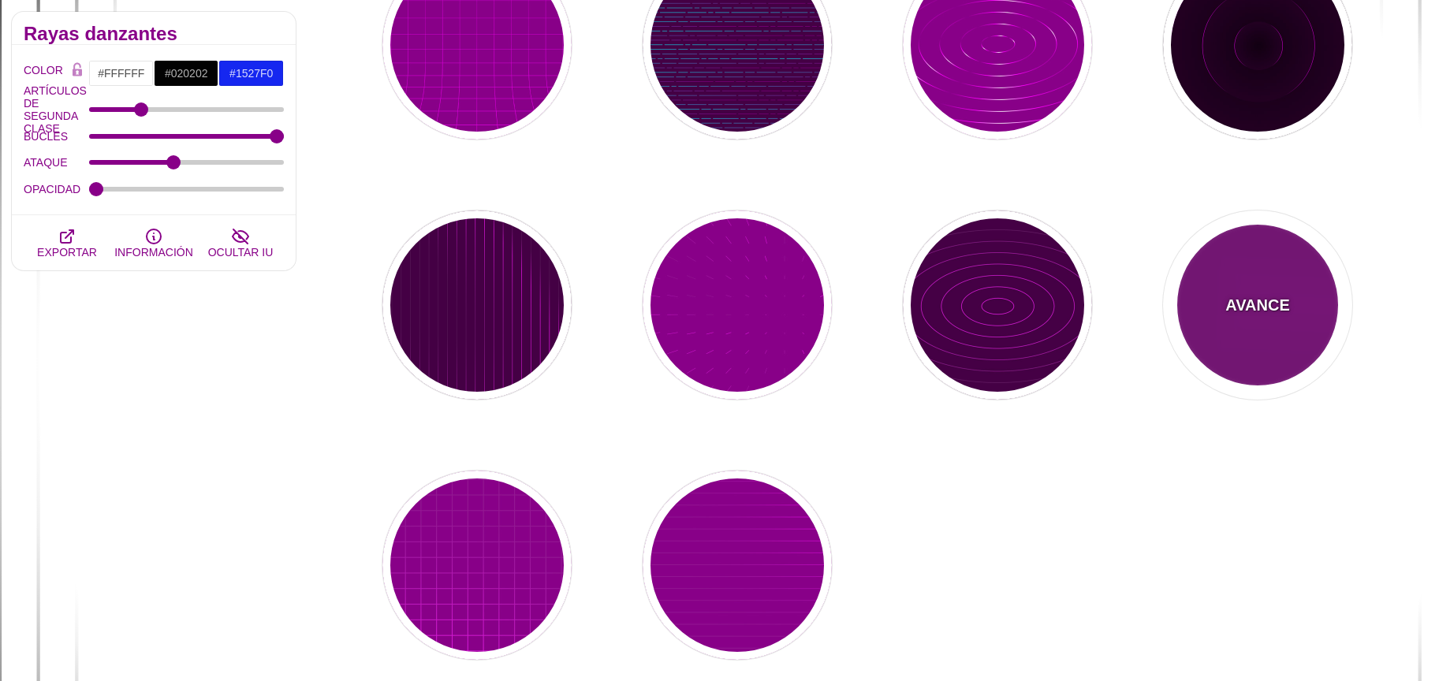
click at [1262, 267] on div "AVANCE" at bounding box center [1257, 305] width 189 height 189
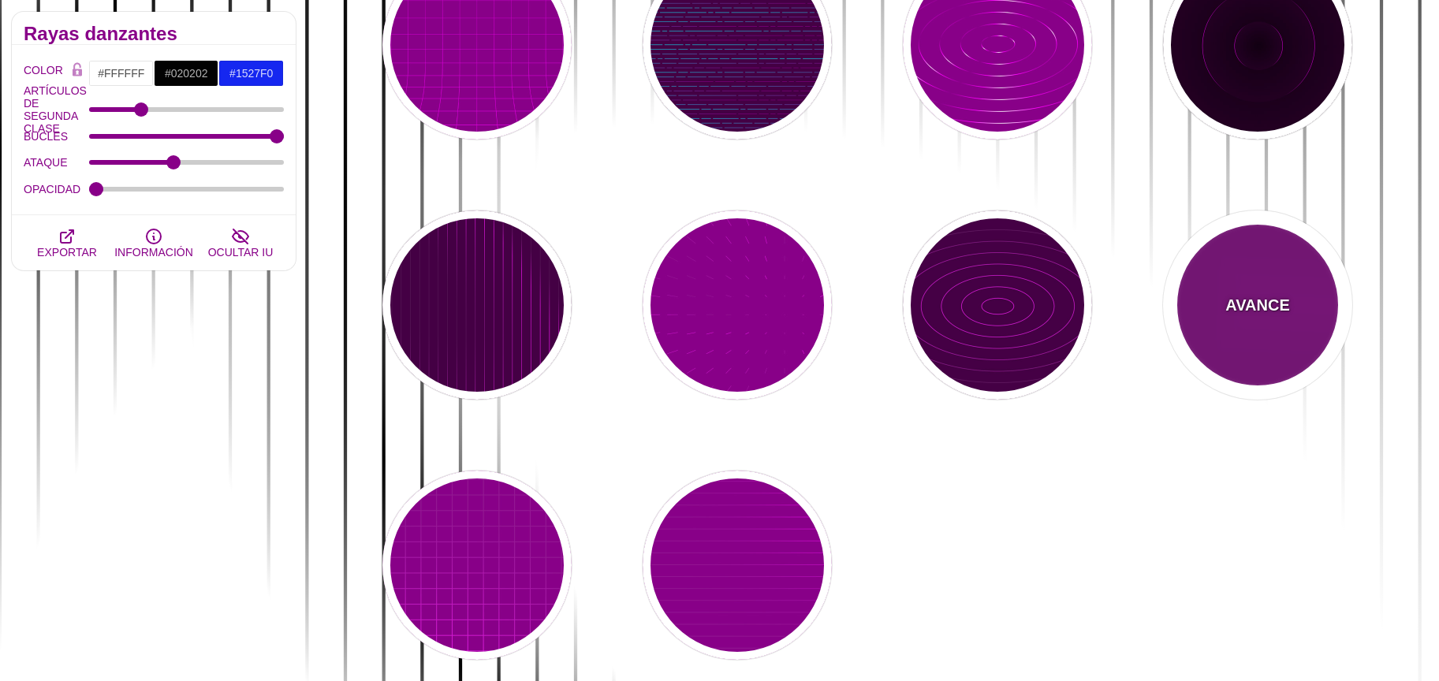
type input "#880088"
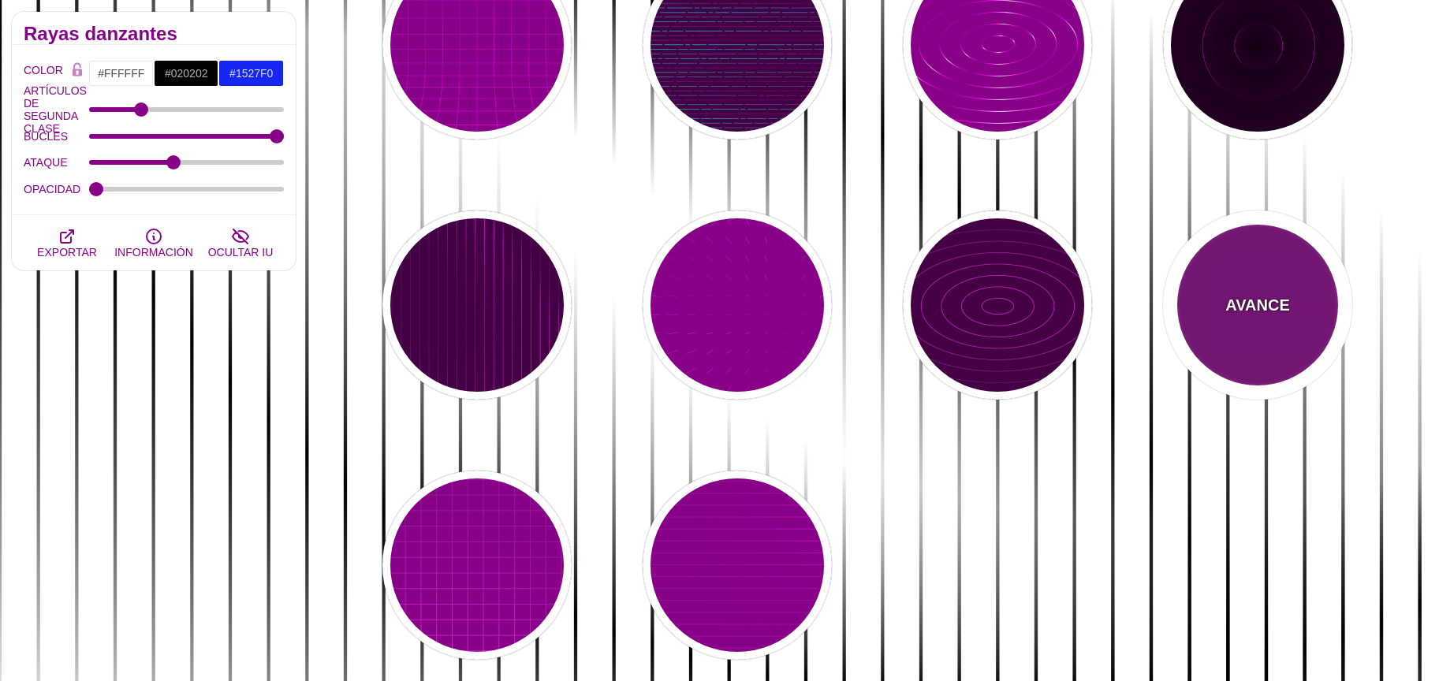
type input "#FF00FF"
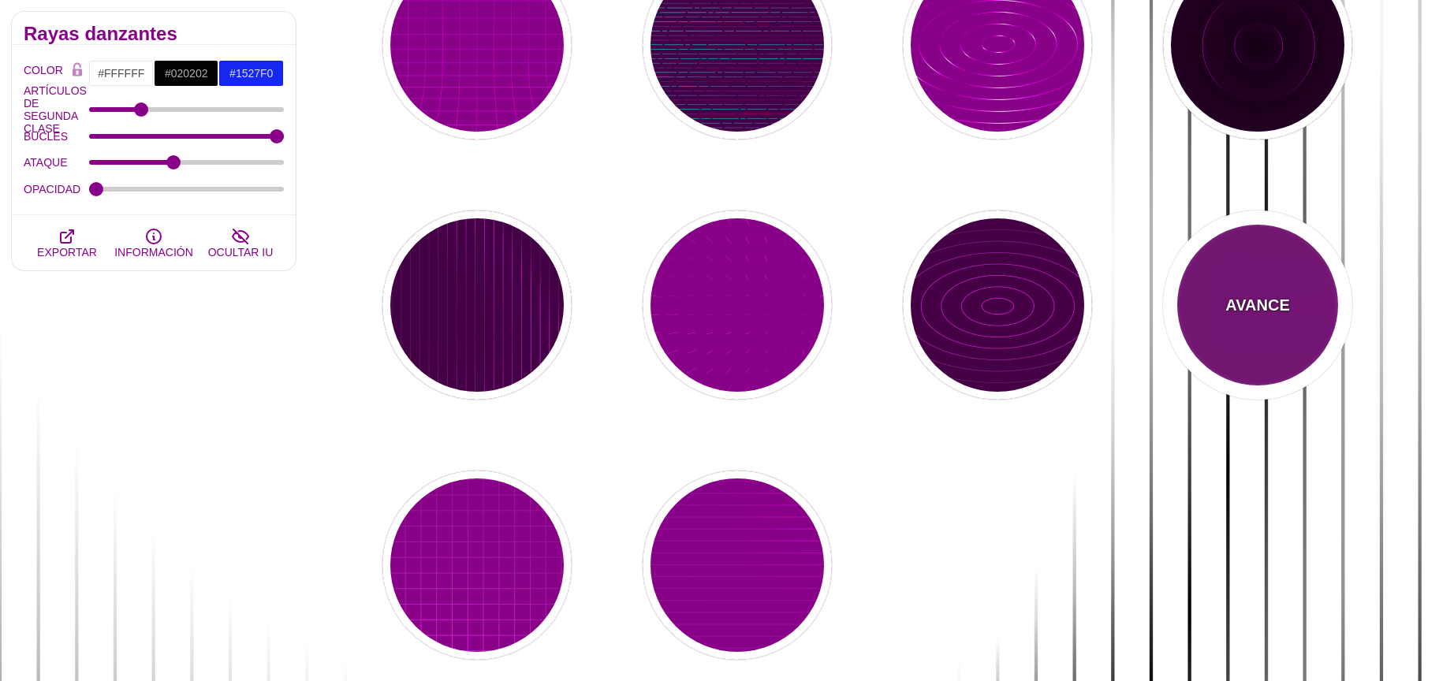
type input "5"
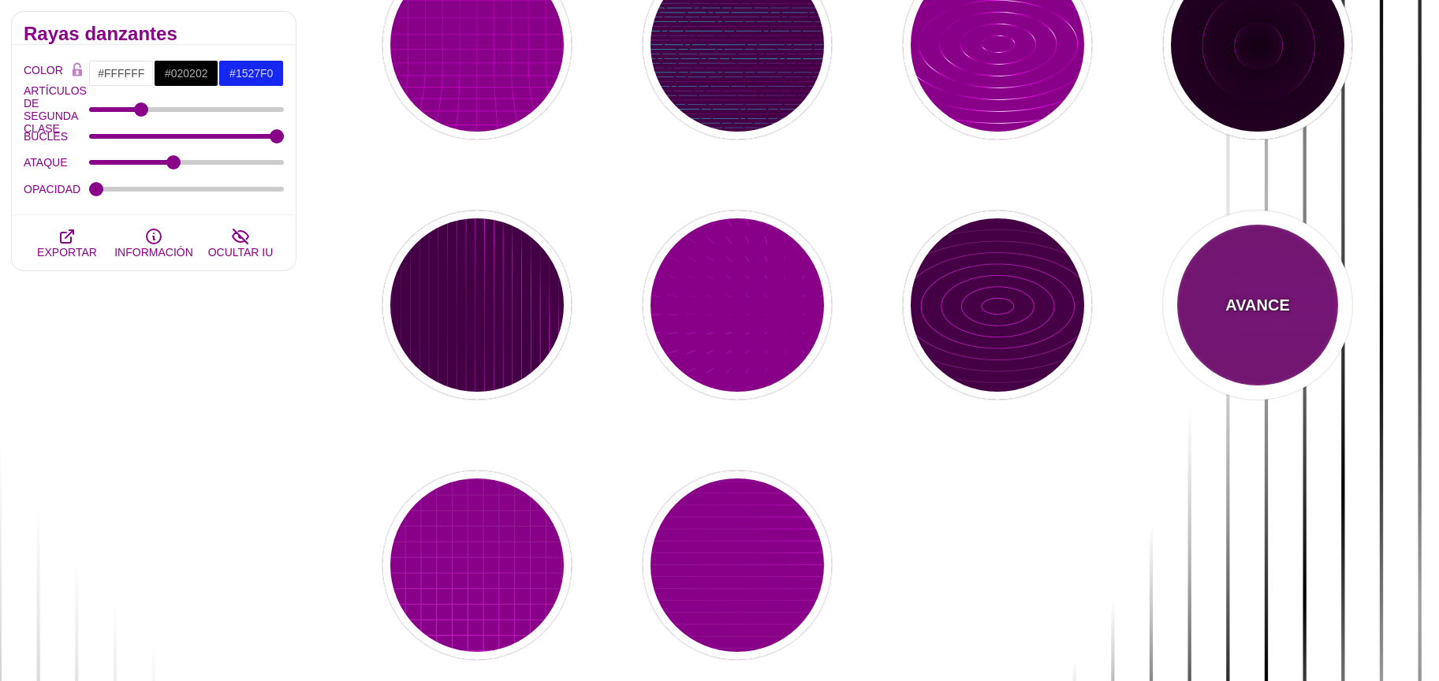
type input "0"
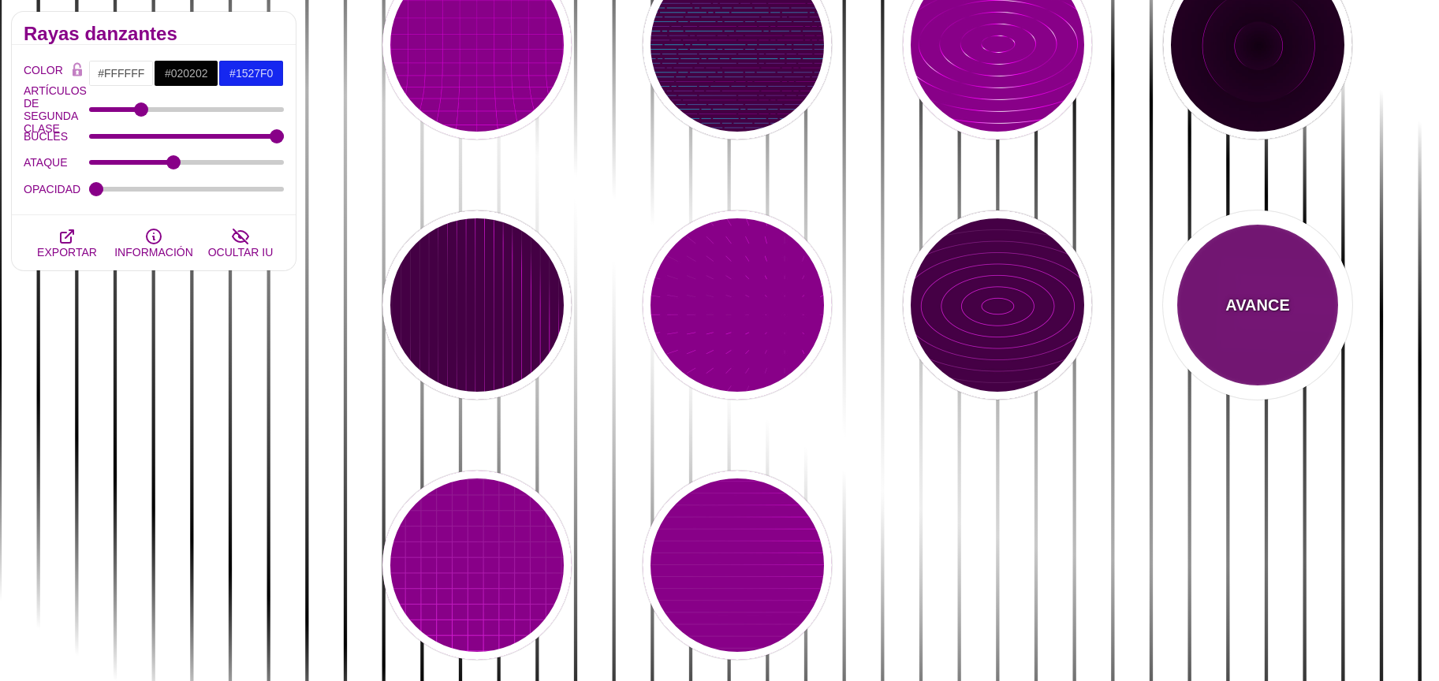
type input "1"
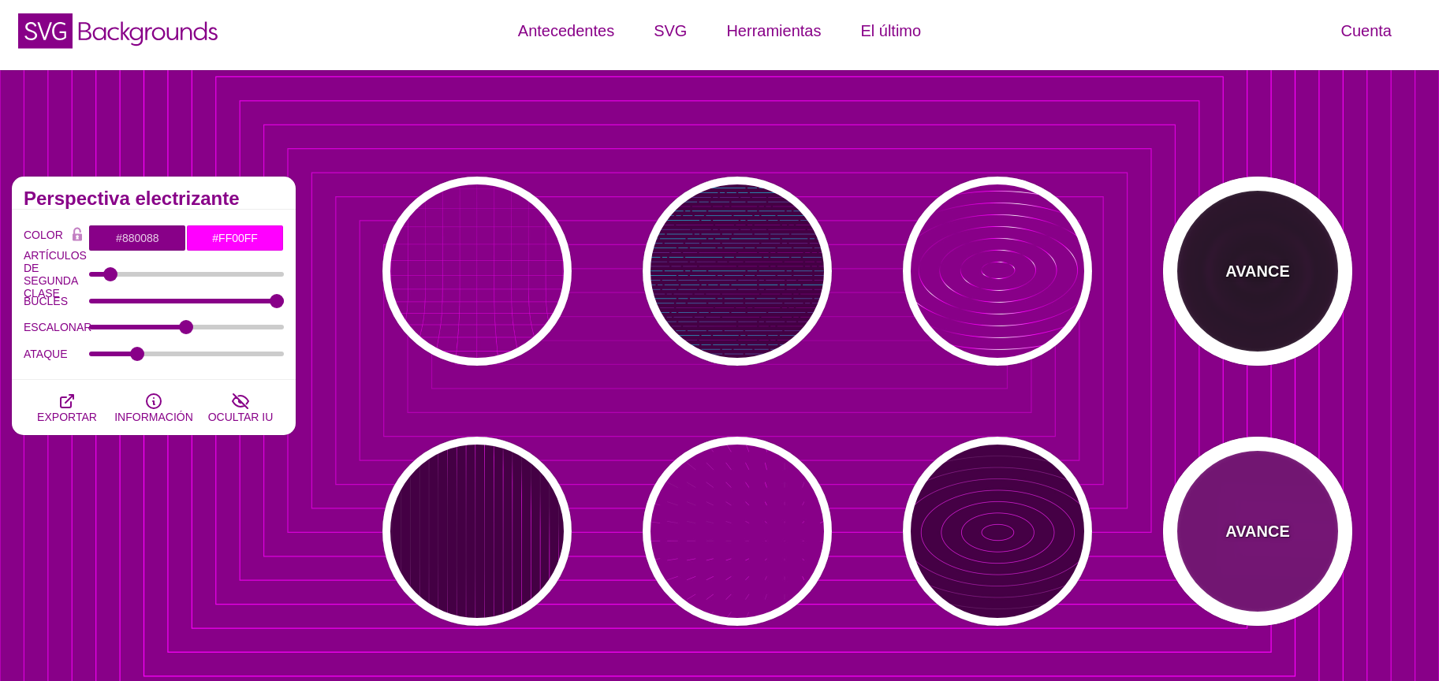
scroll to position [0, 0]
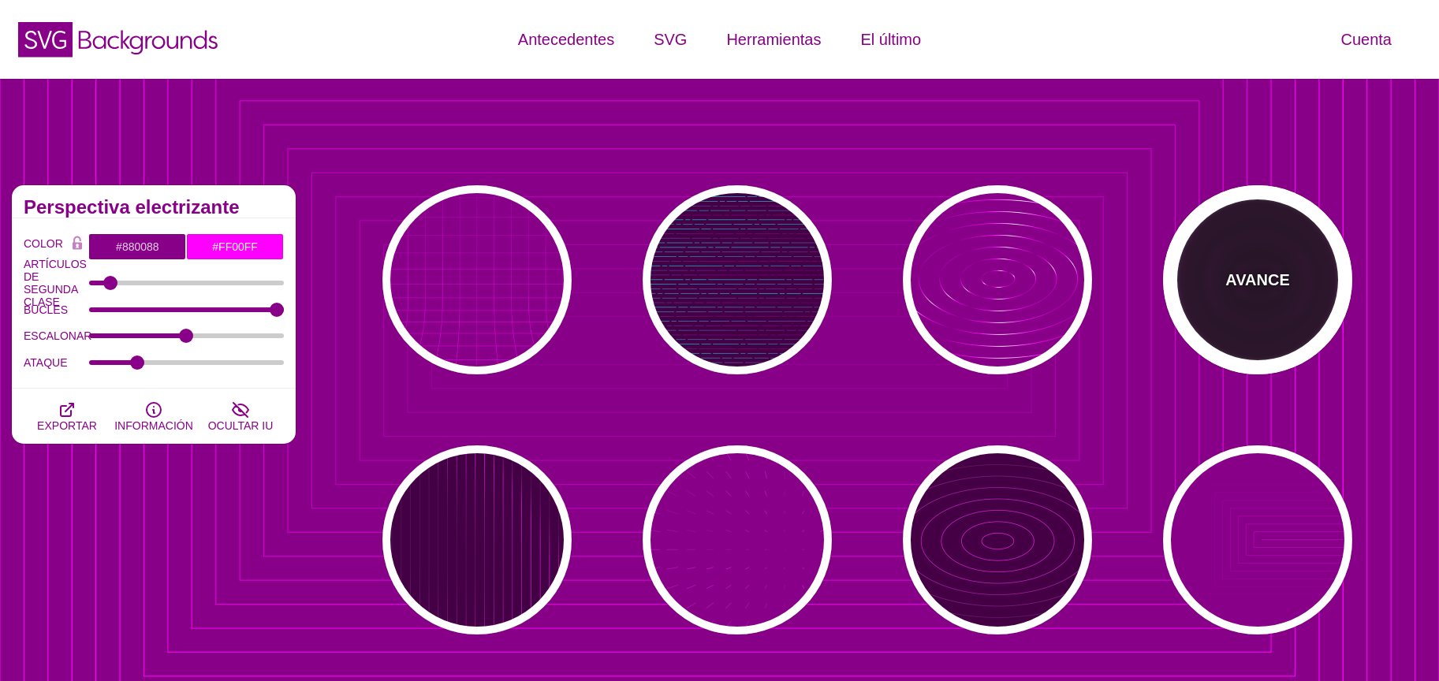
click at [1236, 326] on div "AVANCE" at bounding box center [1257, 279] width 189 height 189
type input "#220022"
type input "#110011"
type input "6"
type input "1"
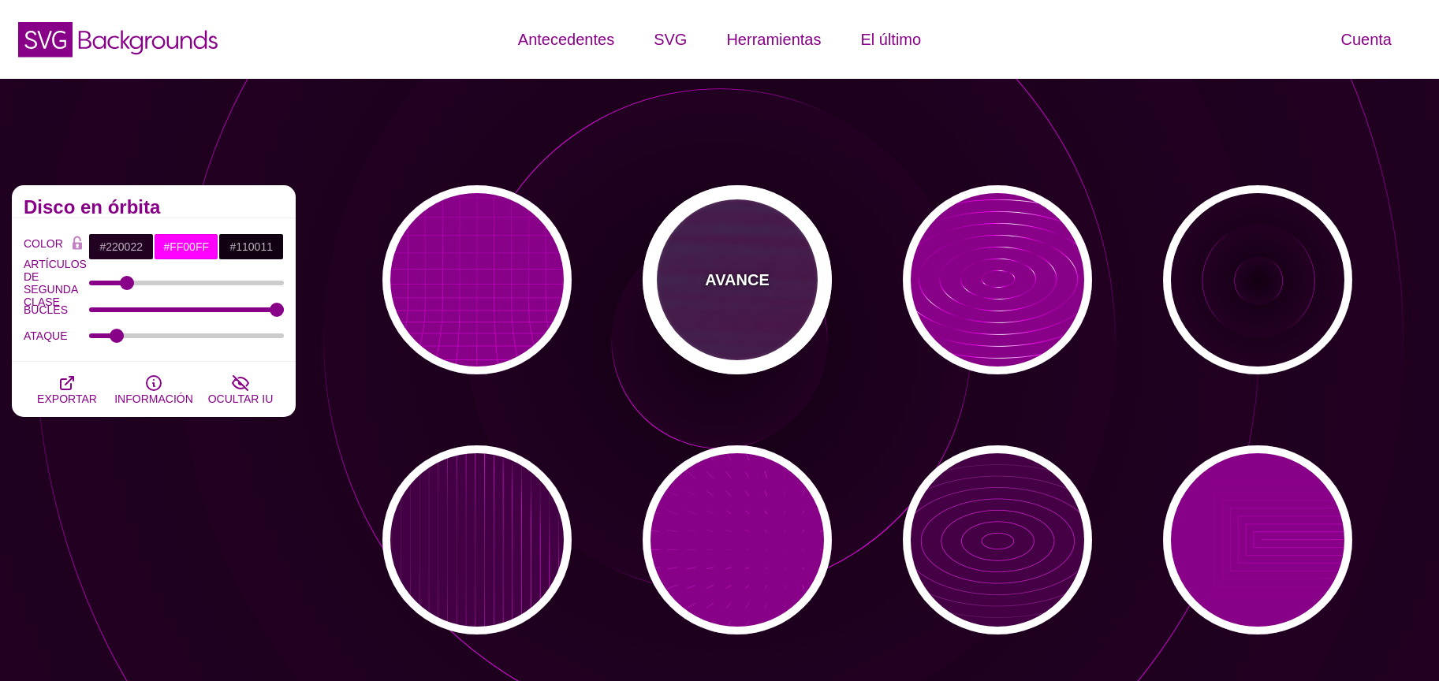
click at [741, 302] on div "AVANCE" at bounding box center [737, 279] width 189 height 189
type input "#440044"
type input "#00FFFF"
type input "#FF0000"
type input "#880088"
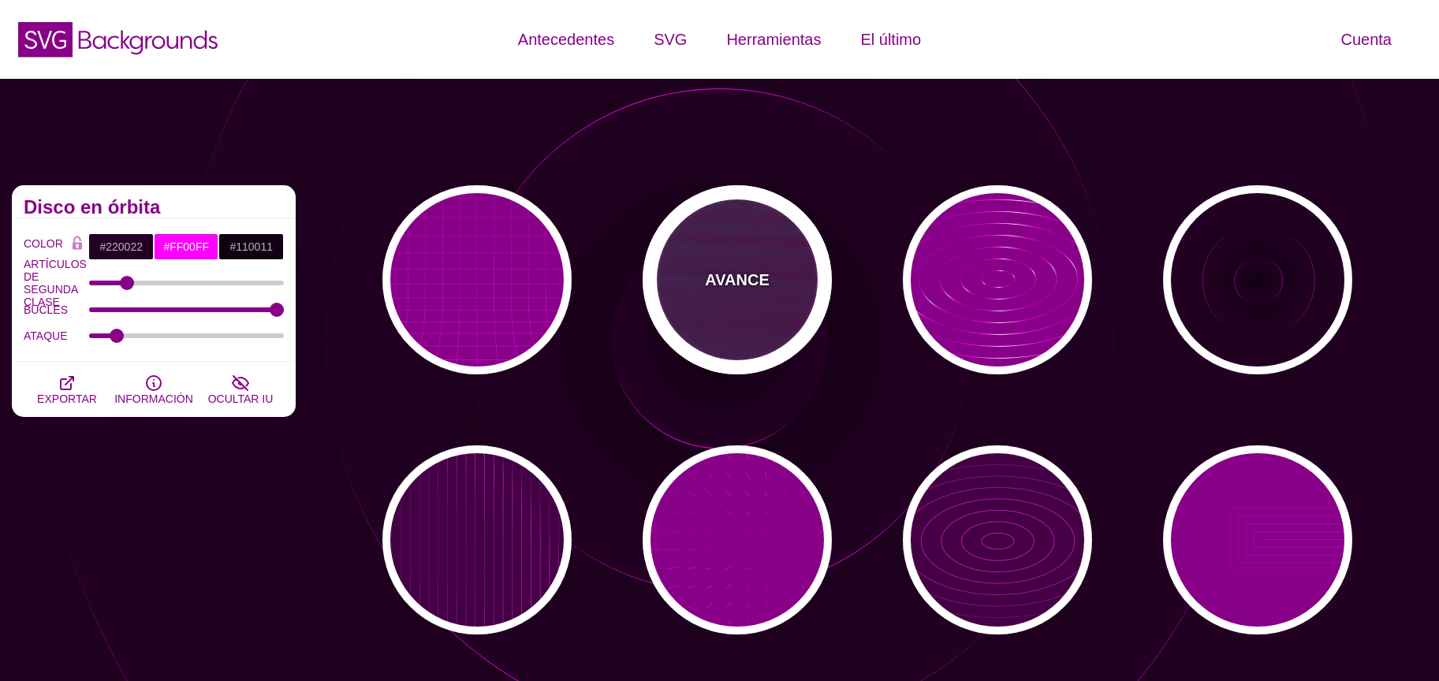
type input "15"
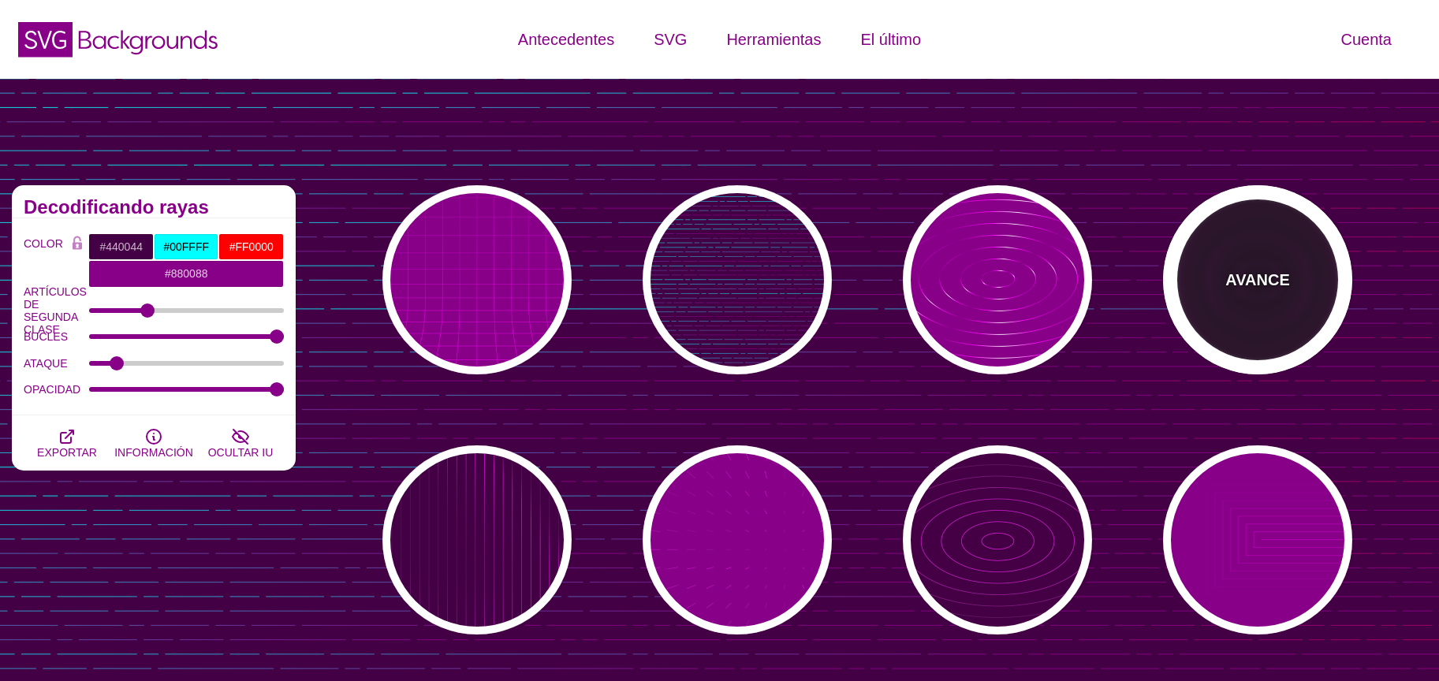
click at [1232, 283] on font "AVANCE" at bounding box center [1258, 279] width 64 height 17
type input "#220022"
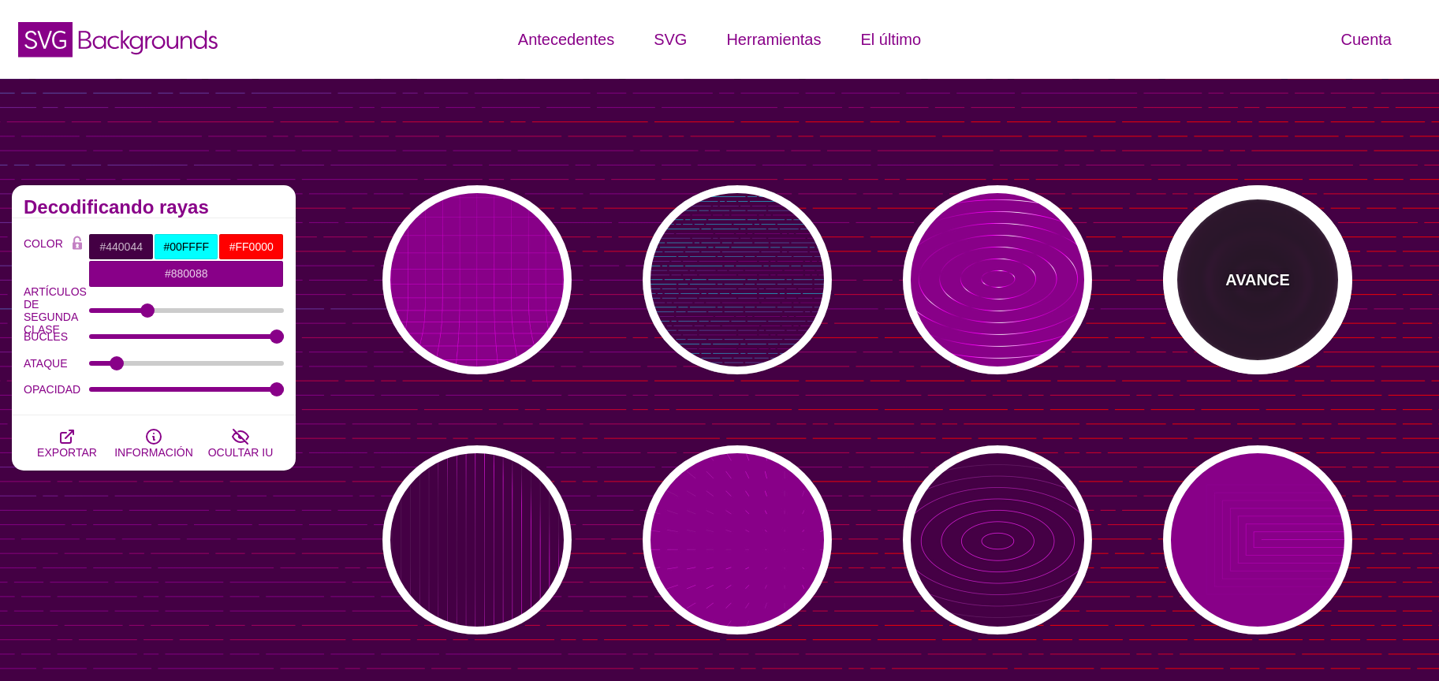
type input "#FF00FF"
type input "#110011"
type input "6"
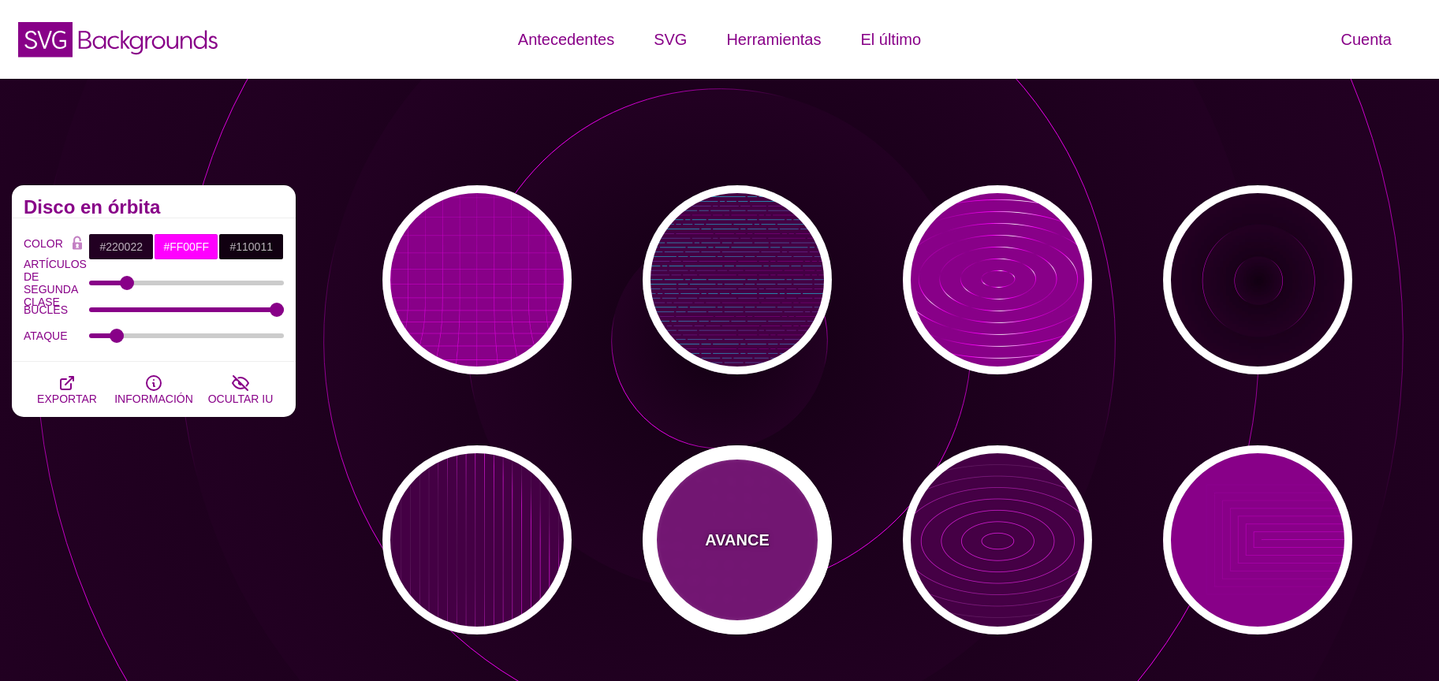
click at [776, 525] on div "AVANCE" at bounding box center [737, 540] width 189 height 189
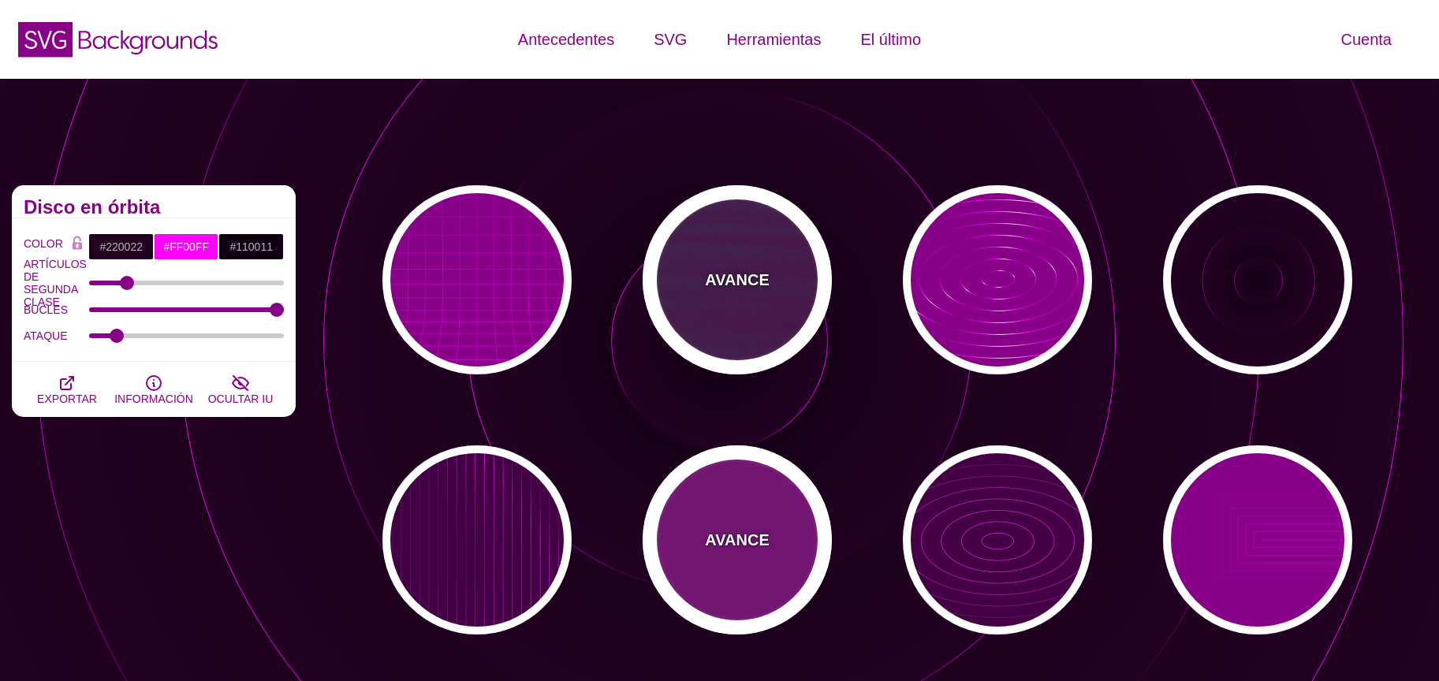
type input "#880088"
type input "#FFFFFF"
type input "15"
type input "0.1"
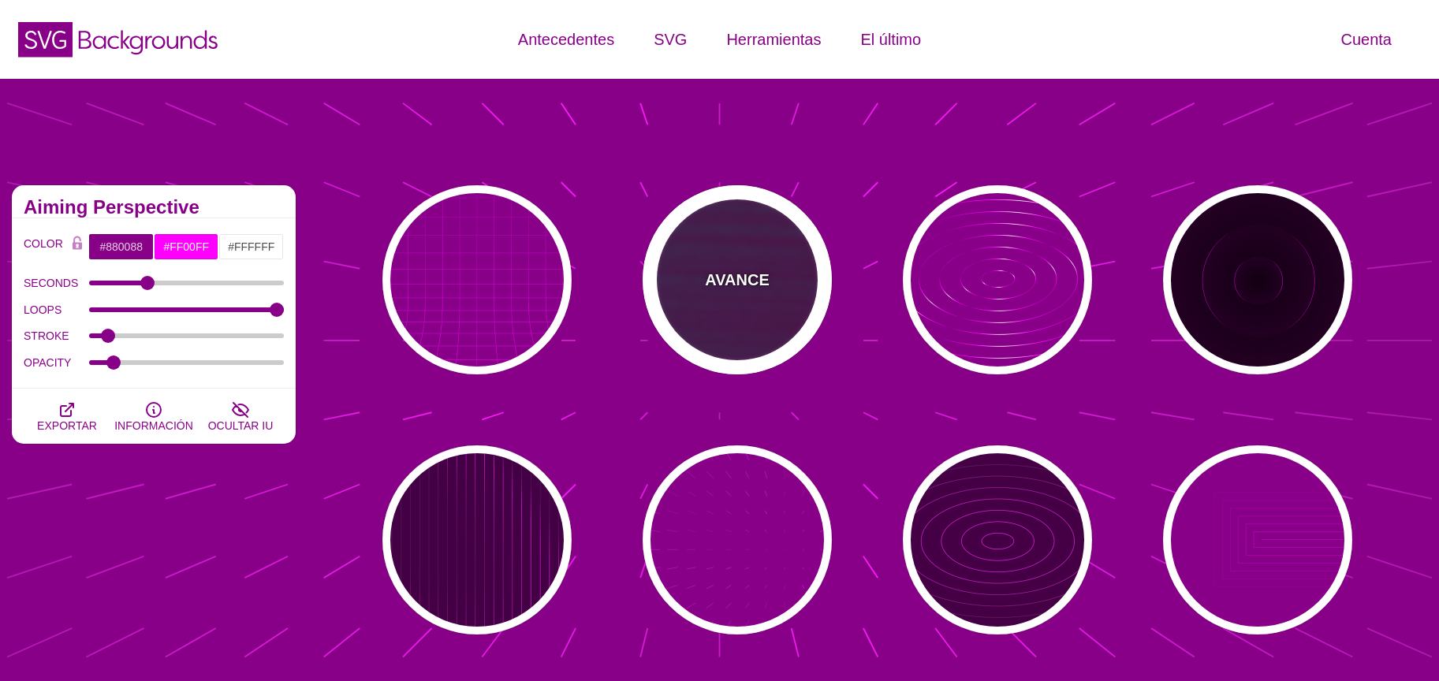
click at [741, 288] on font "AVANCE" at bounding box center [737, 279] width 64 height 17
type input "#440044"
type input "#00FFFF"
type input "#FF0000"
type input "1"
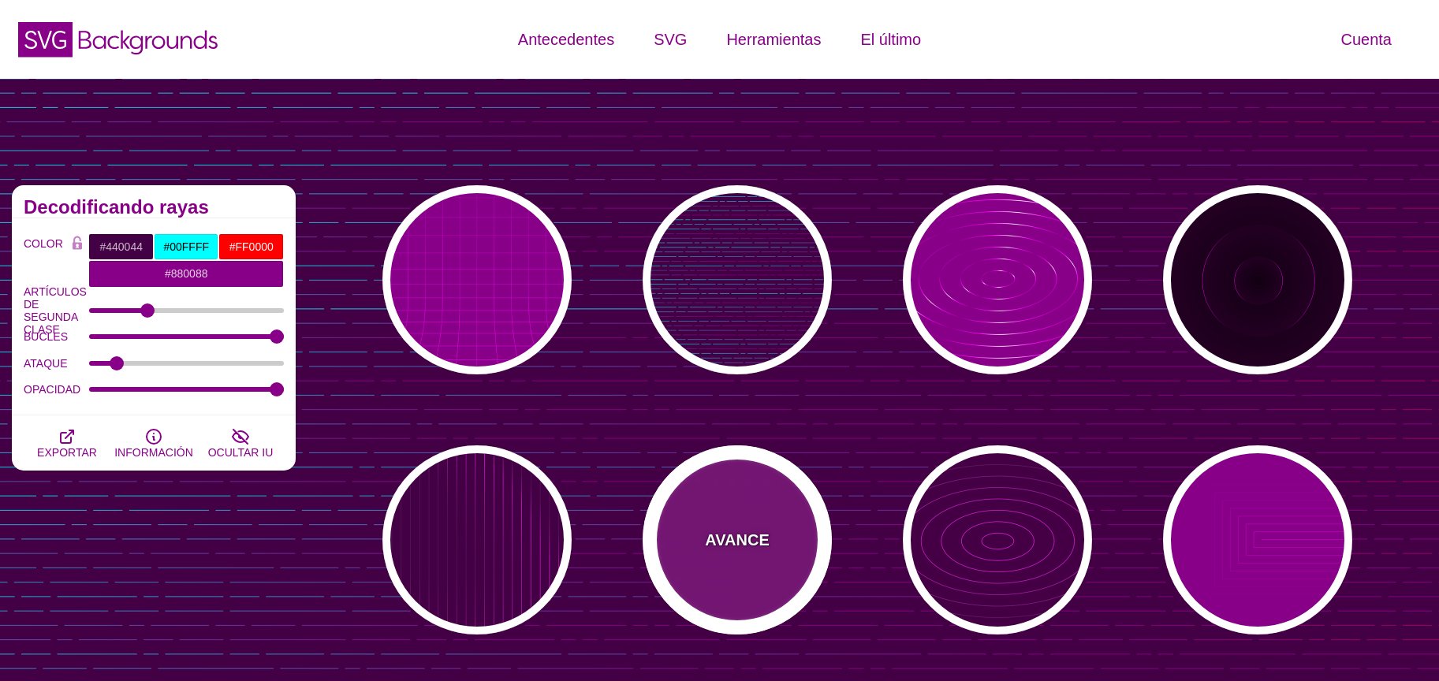
click at [700, 539] on div "AVANCE" at bounding box center [737, 540] width 189 height 189
type input "#880088"
type input "#FF00FF"
type input "#FFFFFF"
type input "0.1"
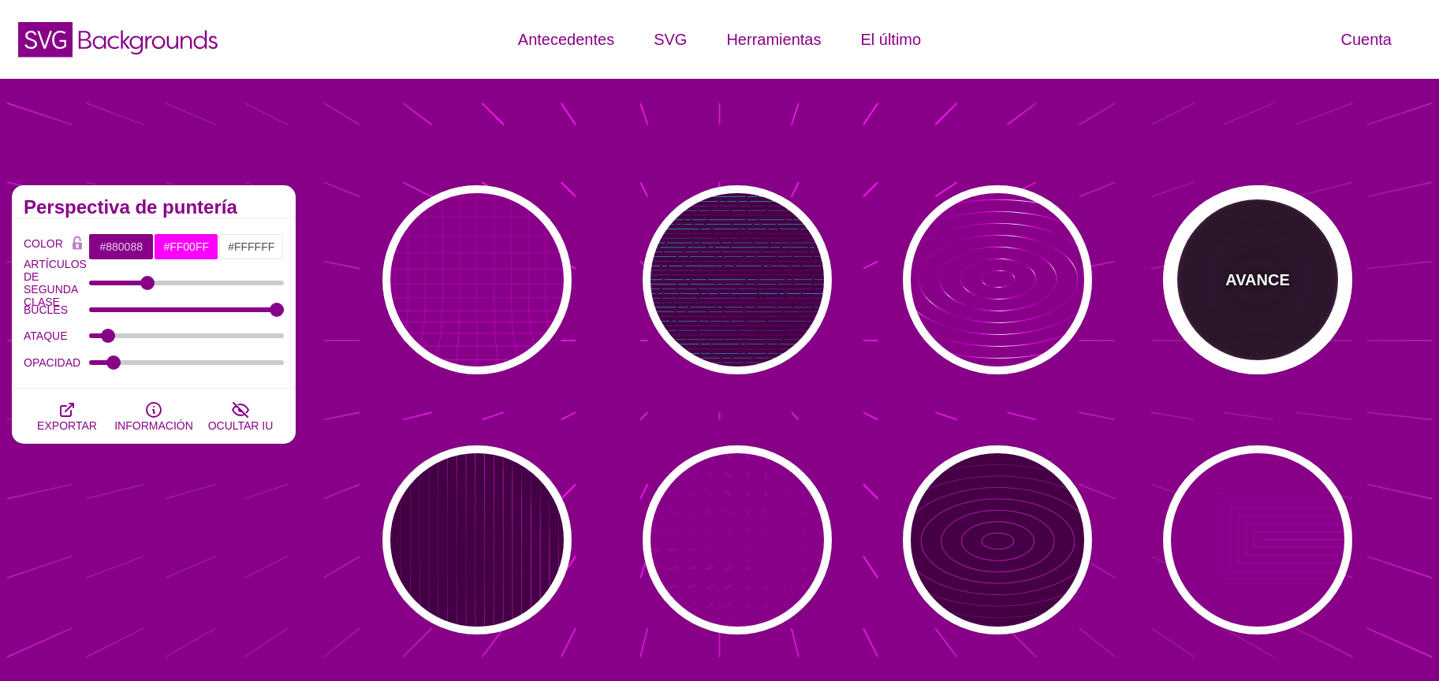
click at [1245, 256] on div "AVANCE" at bounding box center [1257, 279] width 189 height 189
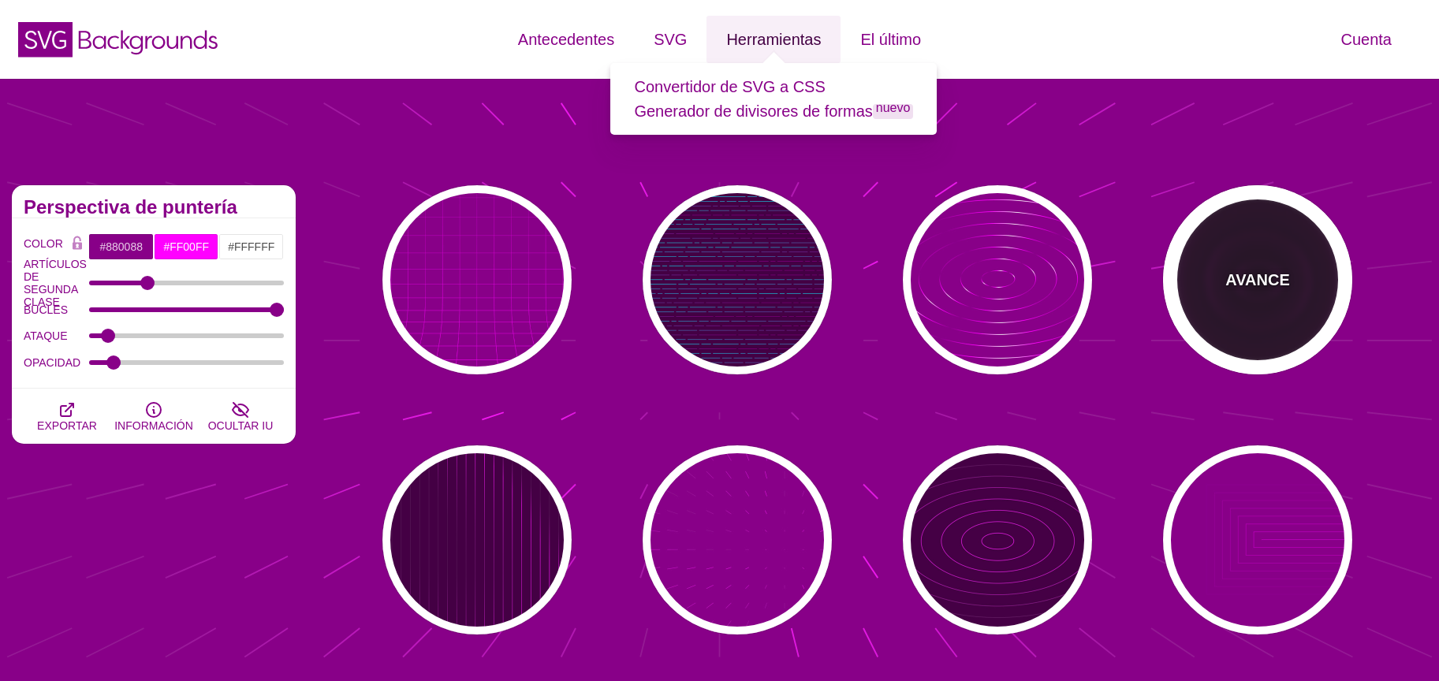
type input "#220022"
type input "#110011"
type input "6"
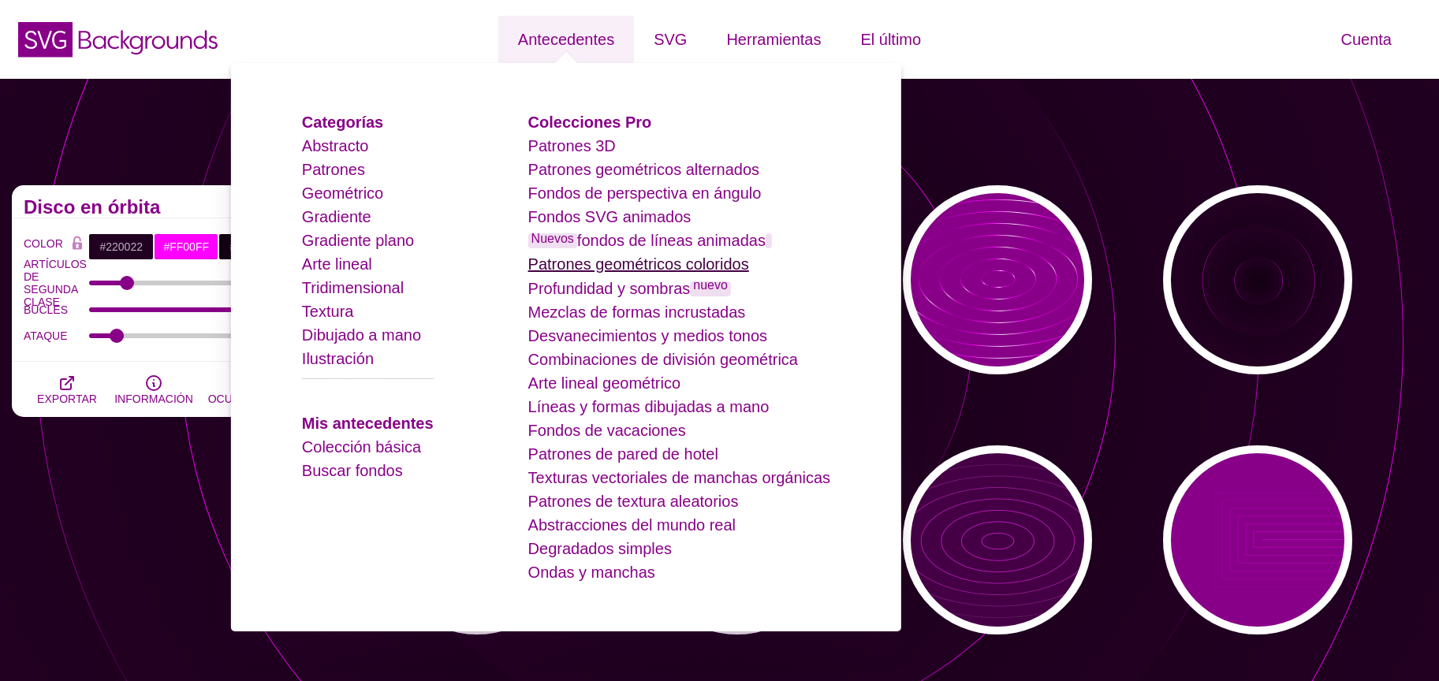
click at [701, 262] on font "Patrones geométricos coloridos" at bounding box center [638, 264] width 221 height 17
